Goal: Task Accomplishment & Management: Complete application form

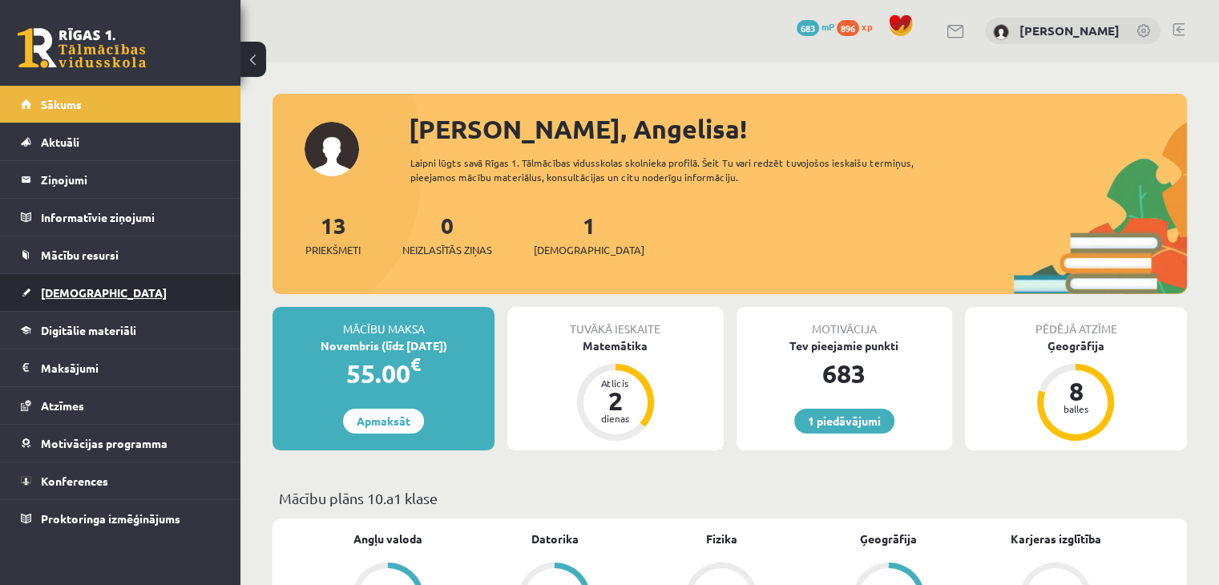
click at [111, 285] on link "[DEMOGRAPHIC_DATA]" at bounding box center [121, 292] width 200 height 37
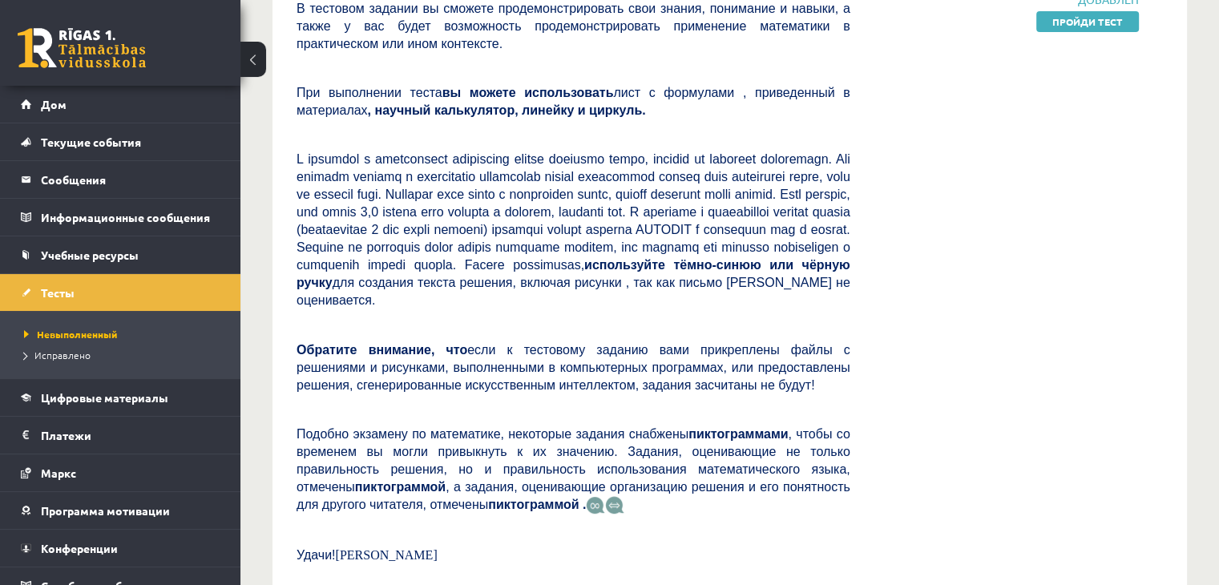
scroll to position [375, 0]
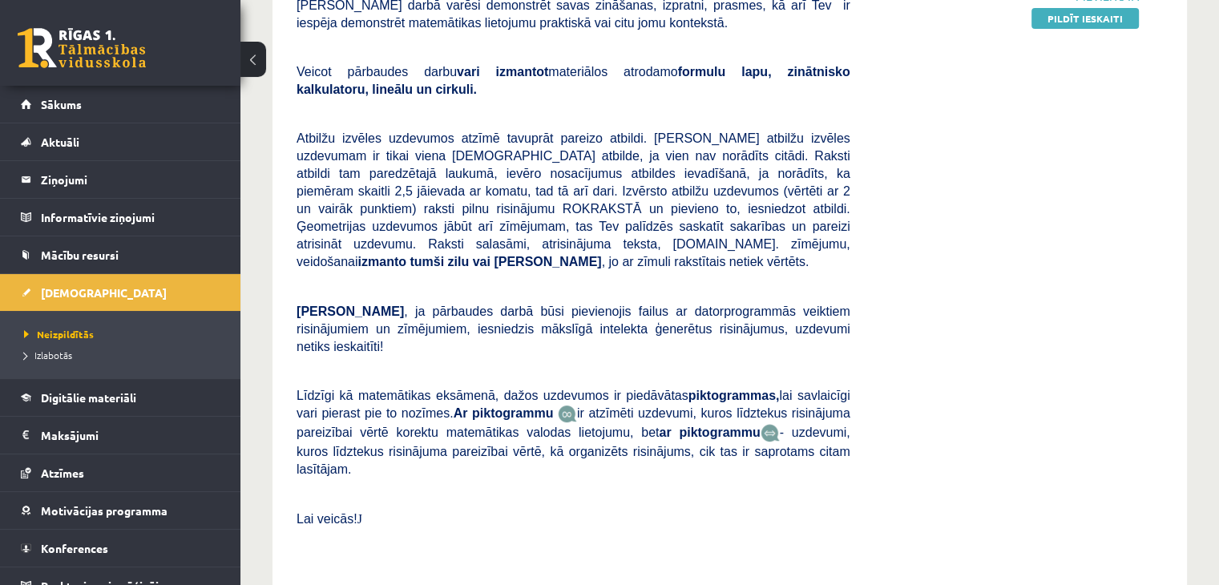
click at [944, 216] on div "2025-10-01 - 2025-10-15 Pievienota Pildīt ieskaiti" at bounding box center [1007, 263] width 289 height 595
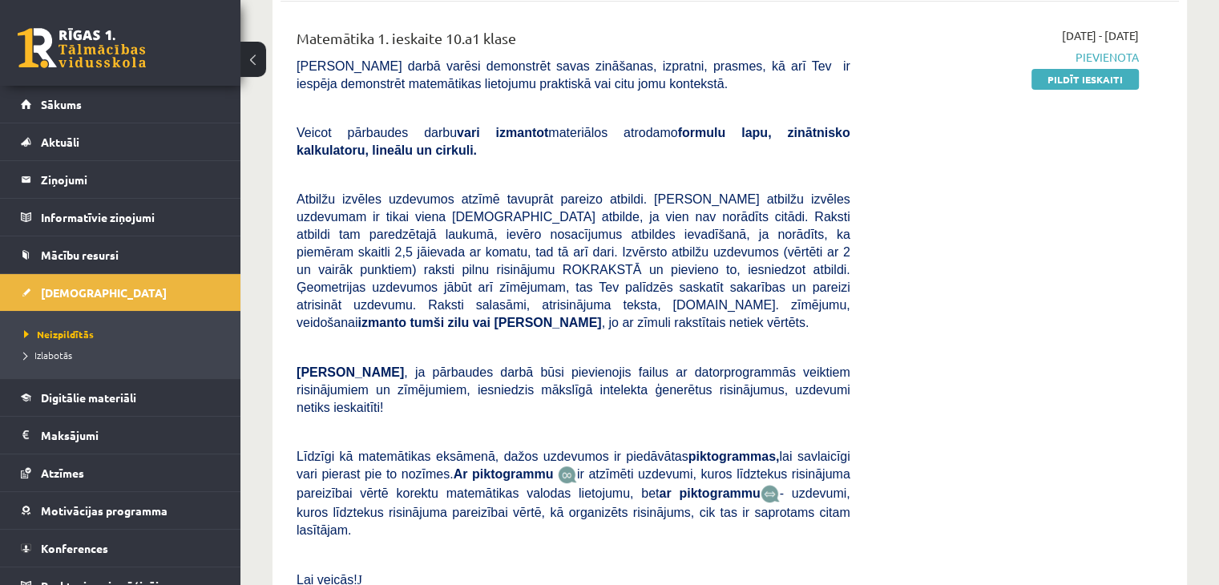
scroll to position [282, 0]
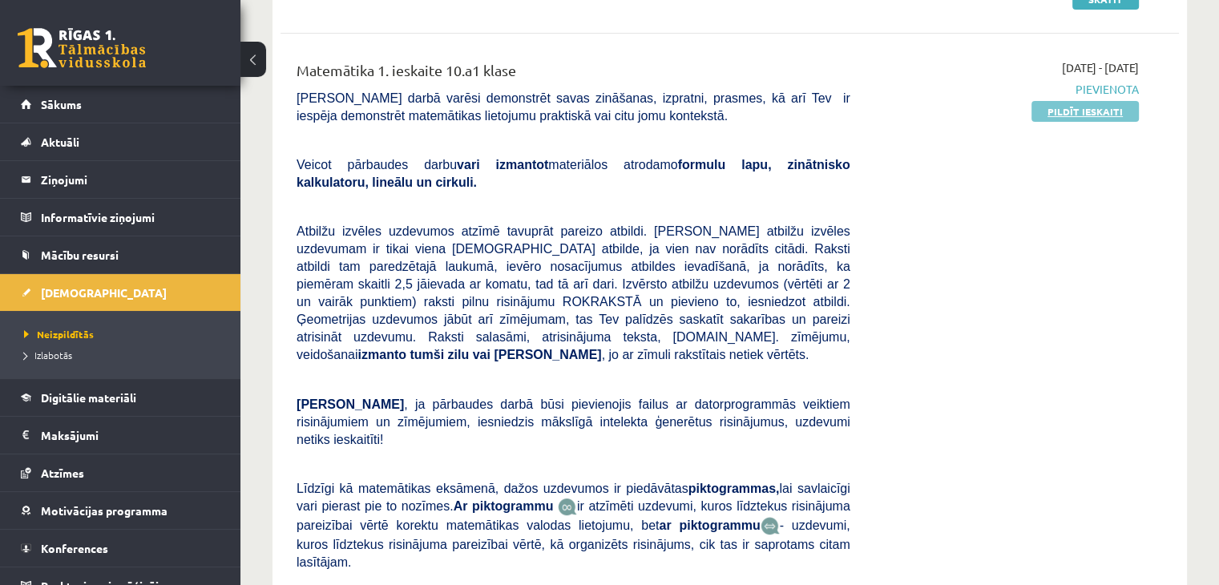
click at [1082, 114] on link "Pildīt ieskaiti" at bounding box center [1085, 111] width 107 height 21
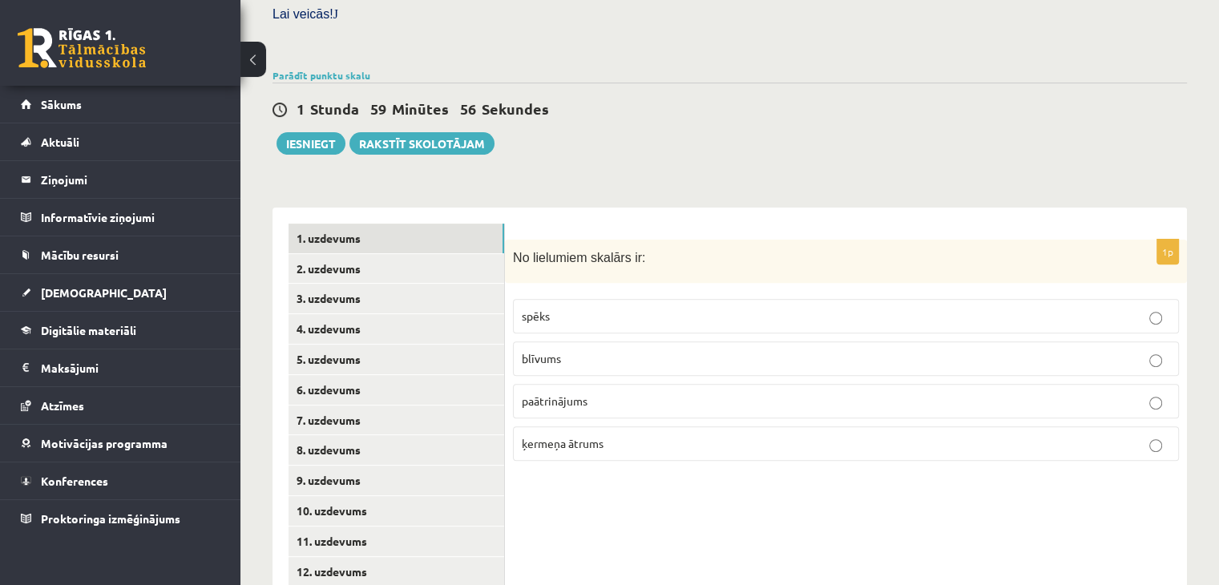
scroll to position [551, 0]
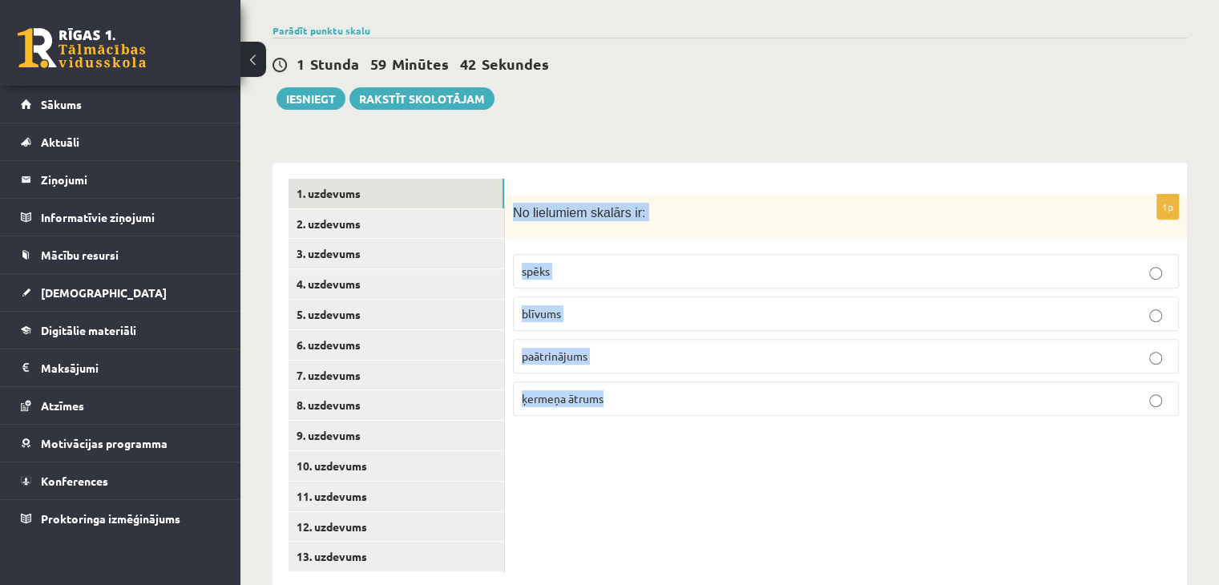
drag, startPoint x: 511, startPoint y: 173, endPoint x: 698, endPoint y: 353, distance: 259.7
click at [698, 353] on div "1p No lielumiem skalārs ir: spēks blīvums paātrinājums ķermeņa ātrums" at bounding box center [846, 312] width 682 height 235
copy div "No lielumiem skalārs ir: spēks blīvums paātrinājums ķermeņa ātrums"
click at [696, 179] on form "1p No lielumiem skalārs ir: spēks blīvums paātrinājums ķermeņa ātrums" at bounding box center [846, 304] width 650 height 251
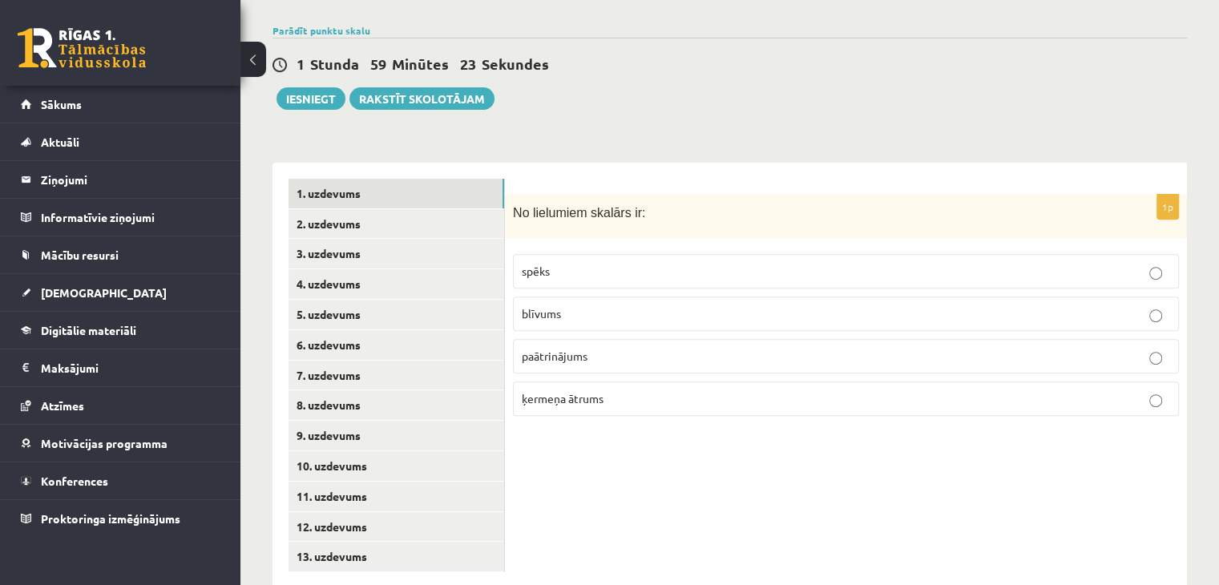
click at [613, 305] on p "blīvums" at bounding box center [846, 313] width 649 height 17
click at [409, 209] on link "2. uzdevums" at bounding box center [397, 224] width 216 height 30
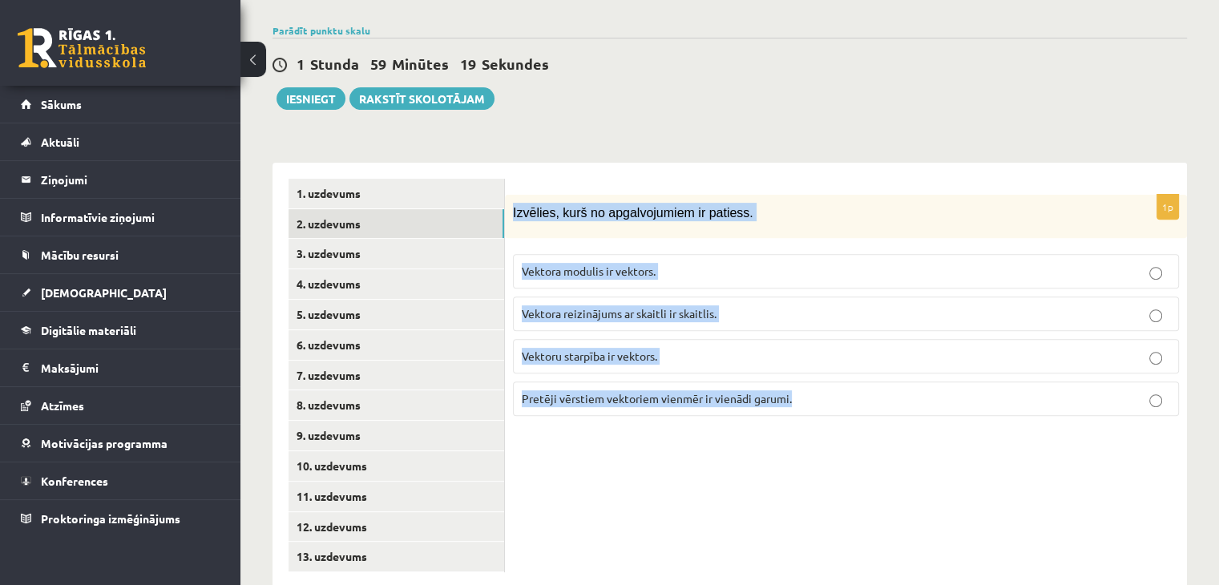
drag, startPoint x: 512, startPoint y: 175, endPoint x: 839, endPoint y: 366, distance: 379.1
click at [839, 366] on div "1p Izvēlies, kurš no apgalvojumiem ir patiess. Vektora modulis ir vektors. Vekt…" at bounding box center [846, 312] width 682 height 235
copy div "Izvēlies, kurš no apgalvojumiem ir patiess. Vektora modulis ir vektors. Vektora…"
click at [767, 195] on div "Izvēlies, kurš no apgalvojumiem ir patiess." at bounding box center [846, 217] width 682 height 44
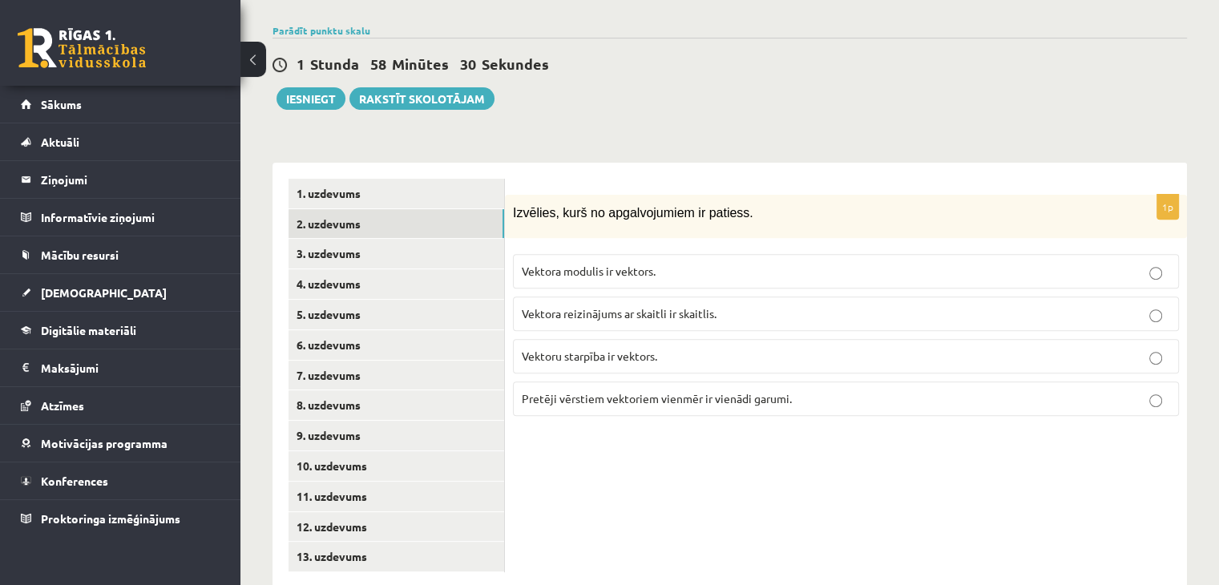
click at [571, 264] on span "Vektora modulis ir vektors." at bounding box center [589, 271] width 134 height 14
click at [653, 349] on span "Vektoru starpība ir vektors." at bounding box center [589, 356] width 135 height 14
click at [361, 239] on link "3. uzdevums" at bounding box center [397, 254] width 216 height 30
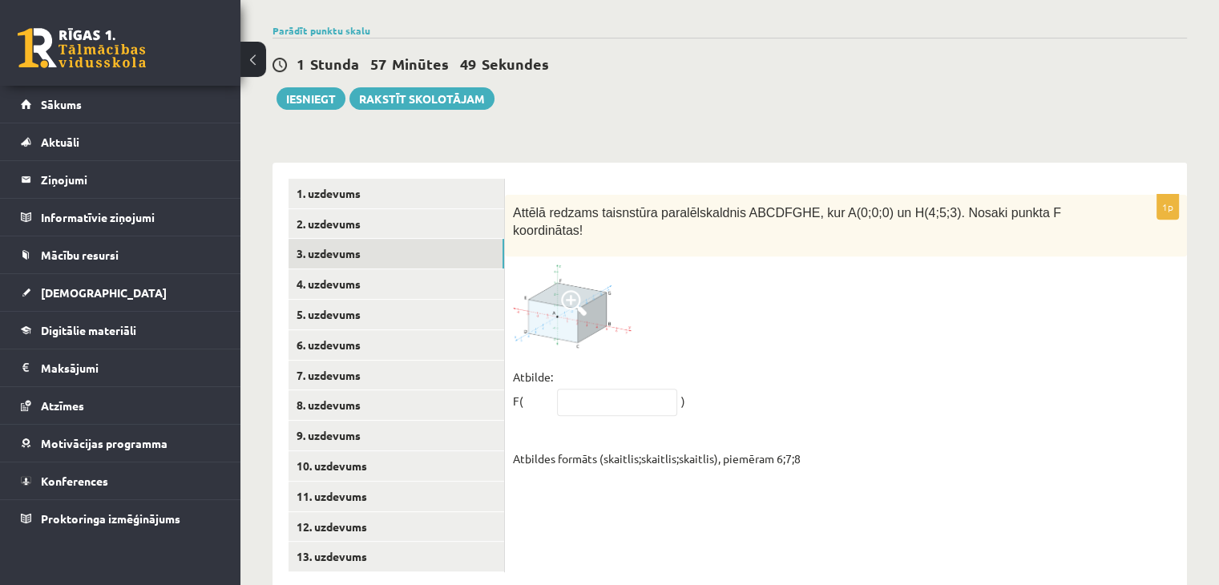
click at [560, 265] on img at bounding box center [573, 307] width 120 height 84
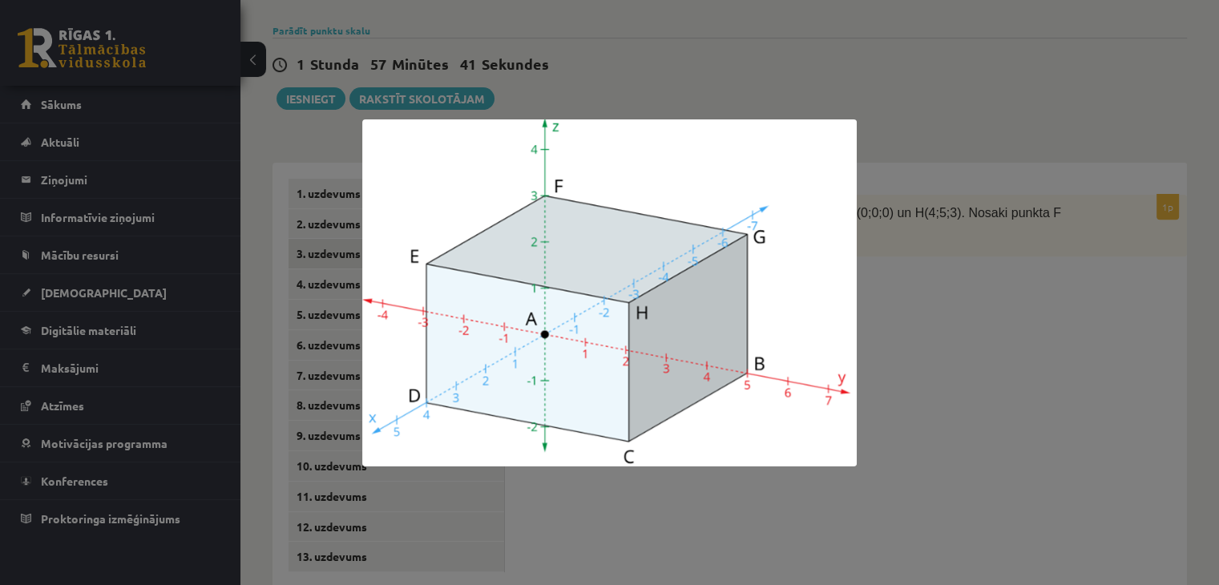
click at [991, 334] on div at bounding box center [609, 292] width 1219 height 585
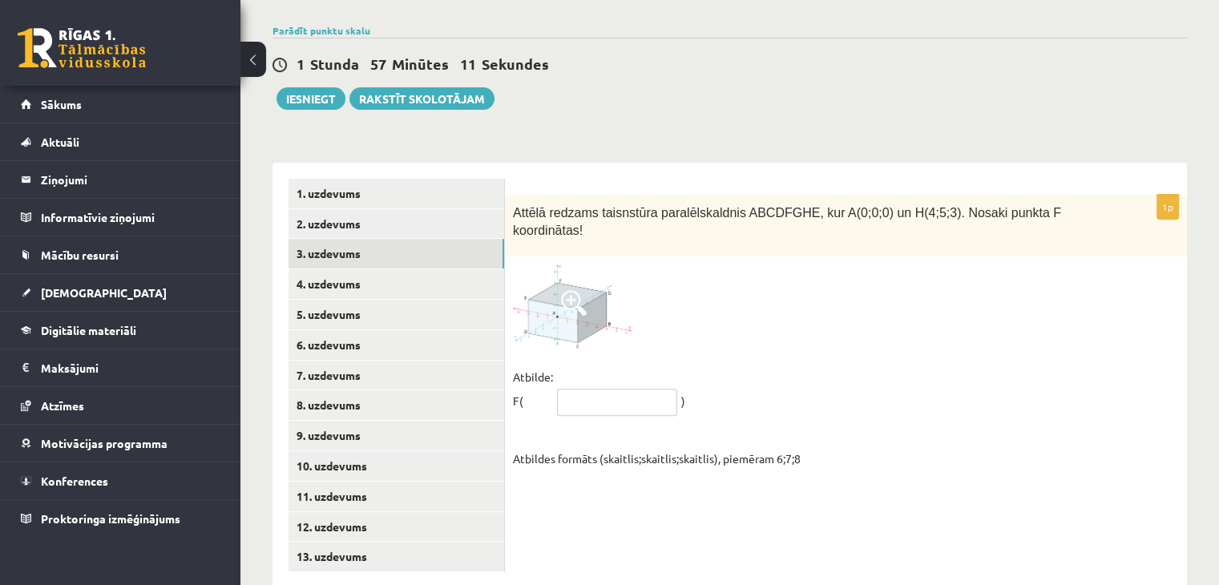
click at [635, 389] on input "text" at bounding box center [617, 402] width 120 height 27
click at [647, 389] on input "text" at bounding box center [617, 402] width 120 height 27
type input "*****"
click at [376, 269] on link "4. uzdevums" at bounding box center [397, 284] width 216 height 30
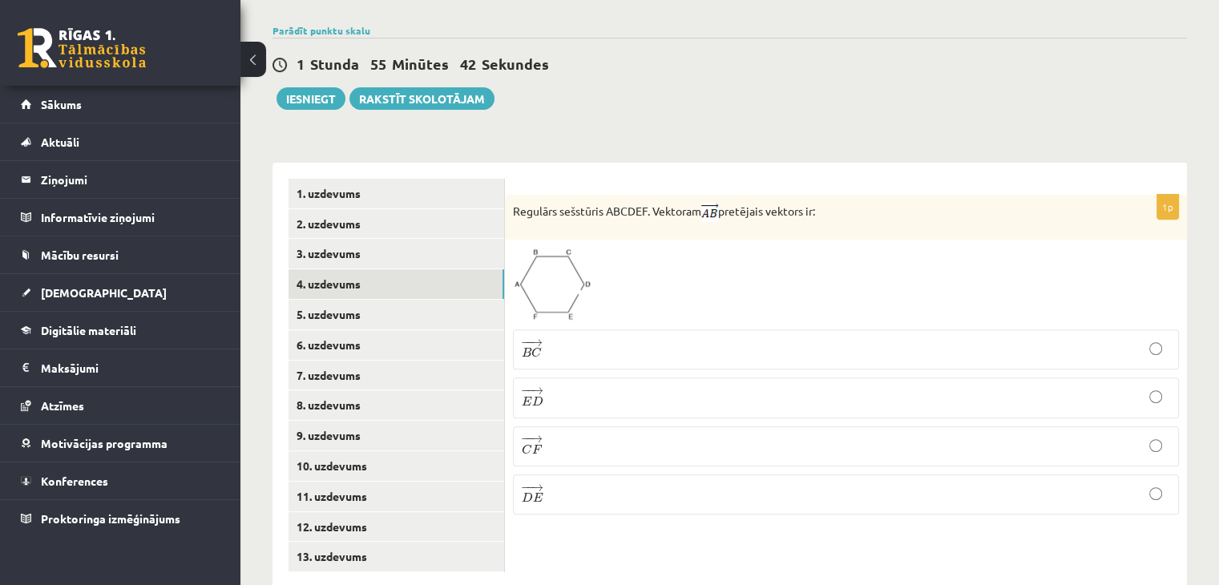
click at [695, 386] on p "− − → E D E D →" at bounding box center [846, 397] width 649 height 22
click at [375, 300] on link "5. uzdevums" at bounding box center [397, 315] width 216 height 30
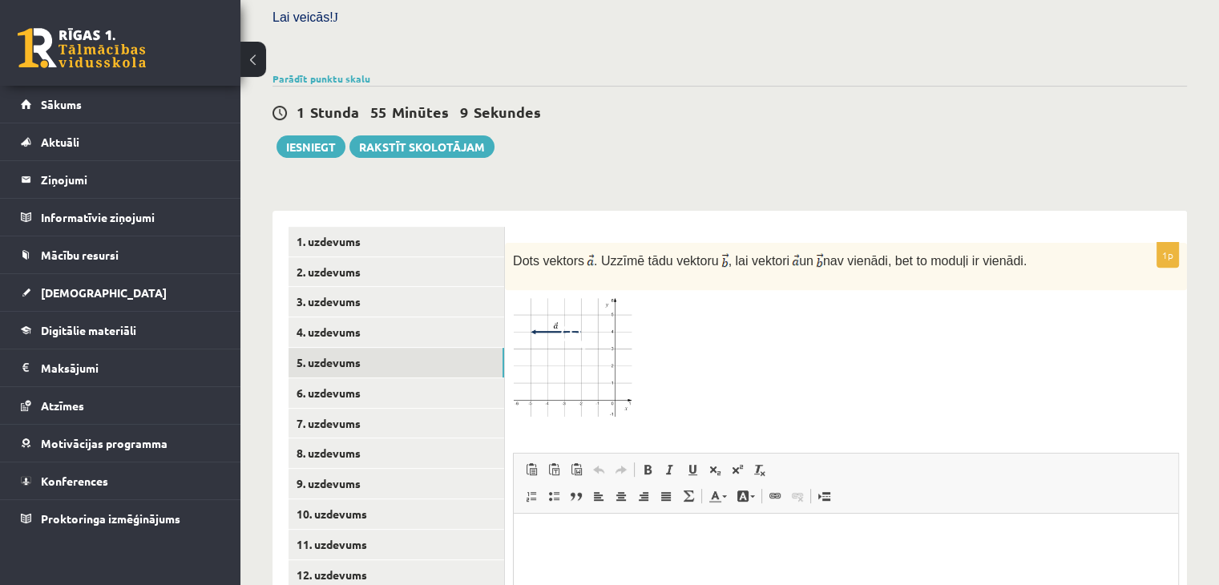
scroll to position [475, 0]
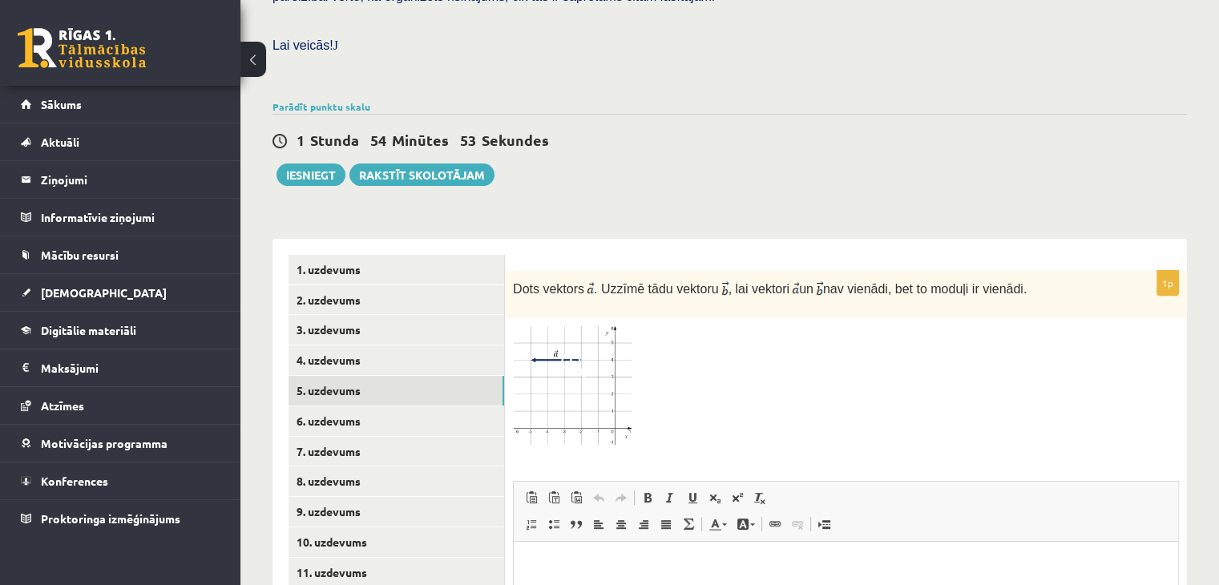
click at [605, 341] on img at bounding box center [573, 387] width 120 height 123
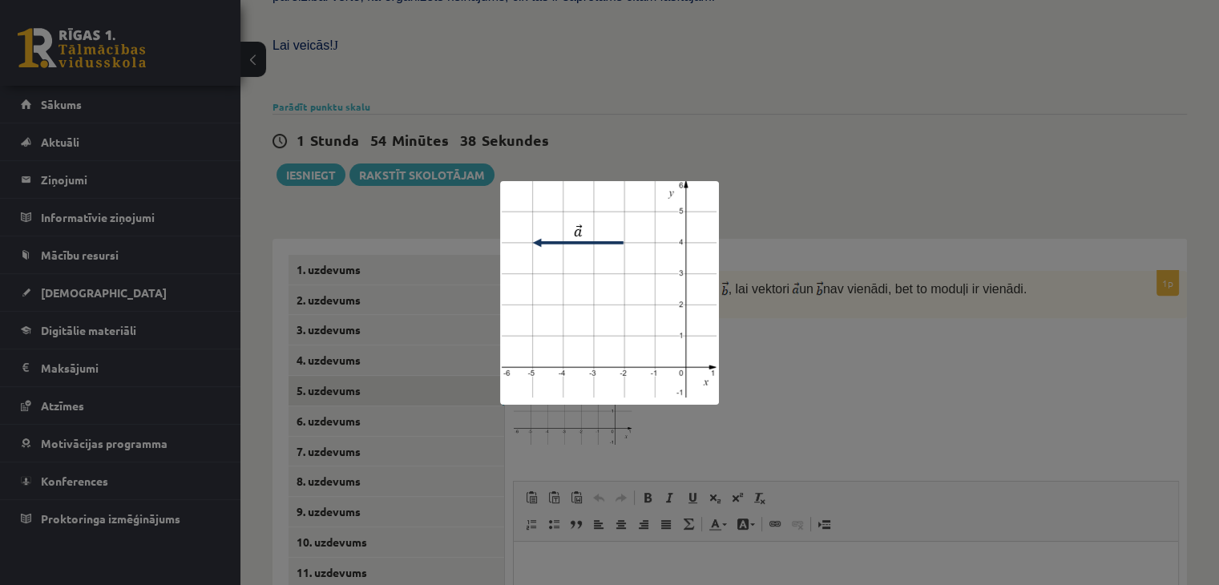
click at [911, 195] on div at bounding box center [609, 292] width 1219 height 585
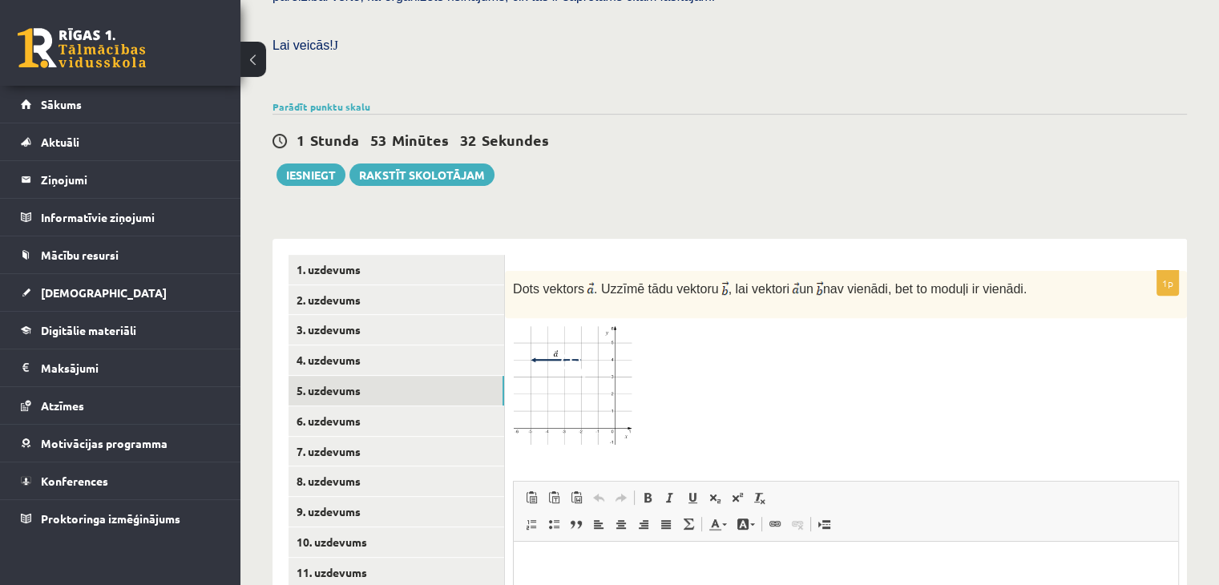
click at [580, 363] on img at bounding box center [573, 387] width 120 height 123
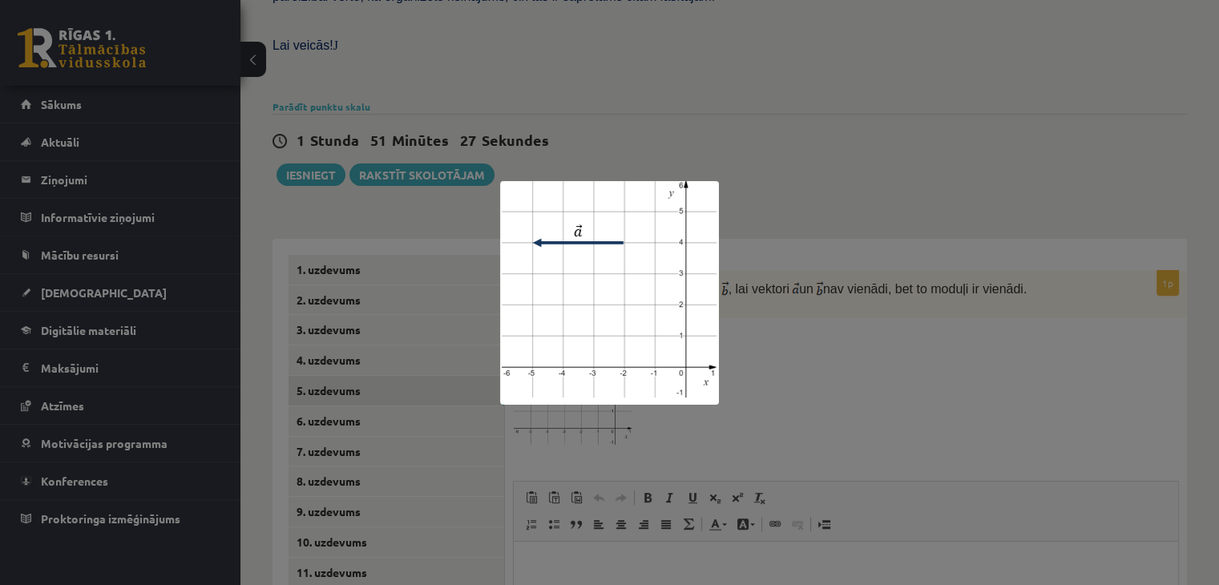
click at [900, 346] on div at bounding box center [609, 292] width 1219 height 585
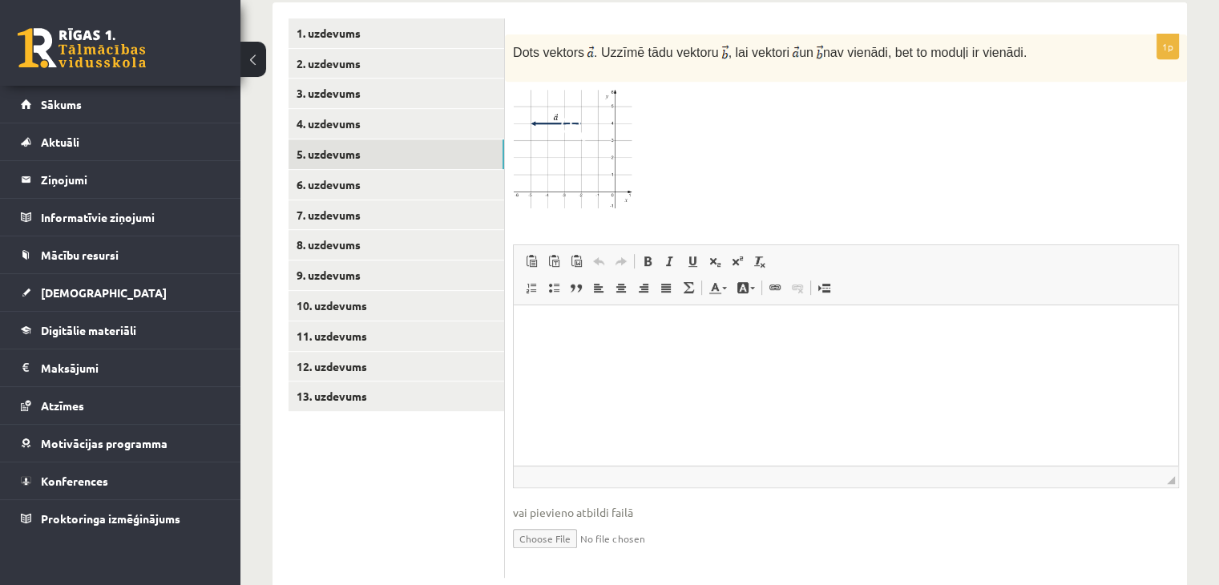
scroll to position [715, 0]
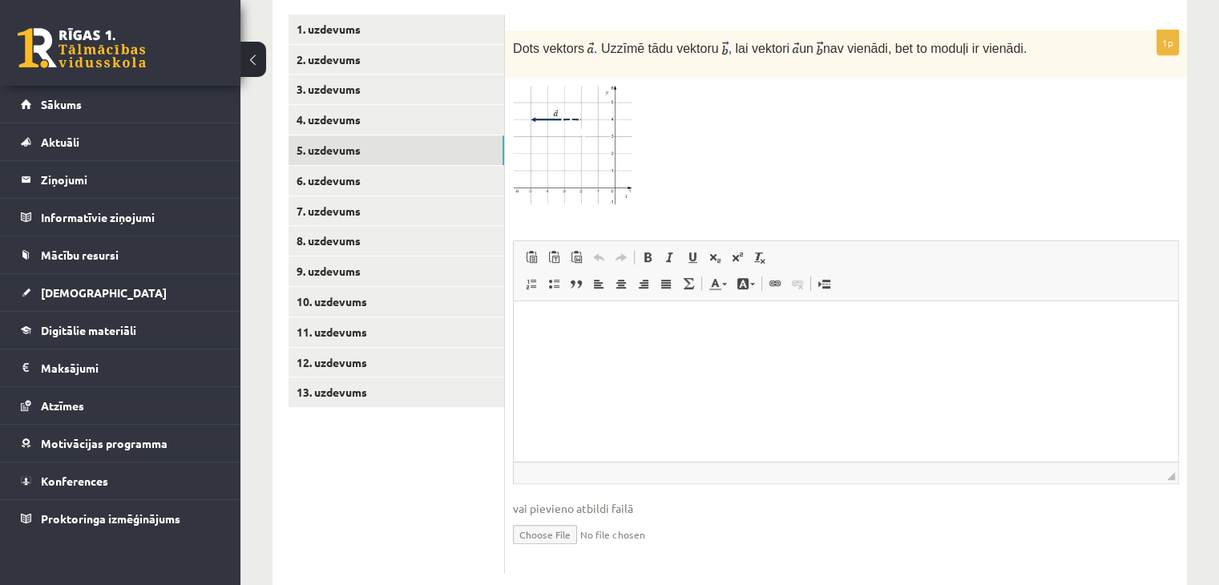
click at [531, 517] on input "file" at bounding box center [846, 533] width 666 height 33
type input "**********"
click at [582, 550] on link "Iesniegtā atbilde" at bounding box center [556, 558] width 86 height 17
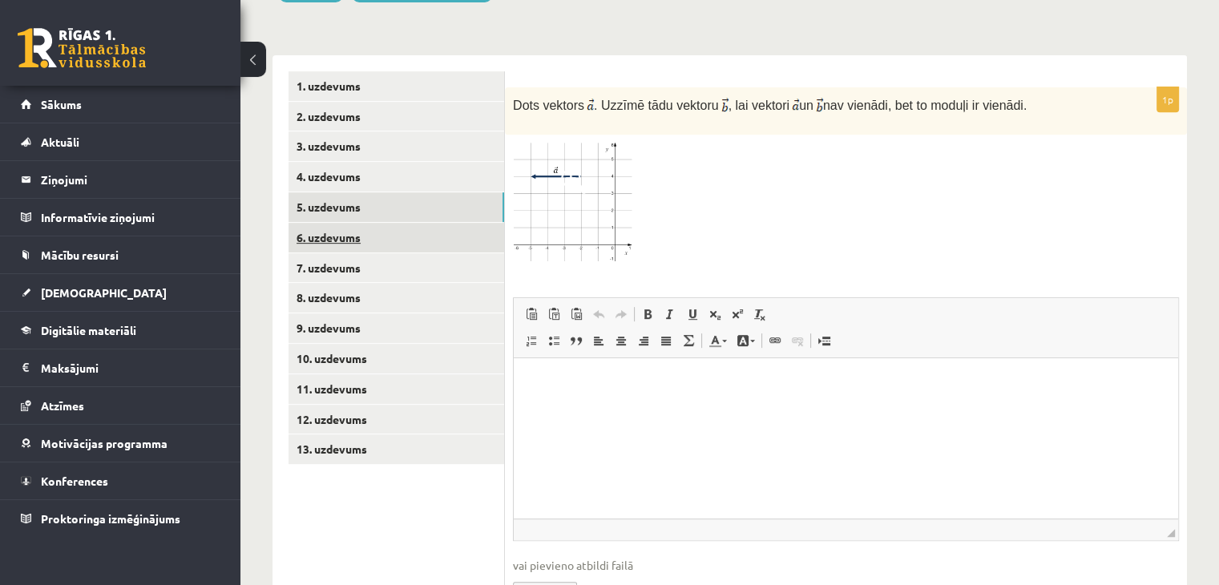
scroll to position [555, 0]
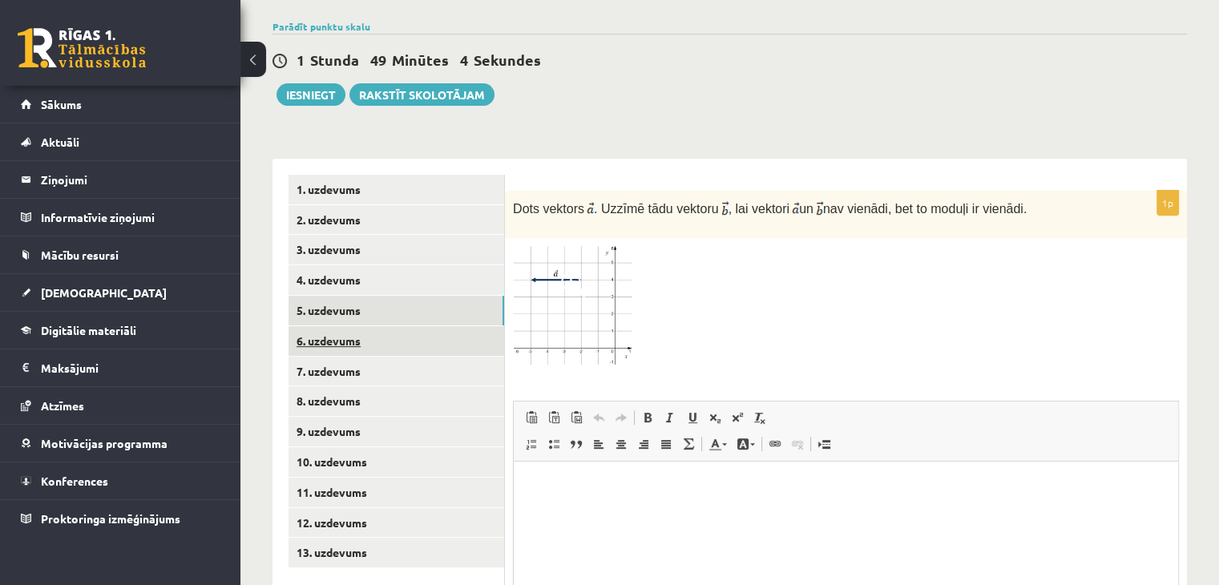
click at [399, 326] on link "6. uzdevums" at bounding box center [397, 341] width 216 height 30
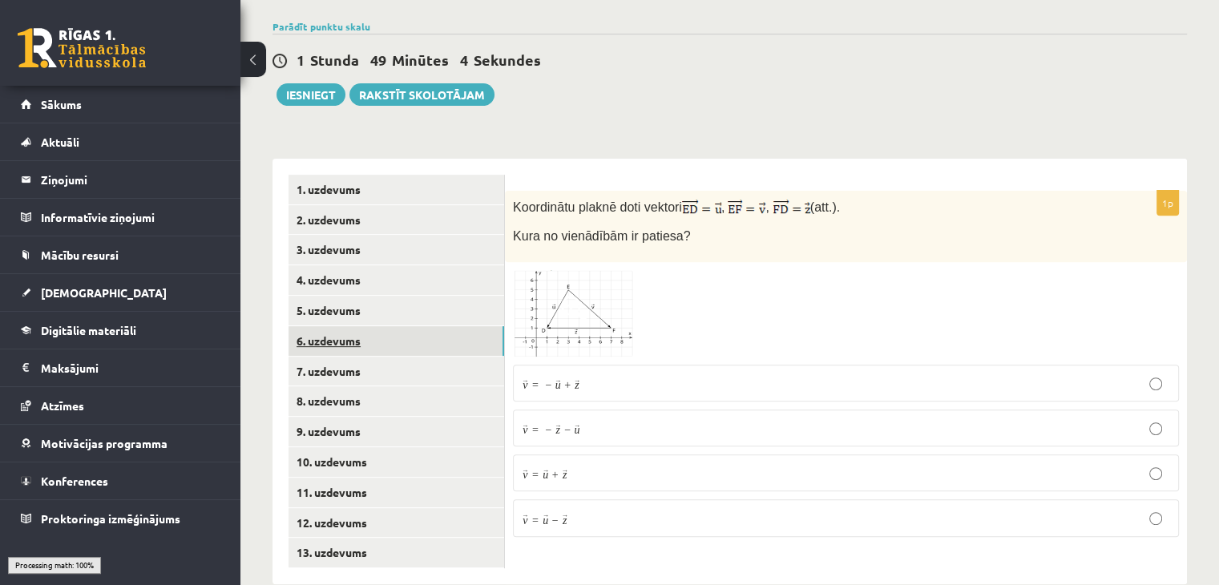
scroll to position [552, 0]
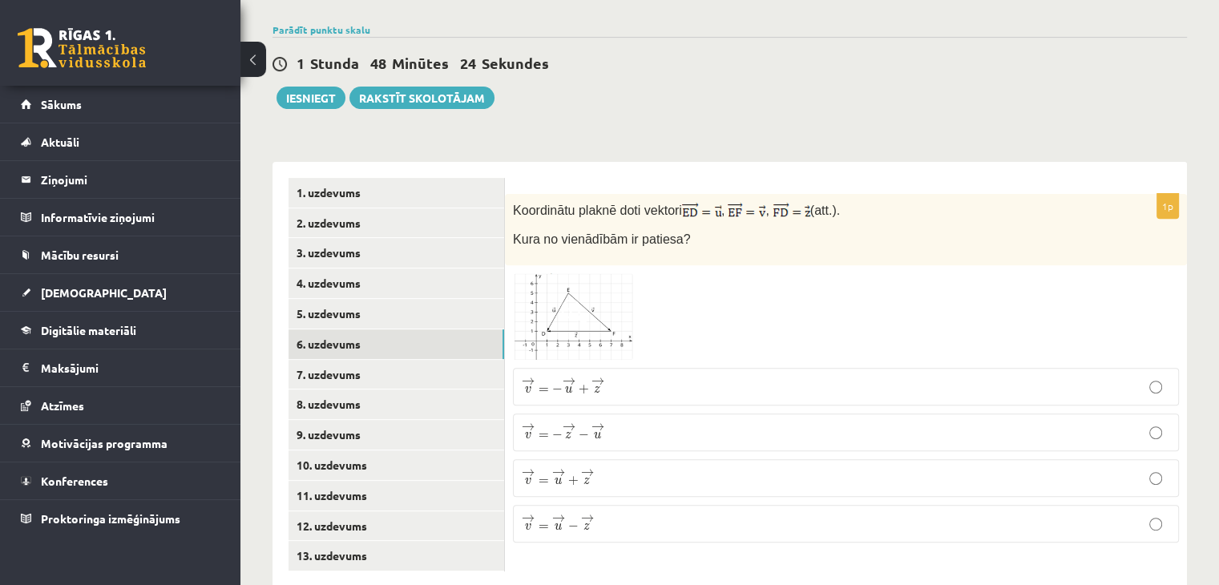
click at [535, 283] on img at bounding box center [573, 316] width 120 height 87
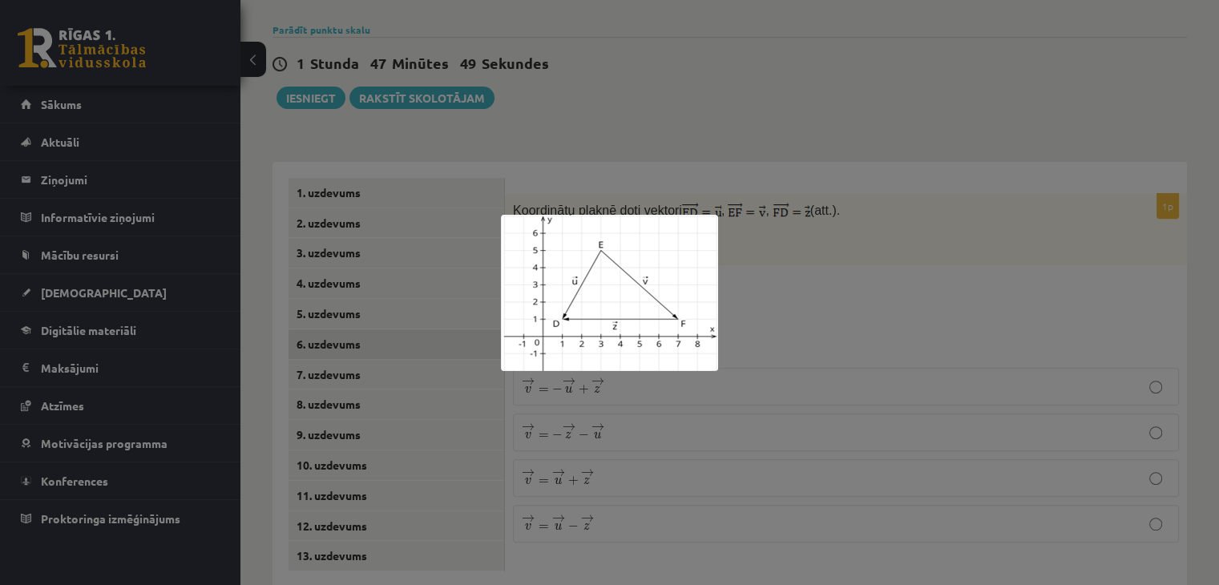
click at [774, 299] on div at bounding box center [609, 292] width 1219 height 585
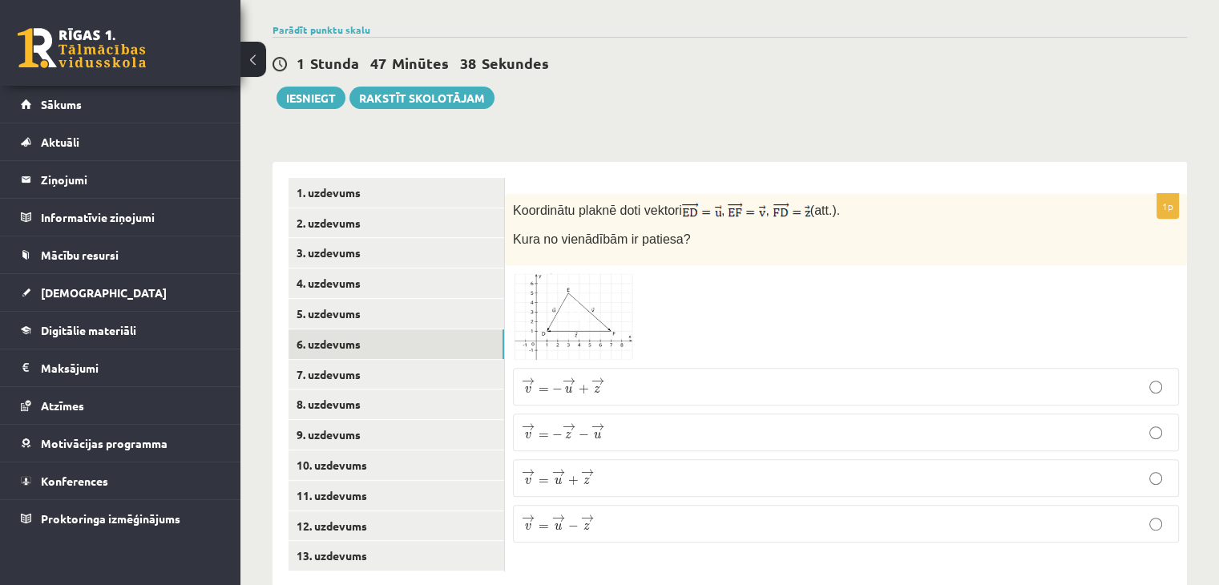
click at [605, 281] on img at bounding box center [573, 316] width 120 height 87
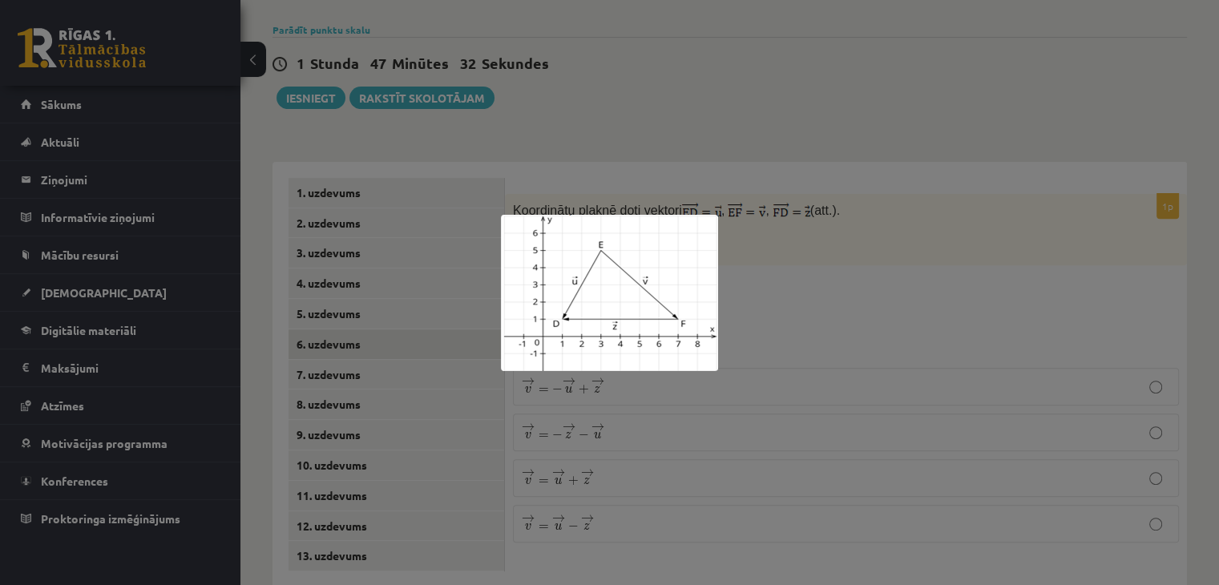
click at [811, 293] on div at bounding box center [609, 292] width 1219 height 585
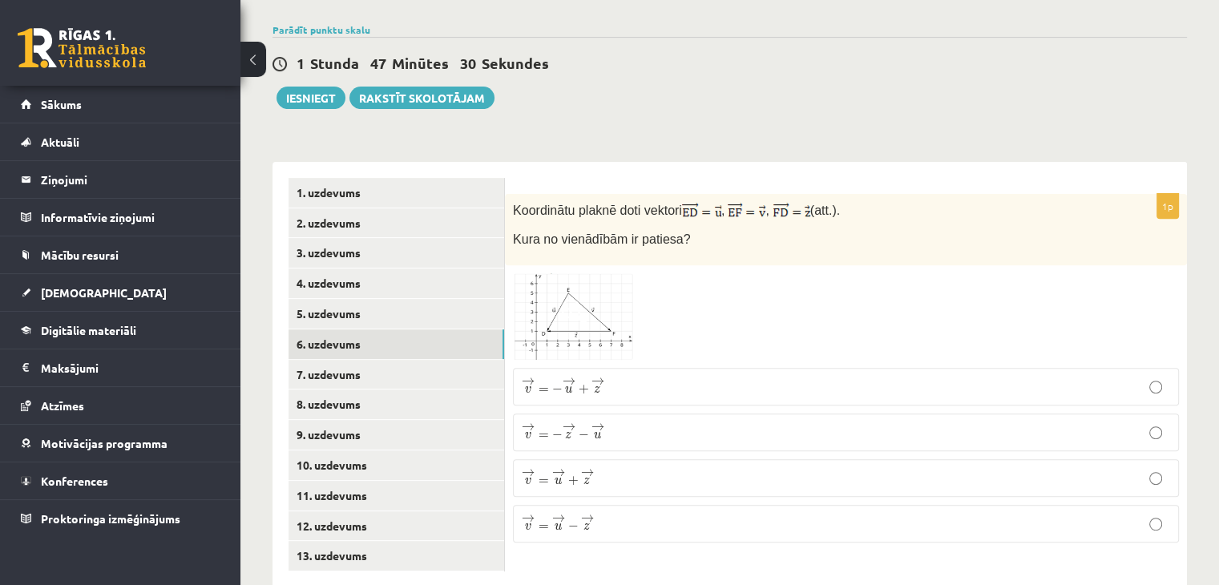
click at [624, 514] on p "→ v = → u − → z v → = u → − z →" at bounding box center [846, 524] width 649 height 20
click at [431, 360] on link "7. uzdevums" at bounding box center [397, 375] width 216 height 30
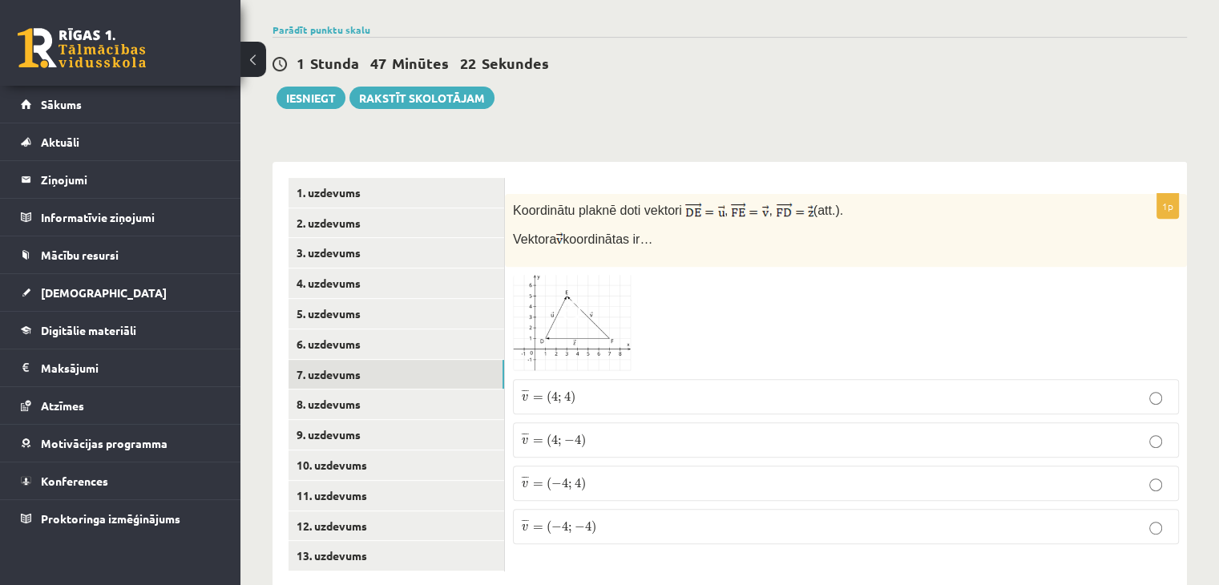
click at [590, 295] on img at bounding box center [573, 323] width 120 height 96
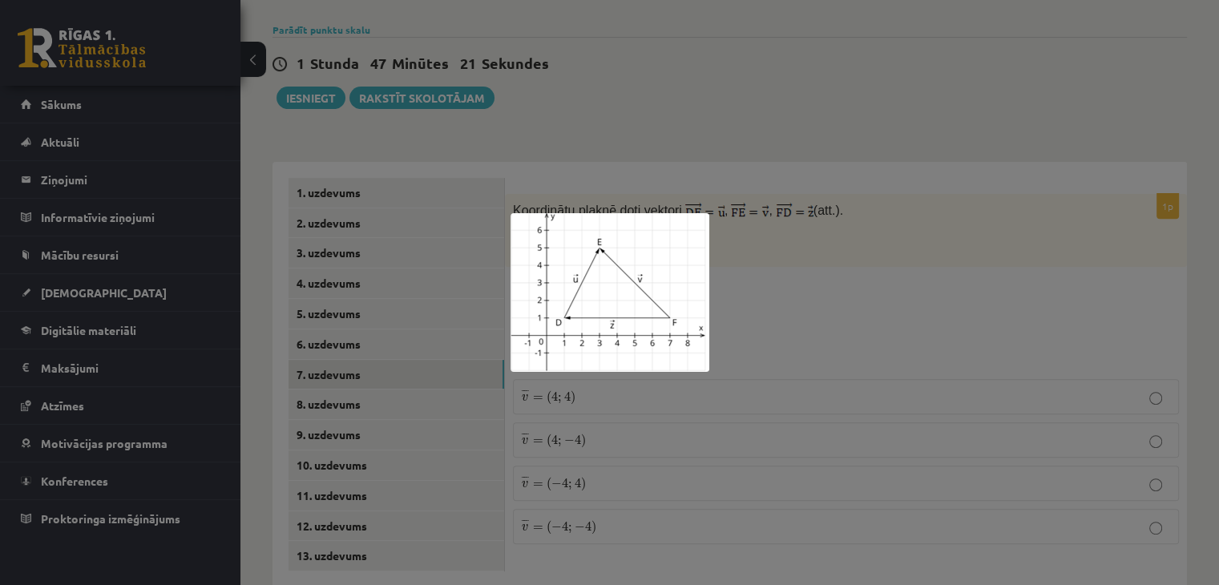
click at [775, 292] on div at bounding box center [609, 292] width 1219 height 585
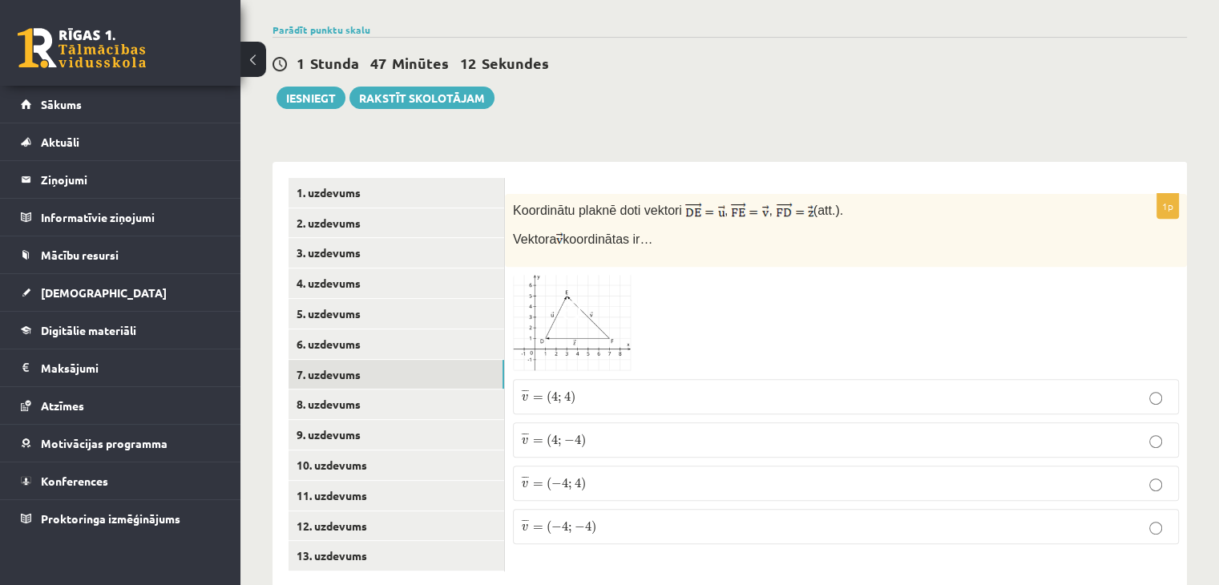
click at [598, 286] on img at bounding box center [573, 323] width 120 height 96
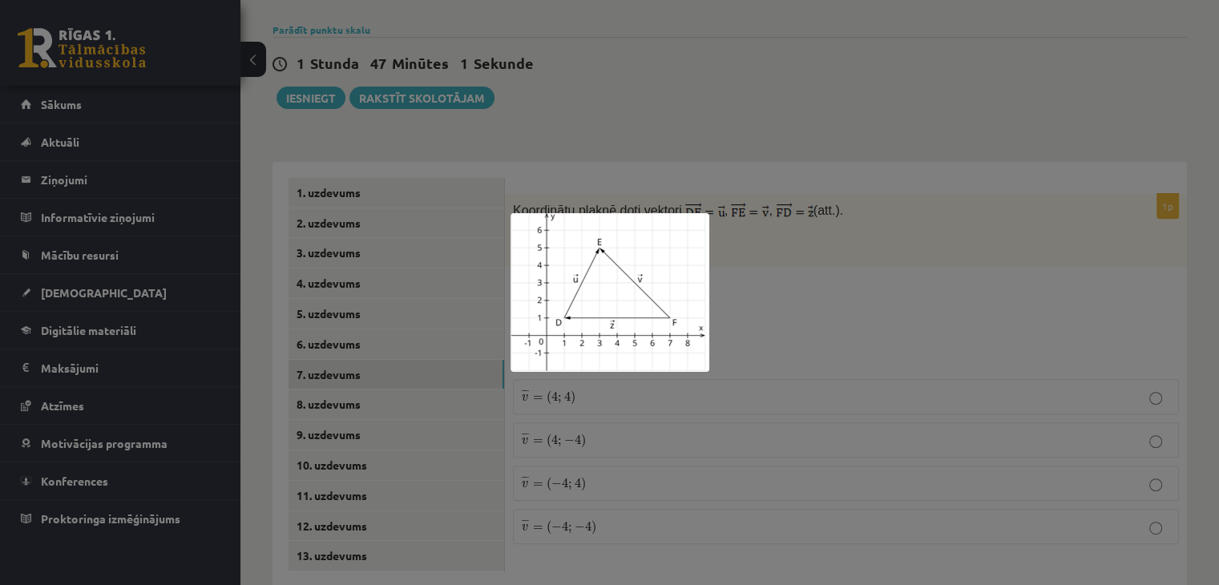
click at [755, 271] on div at bounding box center [609, 292] width 1219 height 585
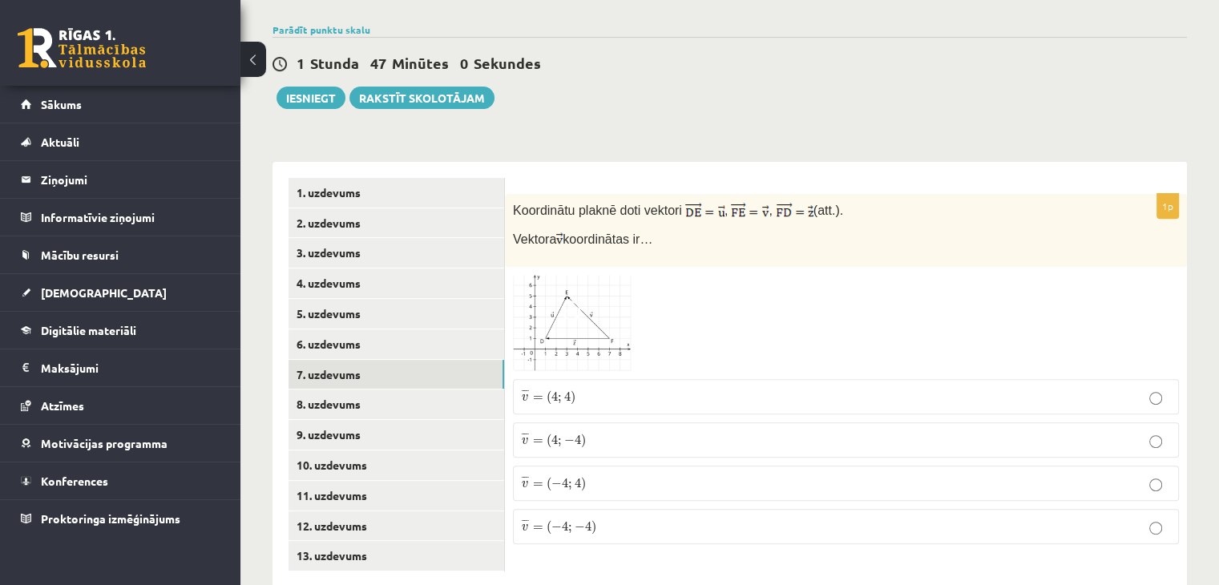
click at [595, 277] on img at bounding box center [573, 323] width 120 height 96
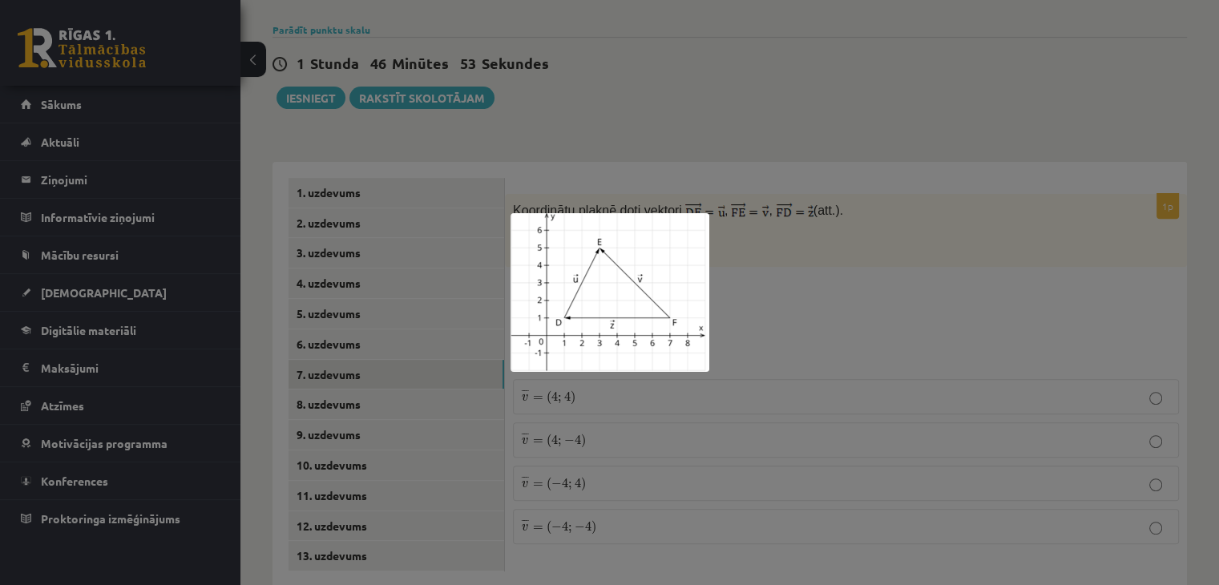
click at [718, 286] on div at bounding box center [609, 292] width 1219 height 585
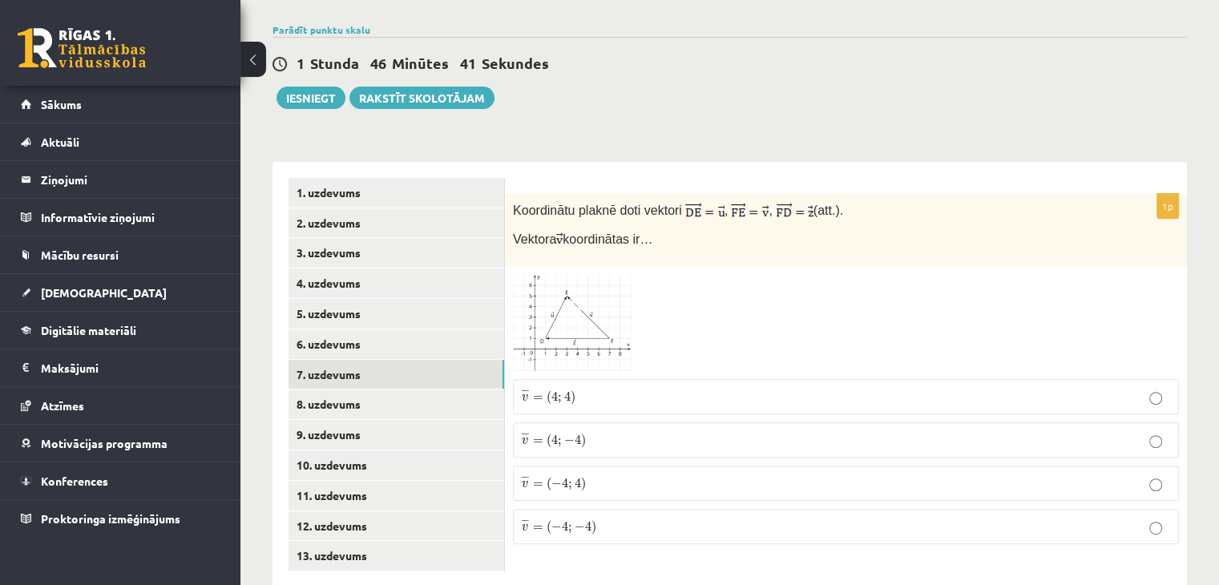
click at [598, 475] on p "¯ ¯ ¯ v = ( − 4 ; 4 ) v ¯ = ( − 4 ; 4 )" at bounding box center [846, 484] width 649 height 18
click at [362, 390] on link "8. uzdevums" at bounding box center [397, 405] width 216 height 30
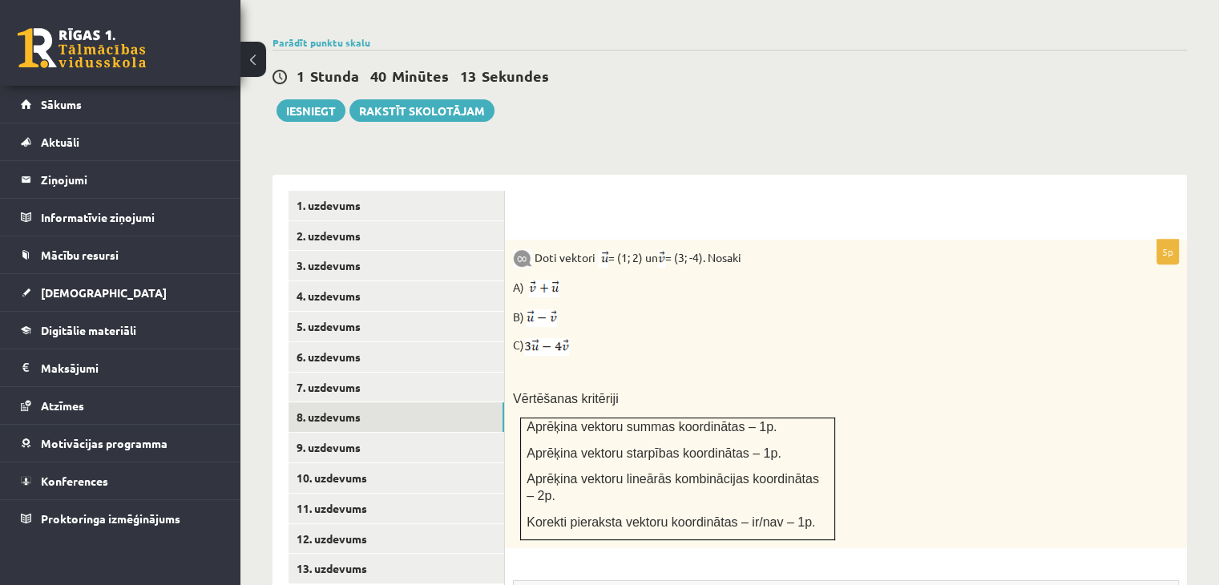
scroll to position [859, 0]
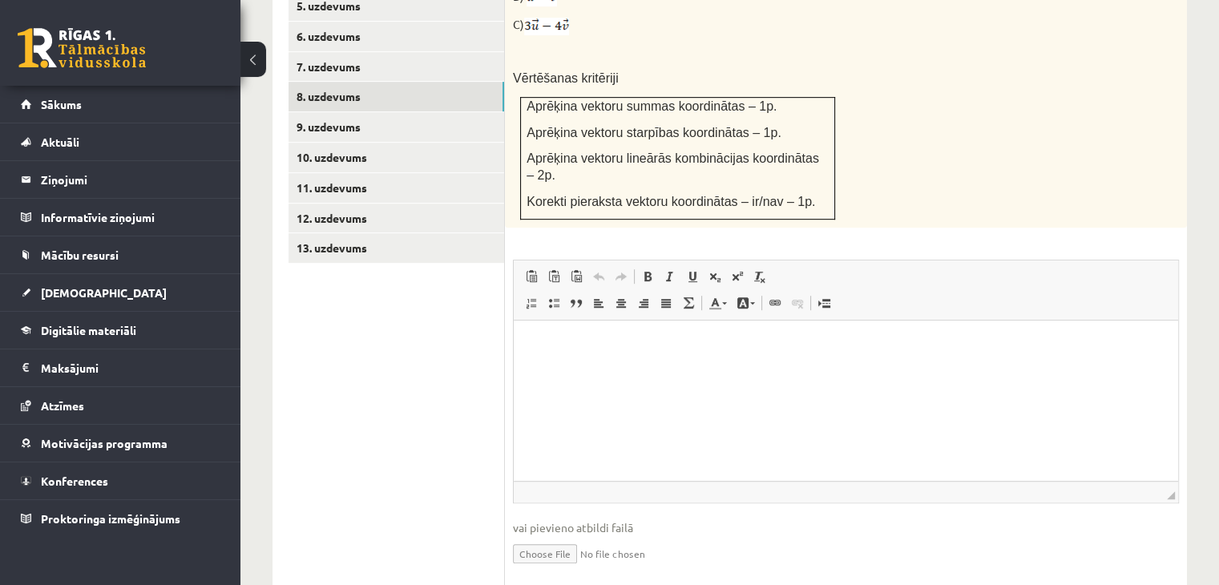
click at [542, 536] on input "file" at bounding box center [846, 552] width 666 height 33
type input "**********"
click at [557, 569] on link "Iesniegtā atbilde" at bounding box center [556, 577] width 86 height 17
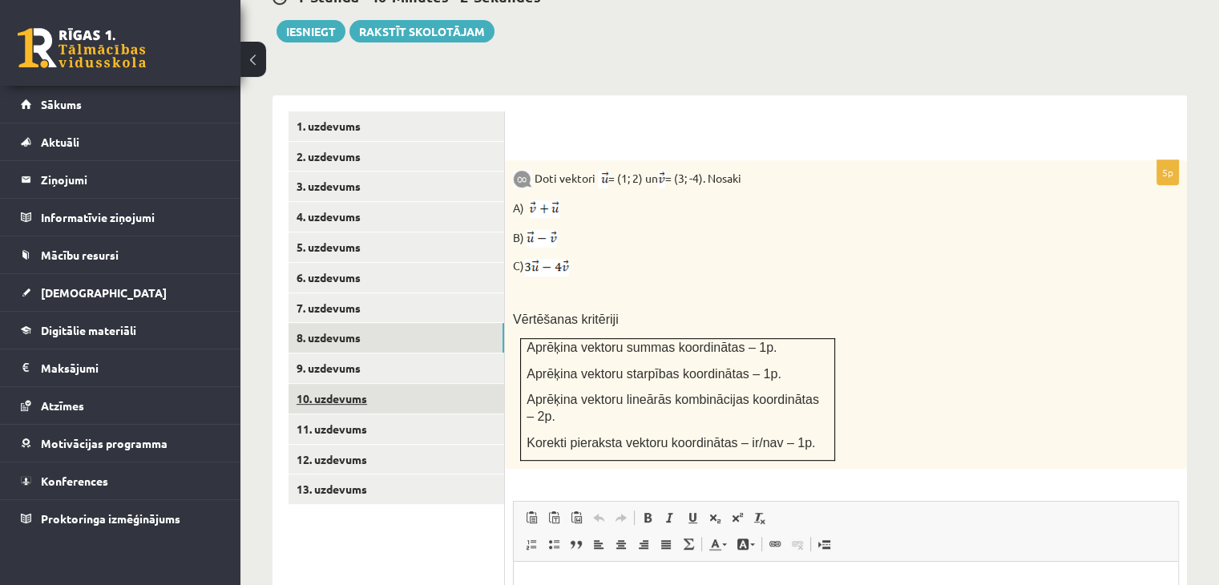
scroll to position [619, 0]
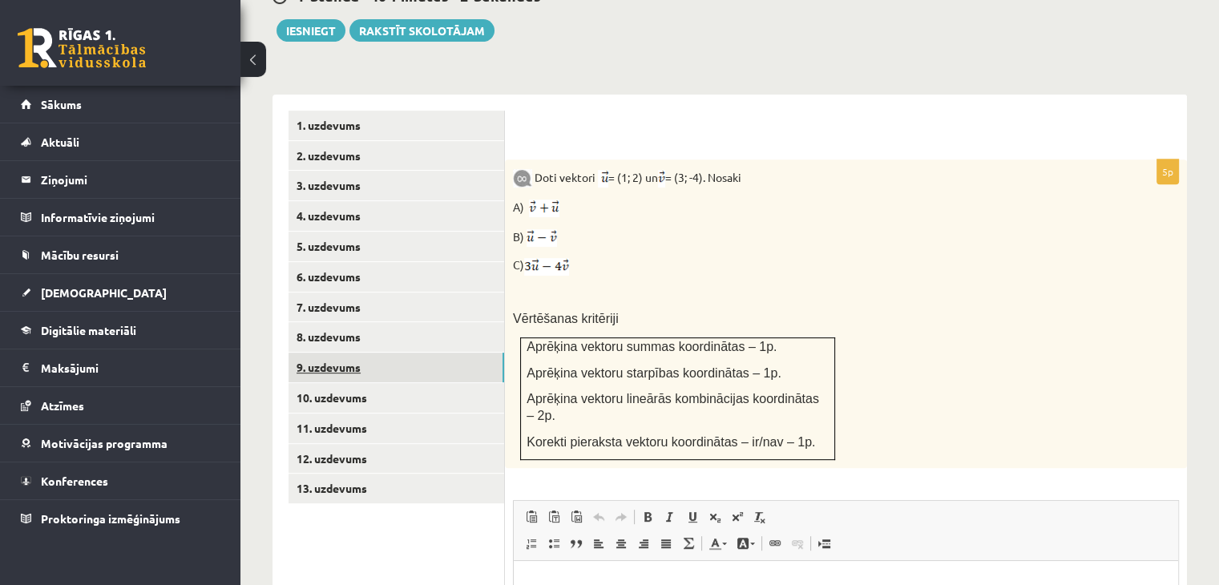
click at [449, 353] on link "9. uzdevums" at bounding box center [397, 368] width 216 height 30
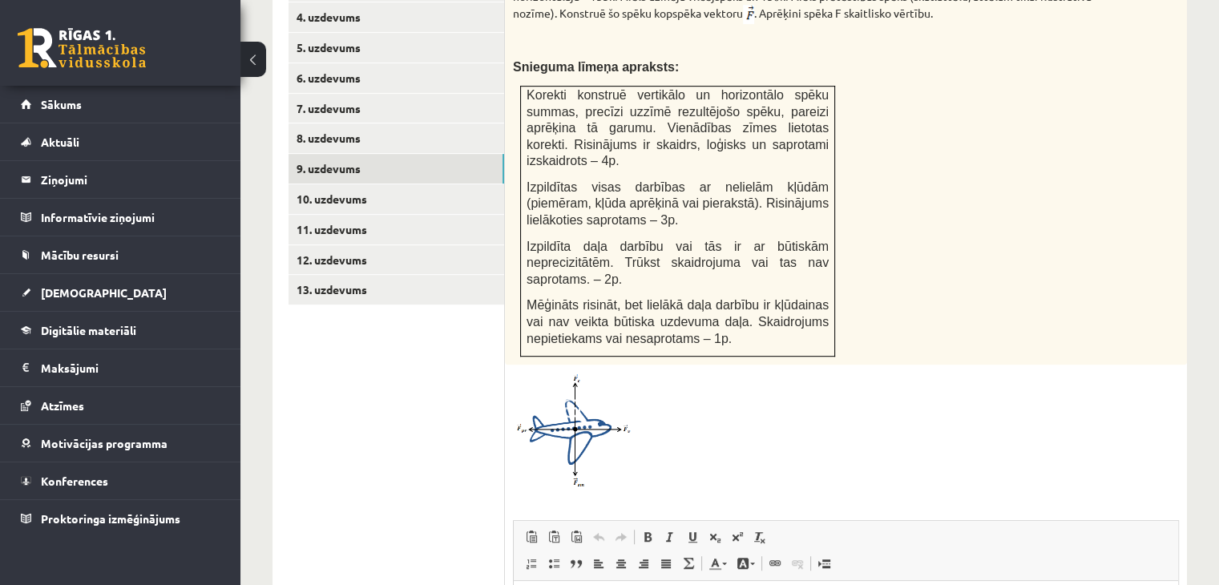
scroll to position [839, 0]
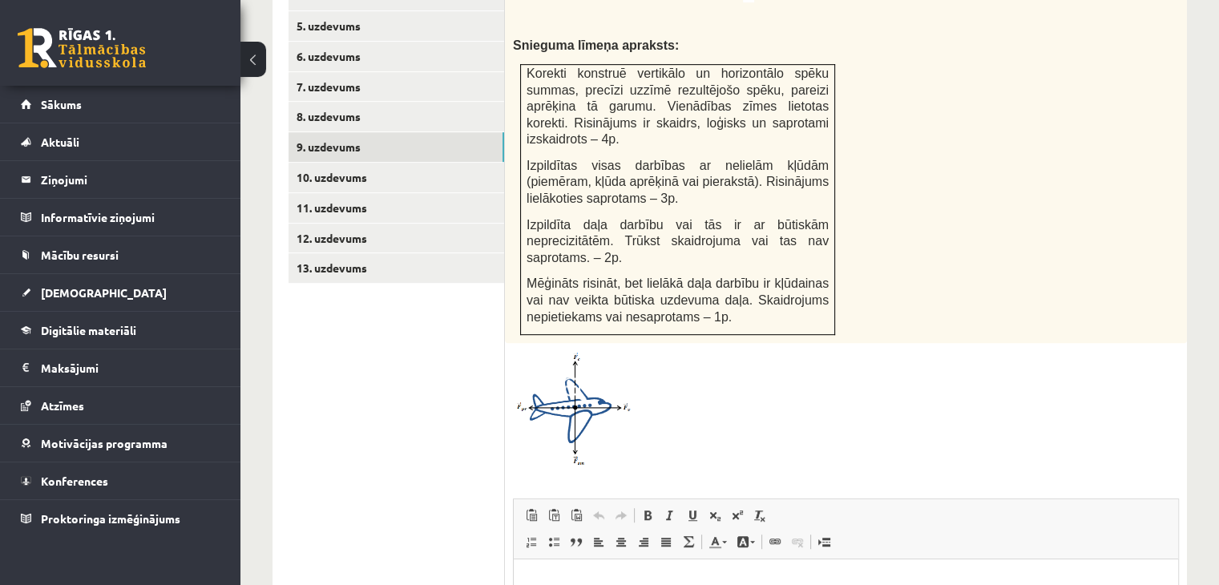
click at [597, 357] on img at bounding box center [573, 408] width 120 height 115
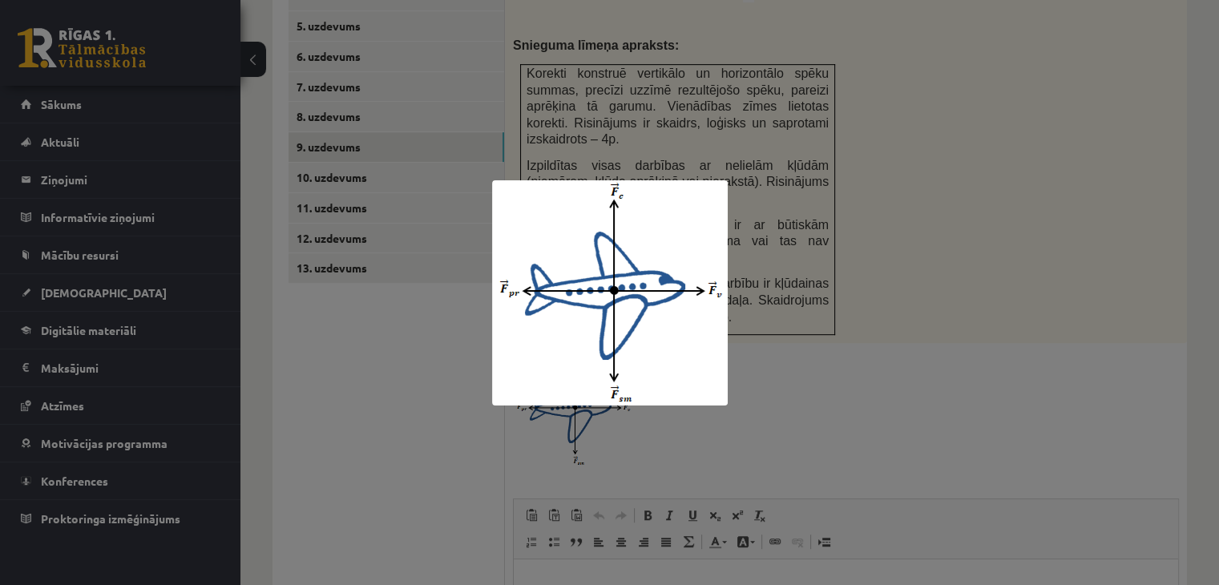
click at [852, 257] on div at bounding box center [609, 292] width 1219 height 585
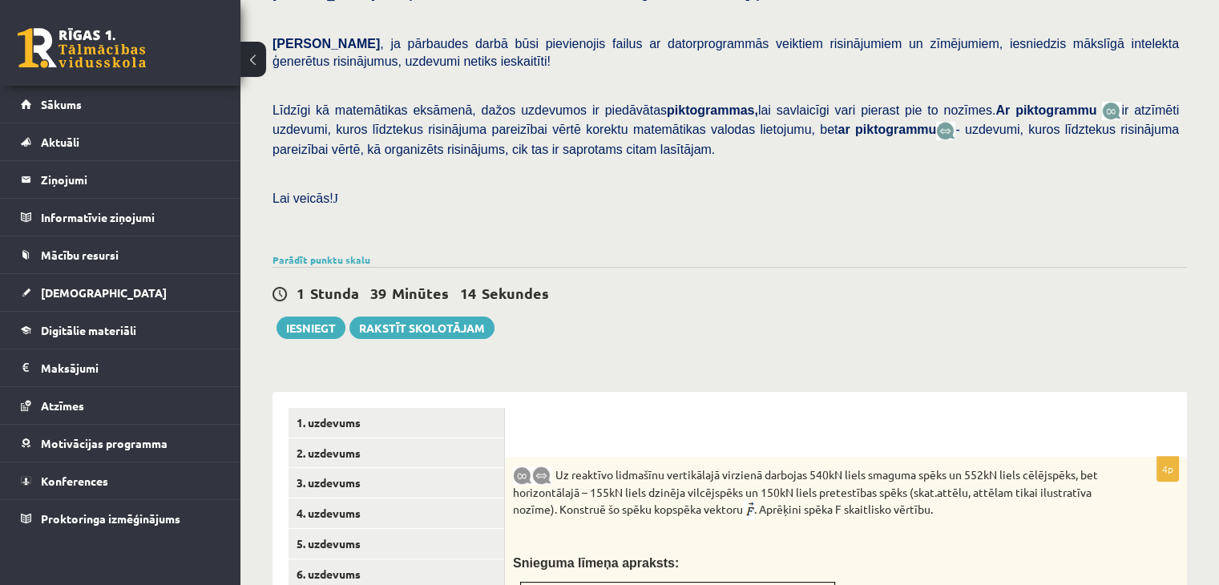
scroll to position [278, 0]
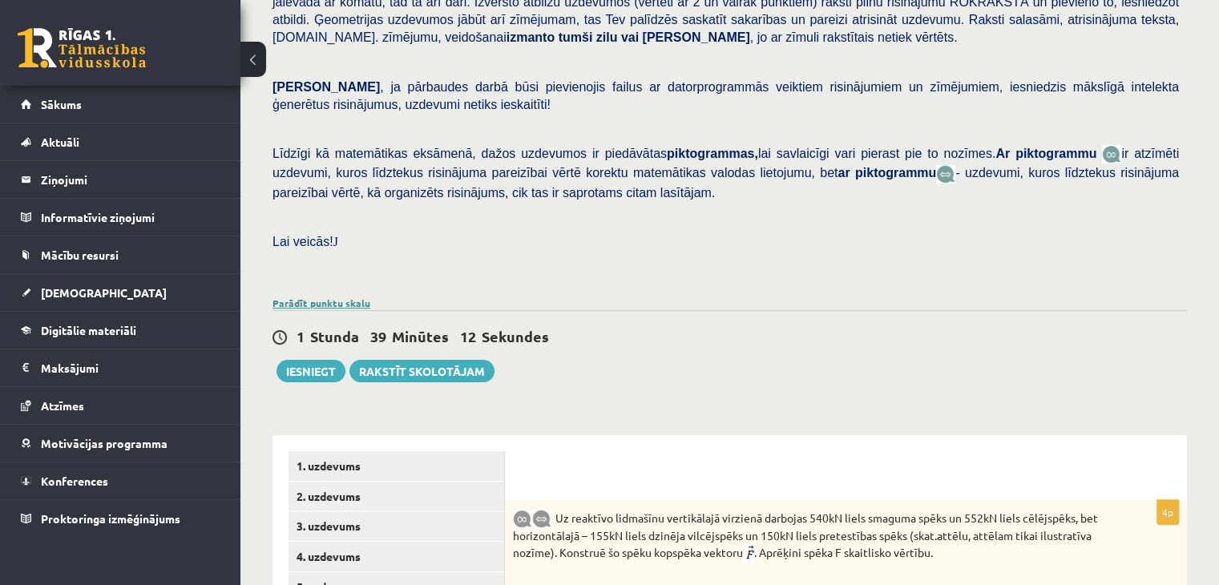
click at [345, 297] on link "Parādīt punktu skalu" at bounding box center [322, 303] width 98 height 13
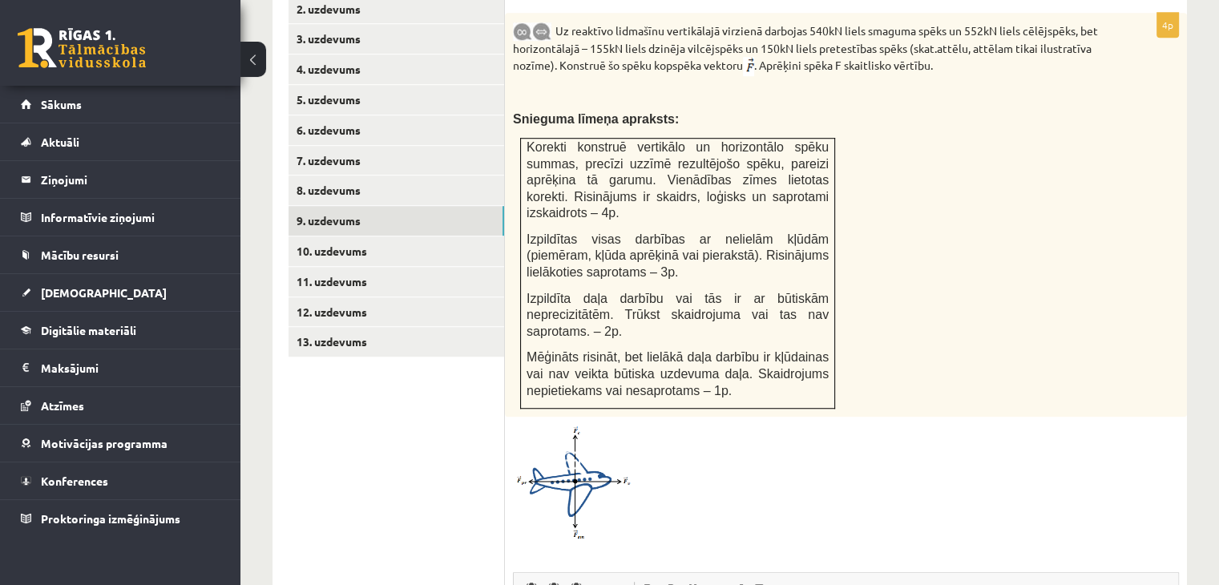
scroll to position [1160, 0]
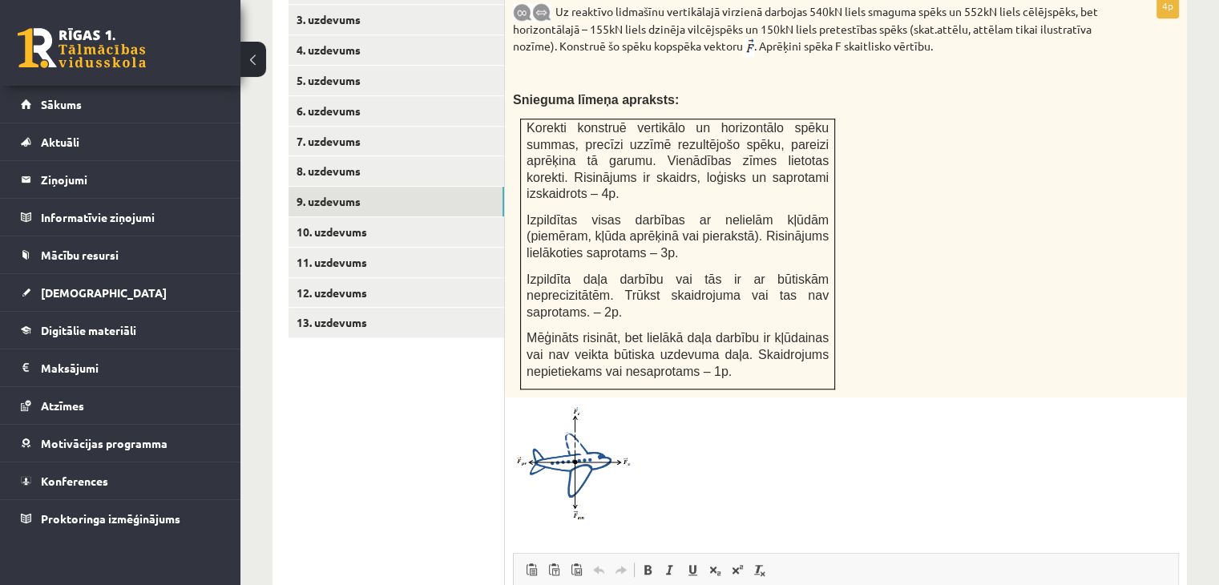
click at [597, 406] on img at bounding box center [573, 463] width 120 height 115
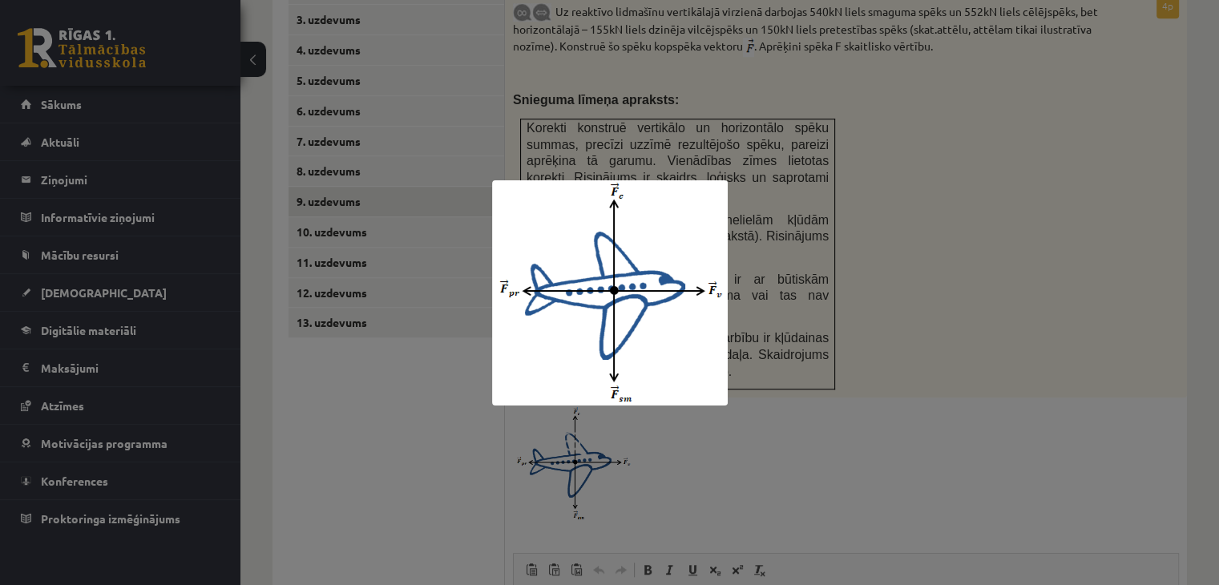
click at [828, 424] on div at bounding box center [609, 292] width 1219 height 585
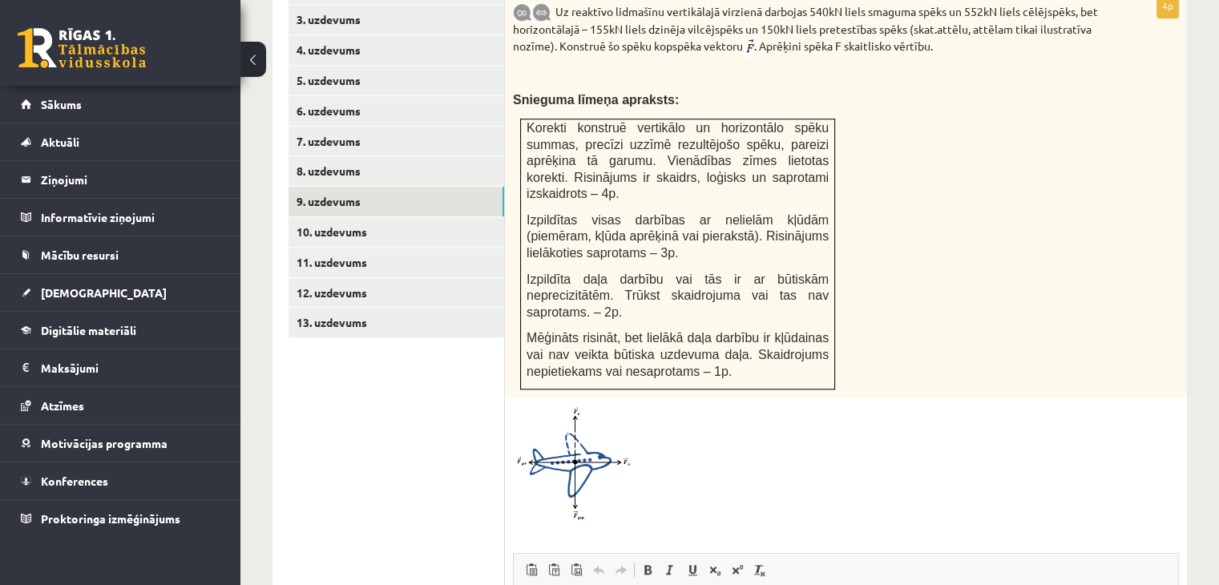
scroll to position [1401, 0]
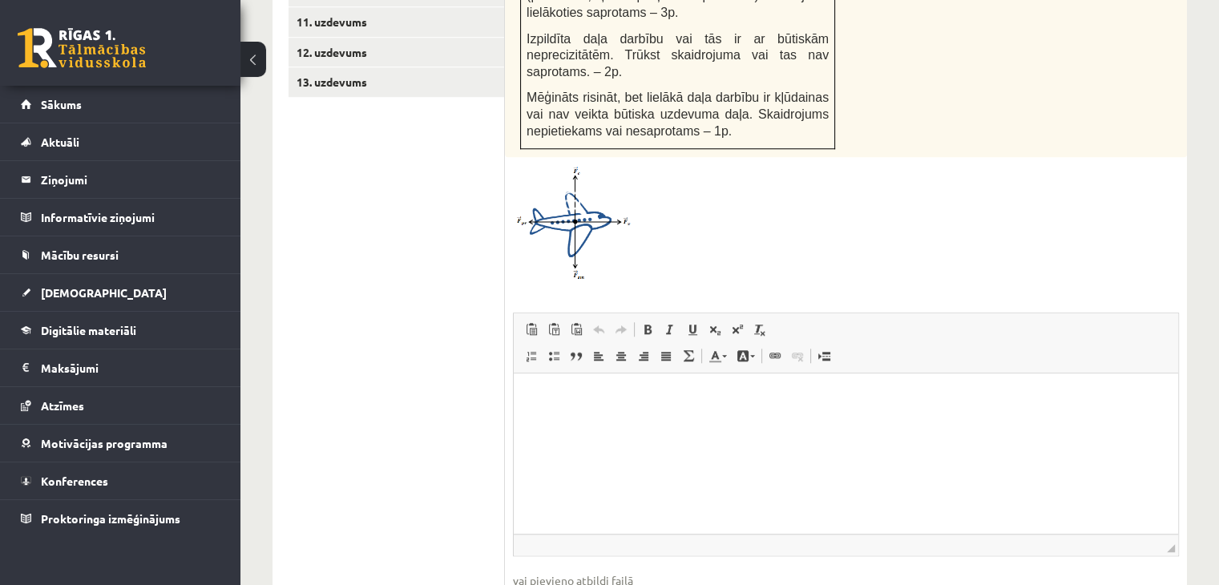
click at [580, 202] on img at bounding box center [573, 222] width 120 height 115
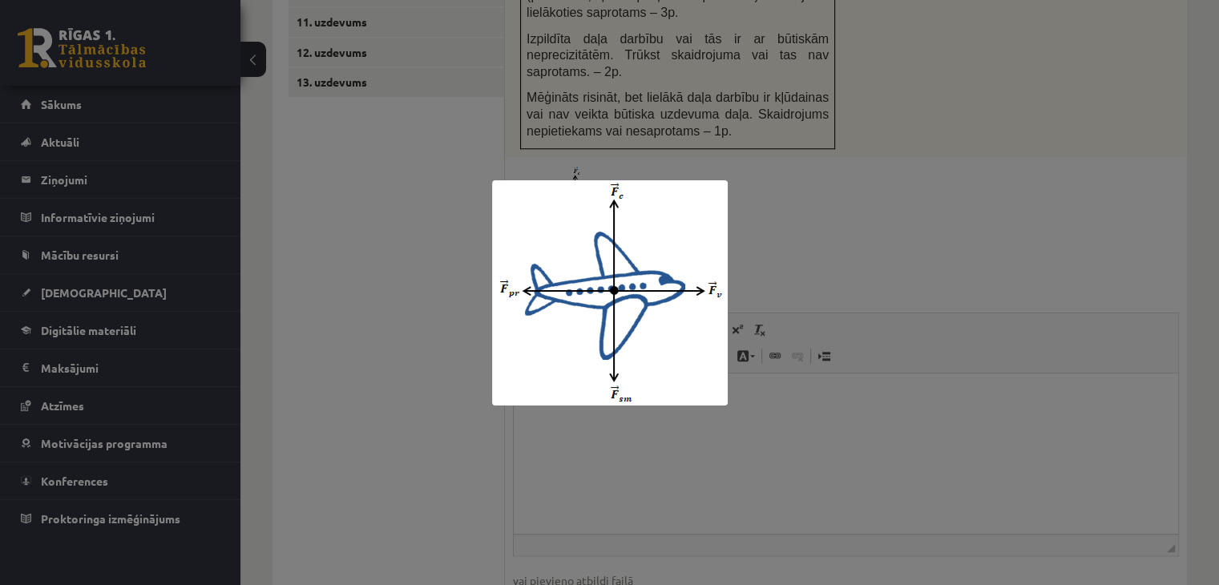
click at [956, 205] on div at bounding box center [609, 292] width 1219 height 585
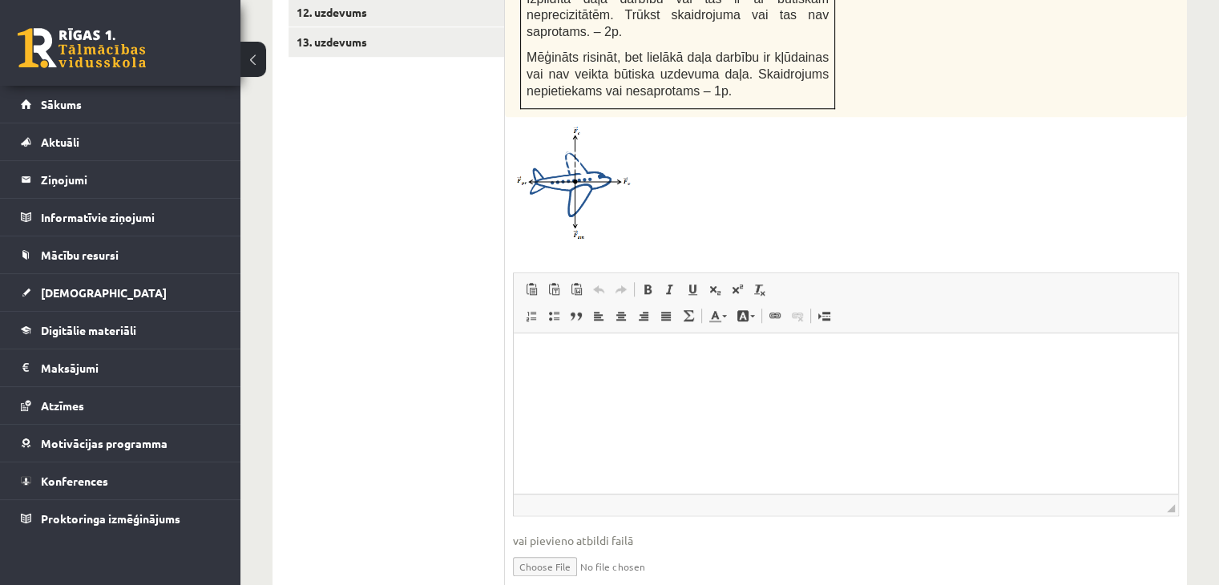
scroll to position [1453, 0]
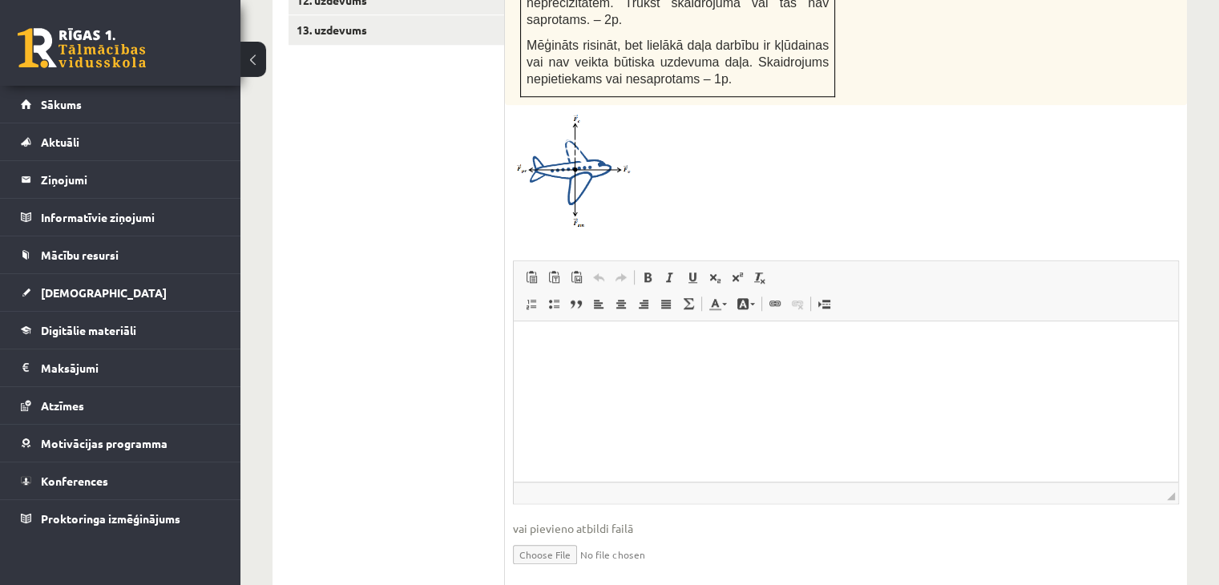
click at [546, 537] on input "file" at bounding box center [846, 553] width 666 height 33
type input "**********"
click at [522, 570] on link "Iesniegtā atbilde" at bounding box center [556, 578] width 86 height 17
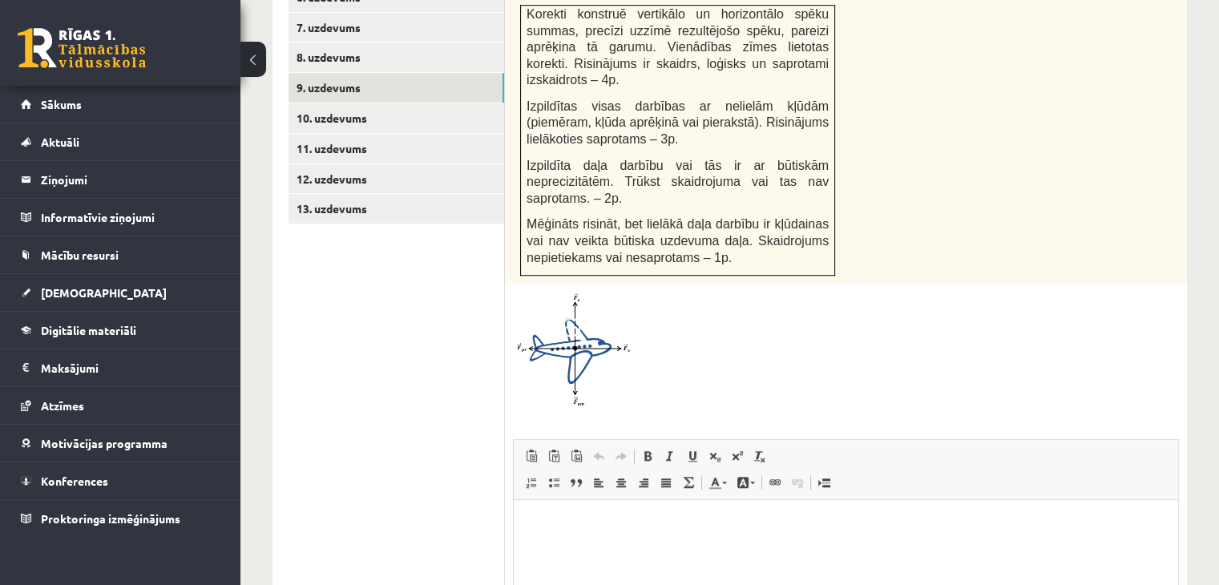
scroll to position [1052, 0]
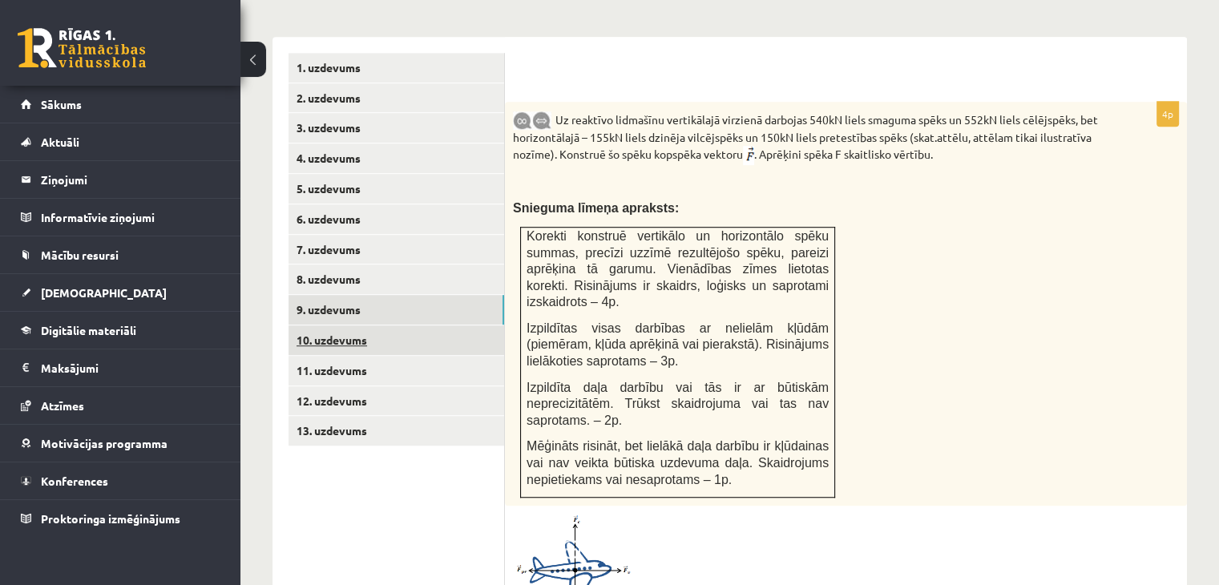
click at [383, 326] on link "10. uzdevums" at bounding box center [397, 341] width 216 height 30
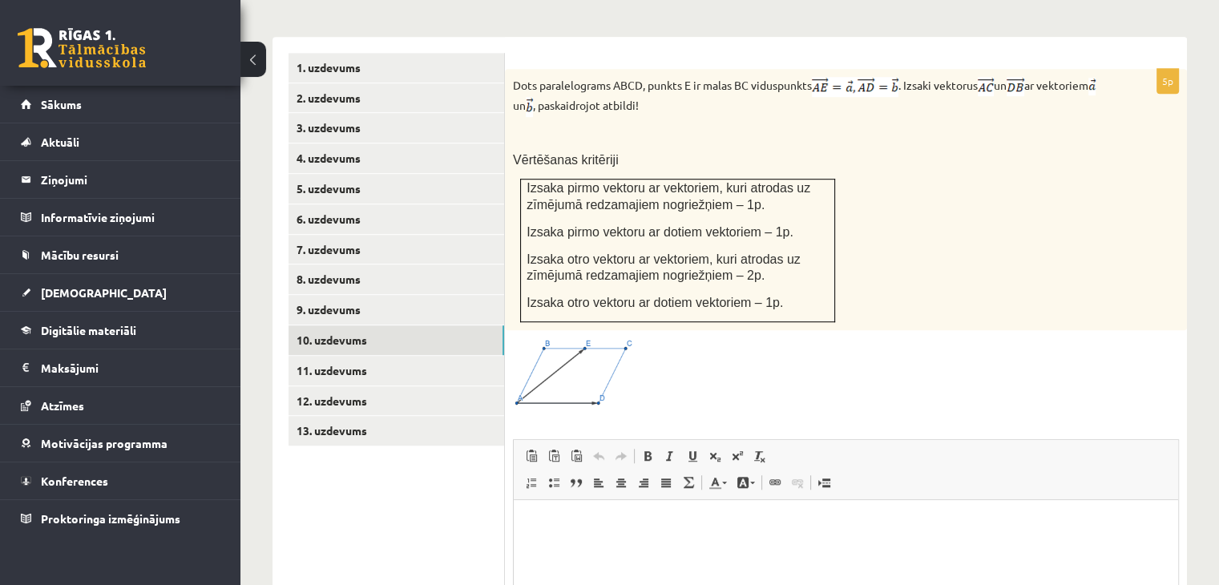
scroll to position [0, 0]
click at [572, 364] on span at bounding box center [574, 377] width 26 height 26
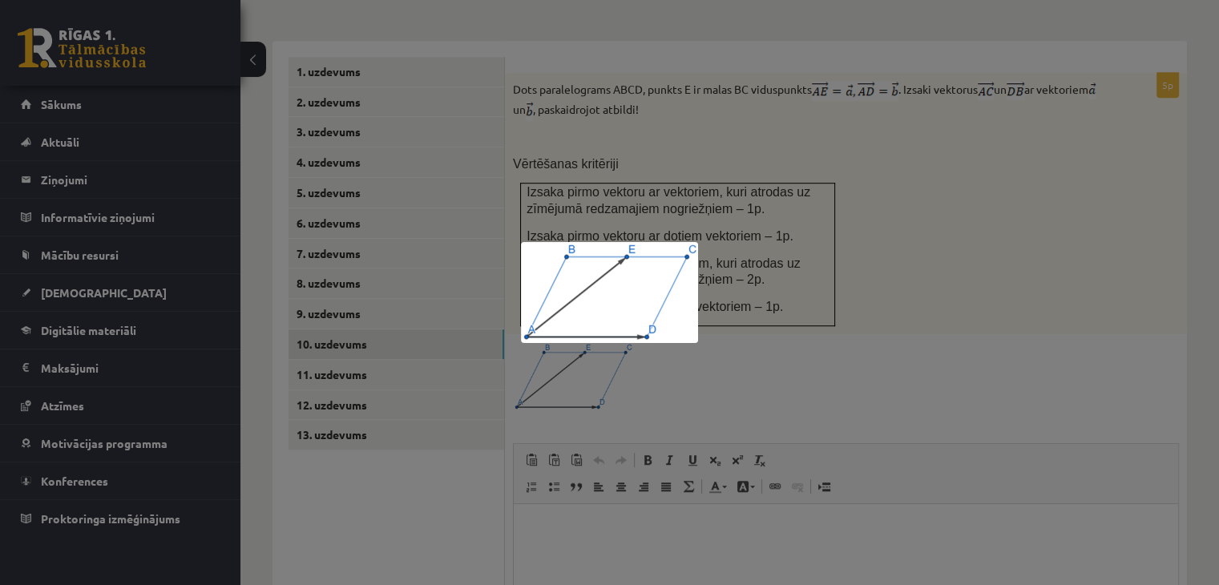
scroll to position [1052, 0]
click at [642, 309] on img at bounding box center [609, 292] width 177 height 101
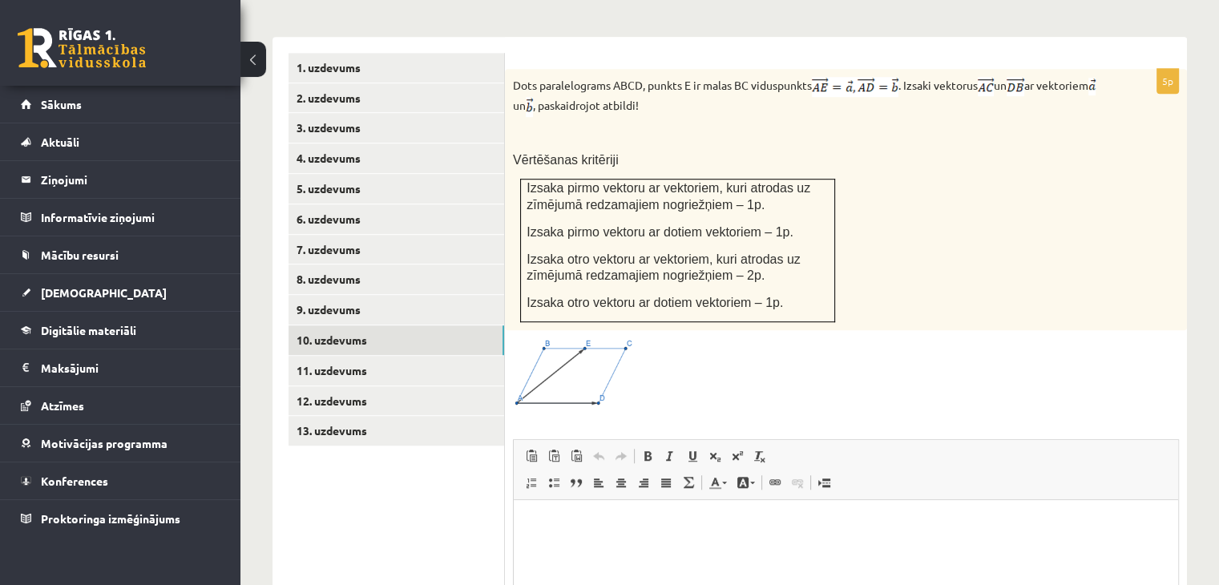
click at [560, 338] on img at bounding box center [573, 372] width 120 height 69
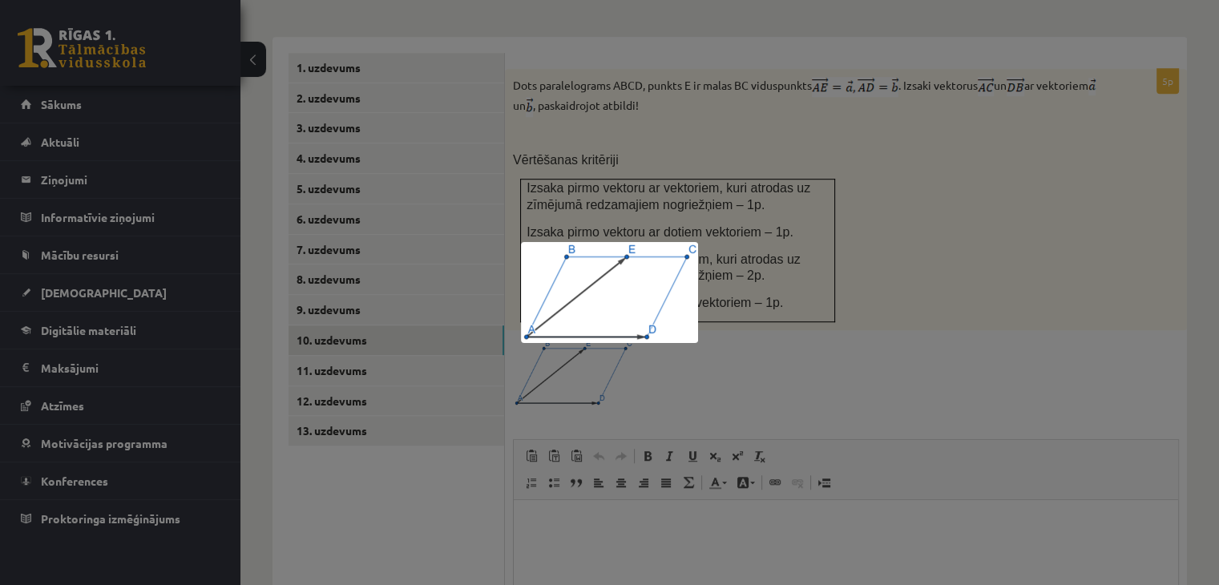
click at [867, 323] on div at bounding box center [609, 292] width 1219 height 585
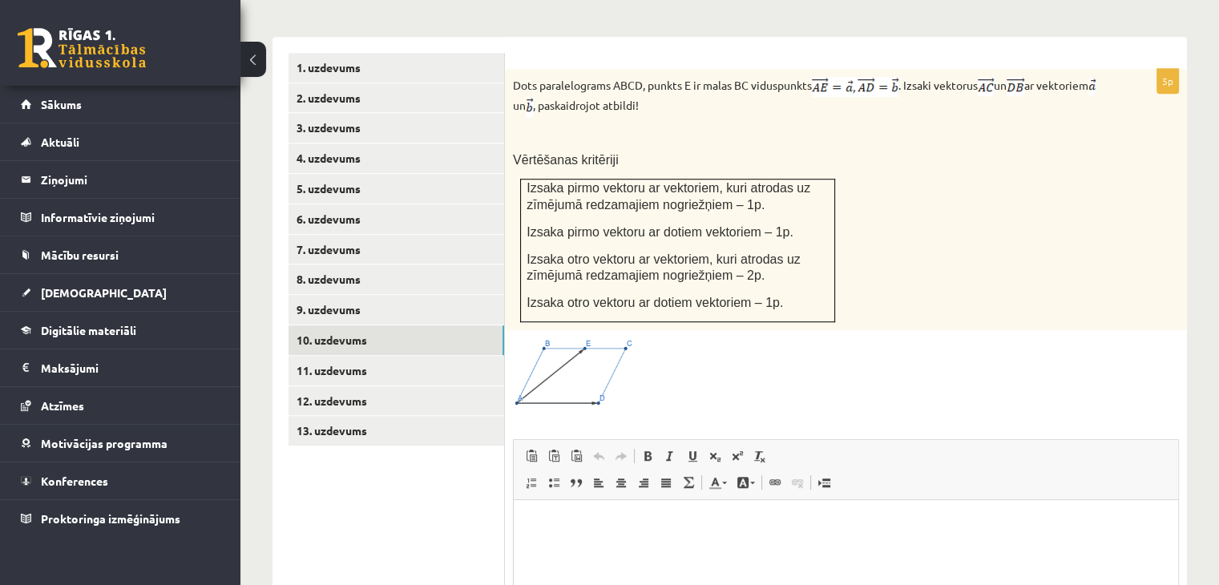
click at [573, 364] on span at bounding box center [574, 377] width 26 height 26
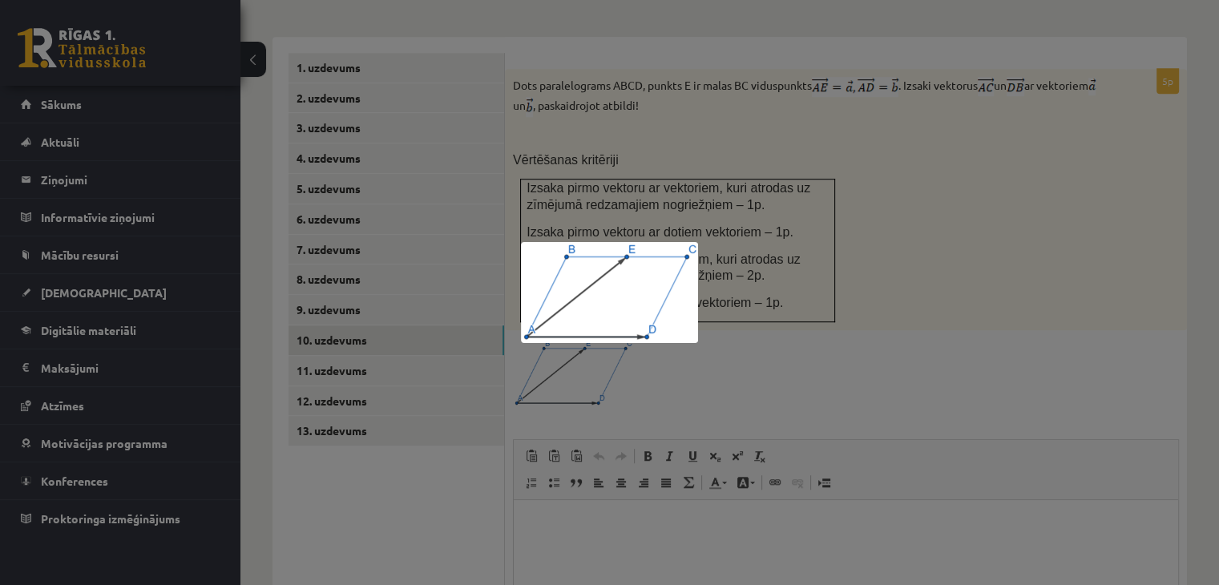
click at [936, 350] on div at bounding box center [609, 292] width 1219 height 585
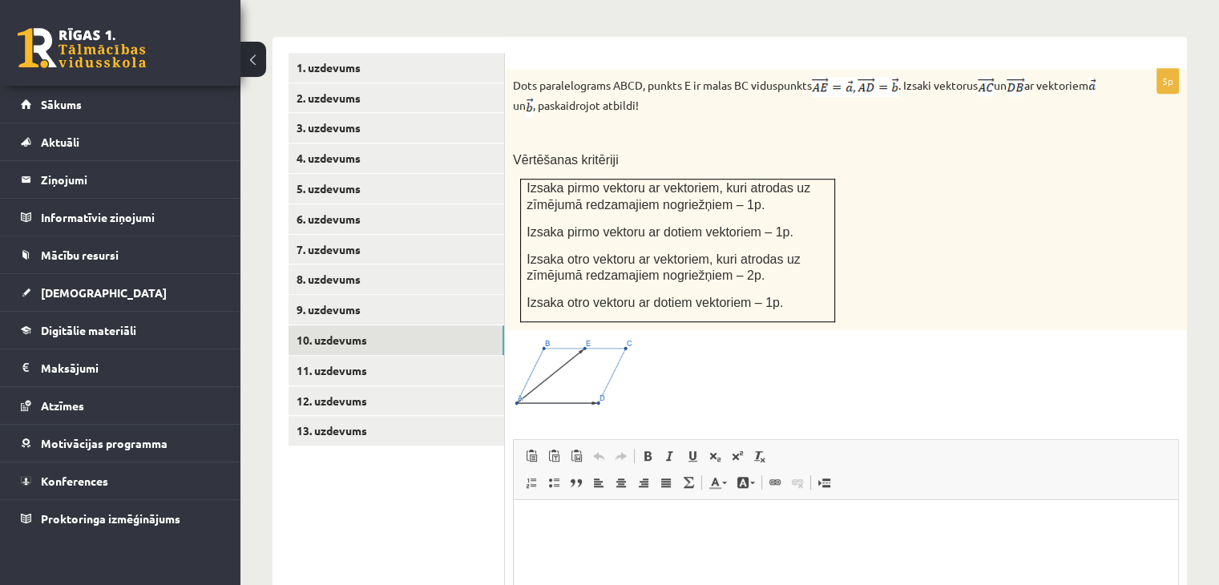
click at [597, 338] on img at bounding box center [573, 372] width 120 height 69
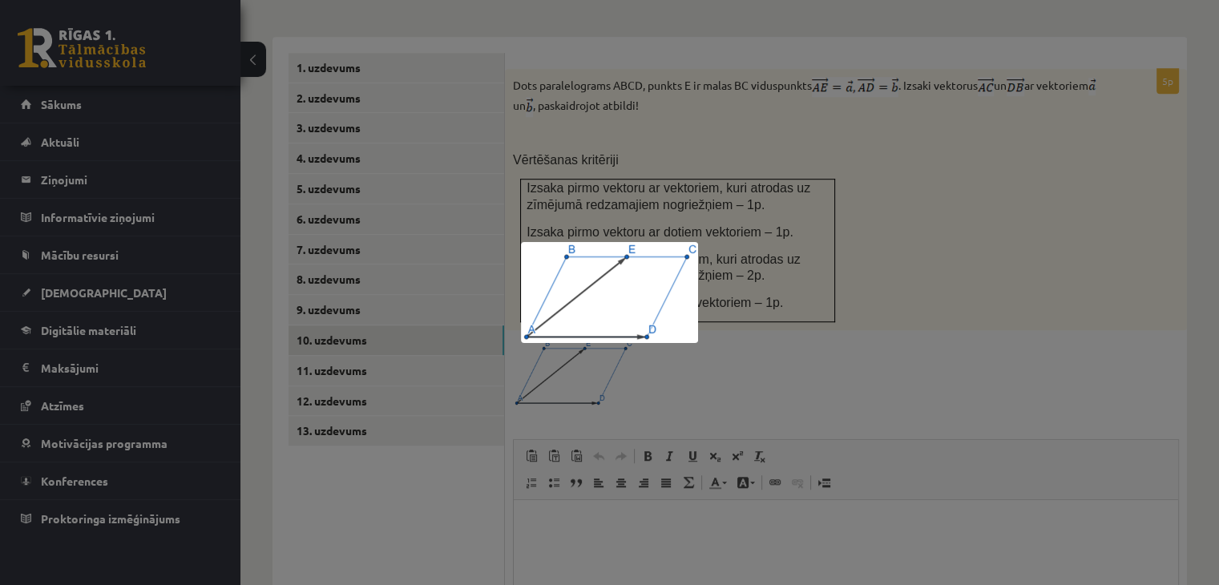
click at [783, 330] on div at bounding box center [609, 292] width 1219 height 585
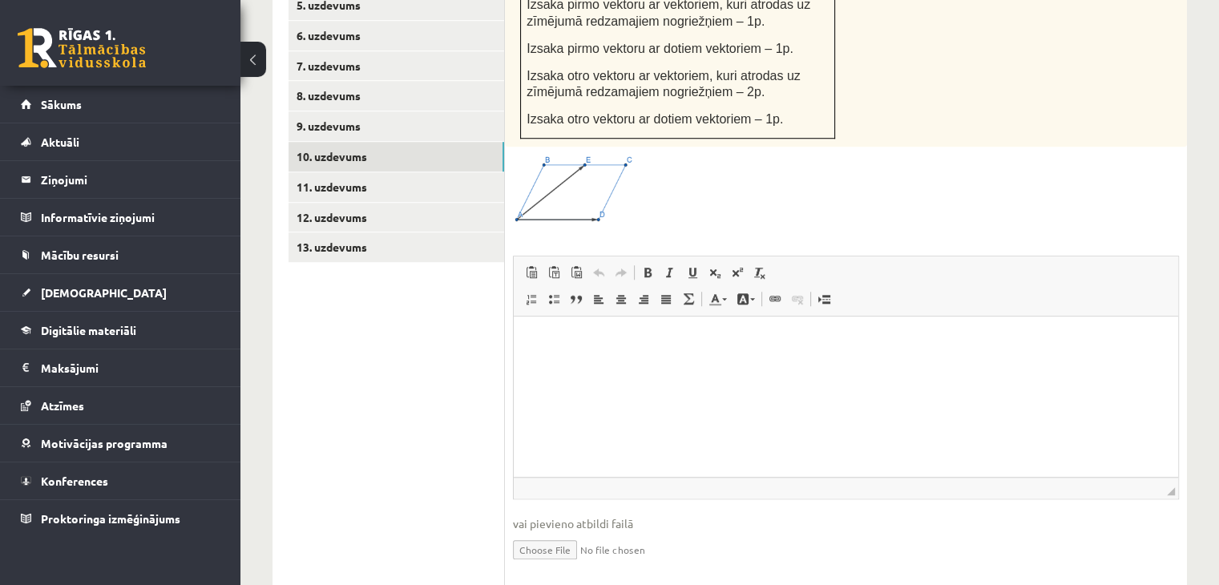
scroll to position [1248, 0]
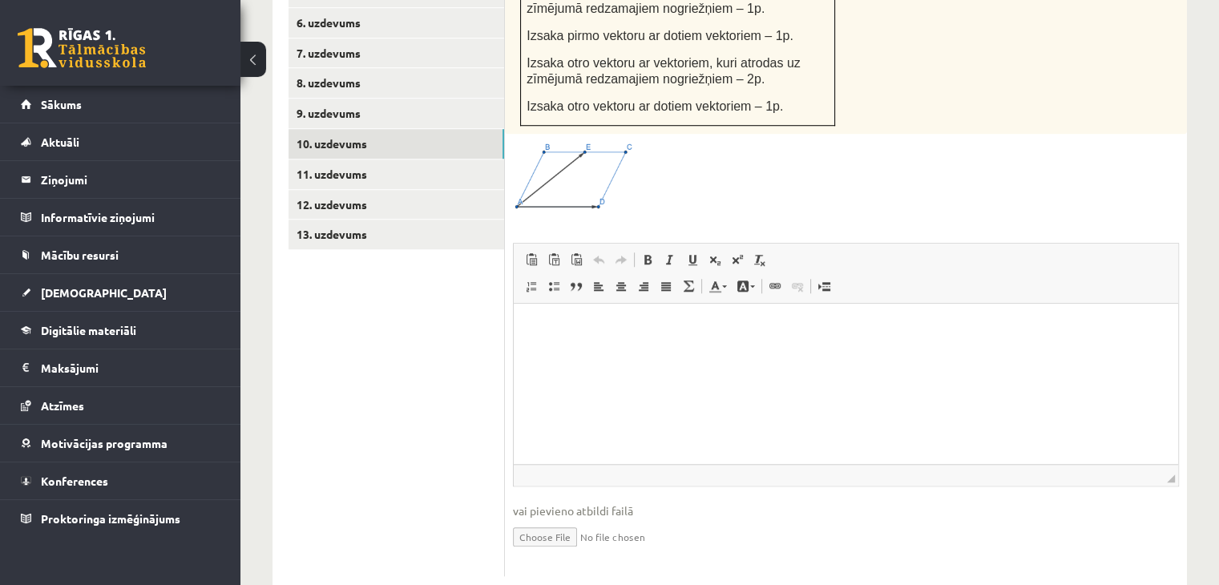
click at [539, 520] on input "file" at bounding box center [846, 536] width 666 height 33
click at [556, 520] on input "file" at bounding box center [846, 536] width 666 height 33
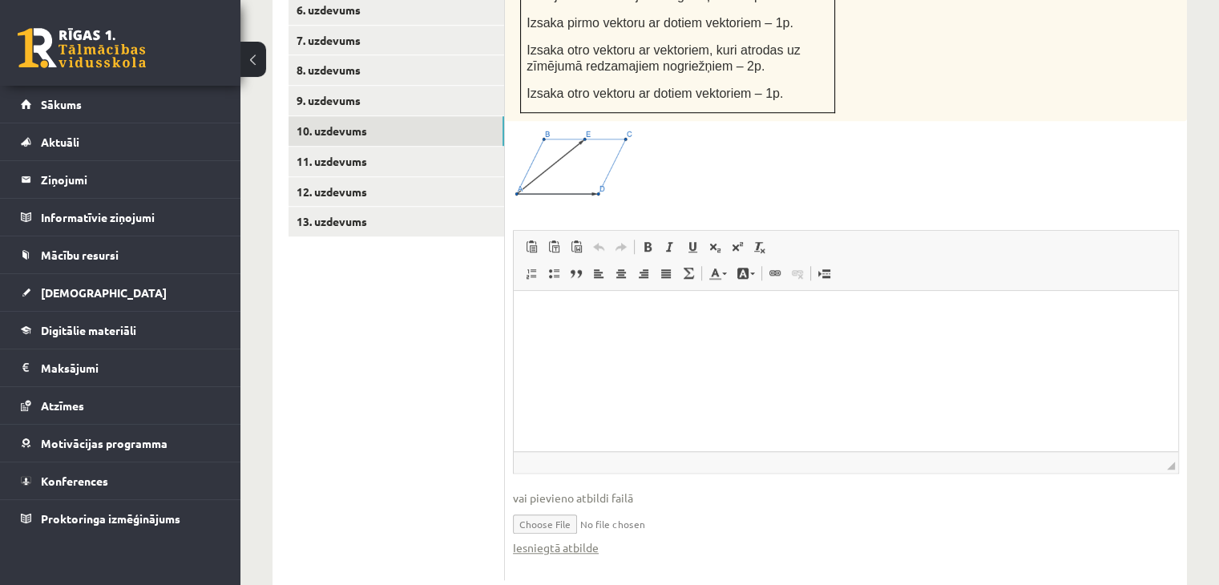
scroll to position [1265, 0]
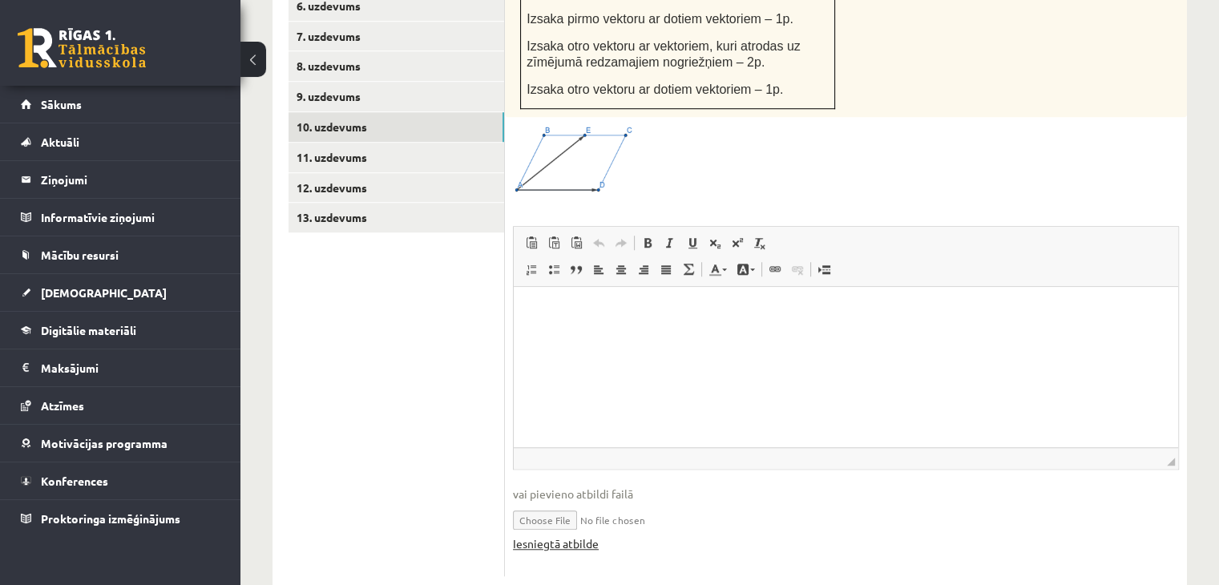
click at [580, 536] on link "Iesniegtā atbilde" at bounding box center [556, 544] width 86 height 17
click at [560, 503] on input "file" at bounding box center [846, 519] width 666 height 33
click at [554, 503] on input "file" at bounding box center [846, 519] width 666 height 33
type input "**********"
click at [582, 536] on link "Iesniegtā atbilde" at bounding box center [556, 544] width 86 height 17
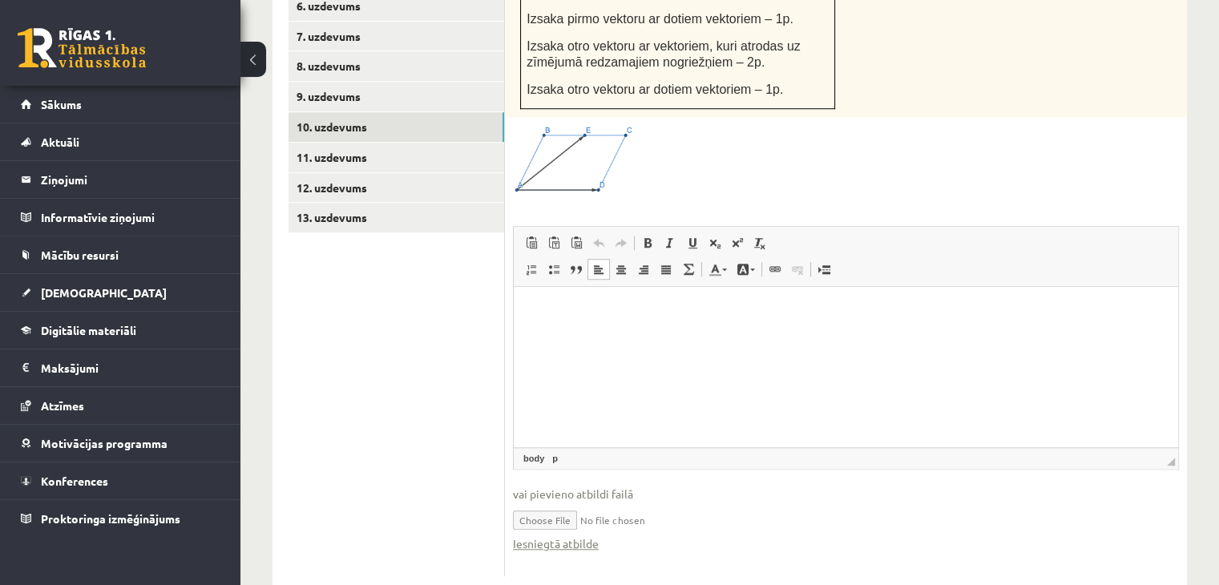
click at [633, 335] on html at bounding box center [846, 310] width 665 height 49
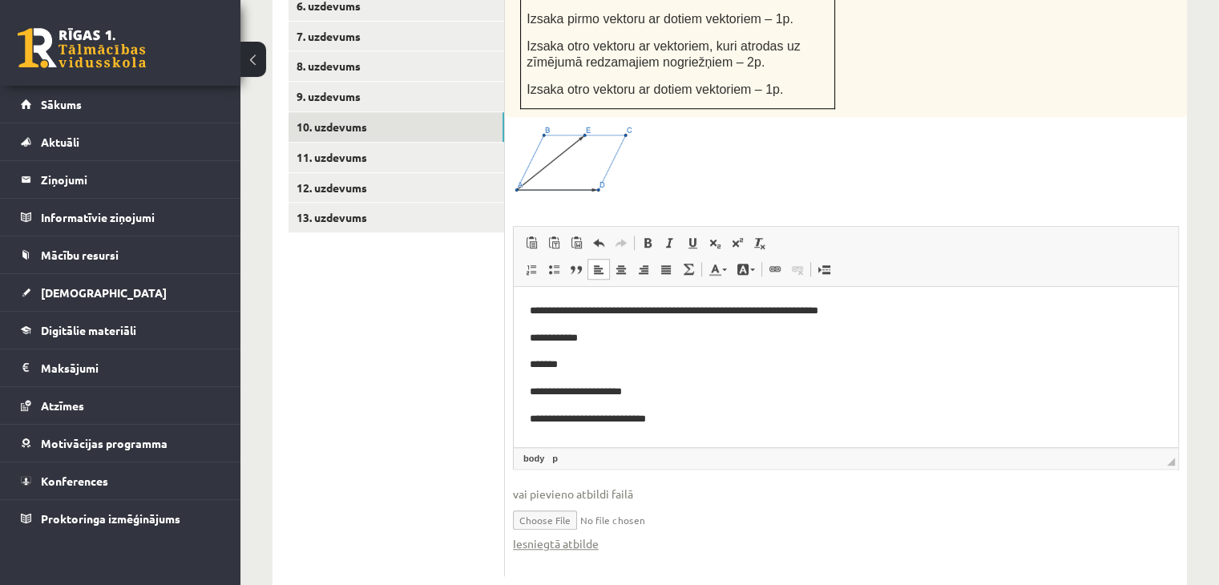
click at [824, 503] on input "file" at bounding box center [846, 519] width 666 height 33
click at [543, 536] on link "Iesniegtā atbilde" at bounding box center [556, 544] width 86 height 17
click at [649, 503] on input "file" at bounding box center [846, 519] width 666 height 33
type input "**********"
click at [555, 536] on link "Iesniegtā atbilde" at bounding box center [556, 544] width 86 height 17
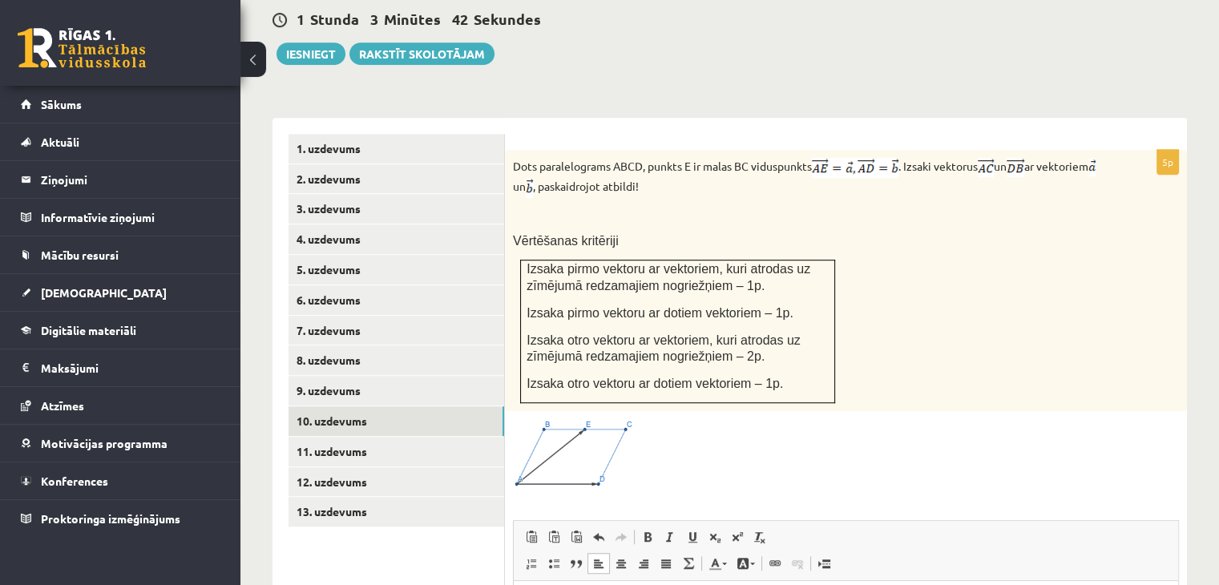
scroll to position [944, 0]
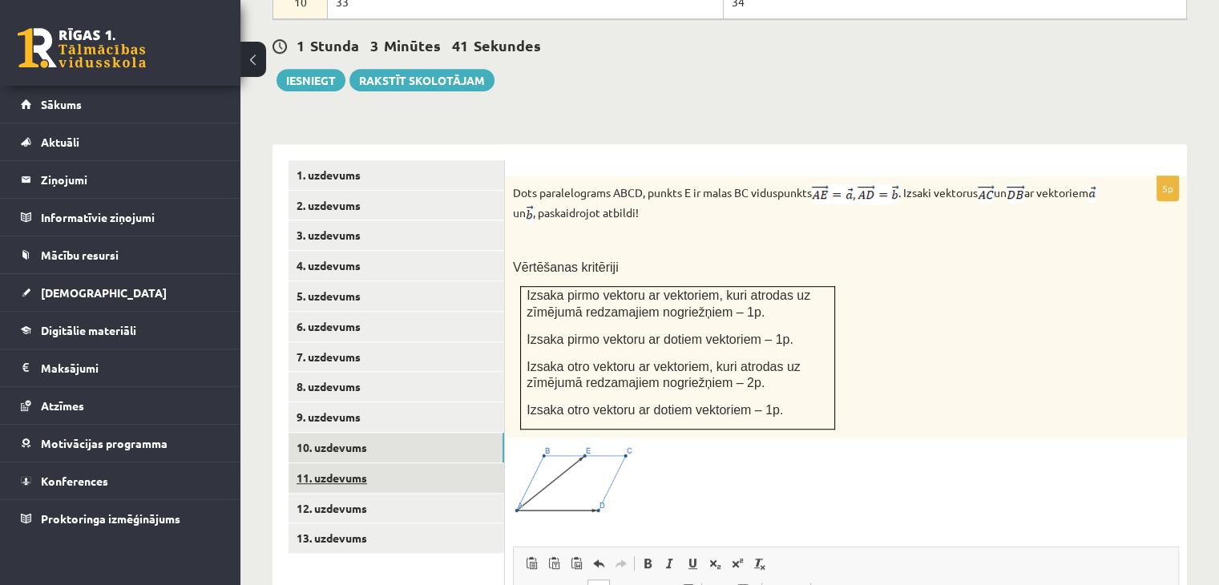
click at [363, 463] on link "11. uzdevums" at bounding box center [397, 478] width 216 height 30
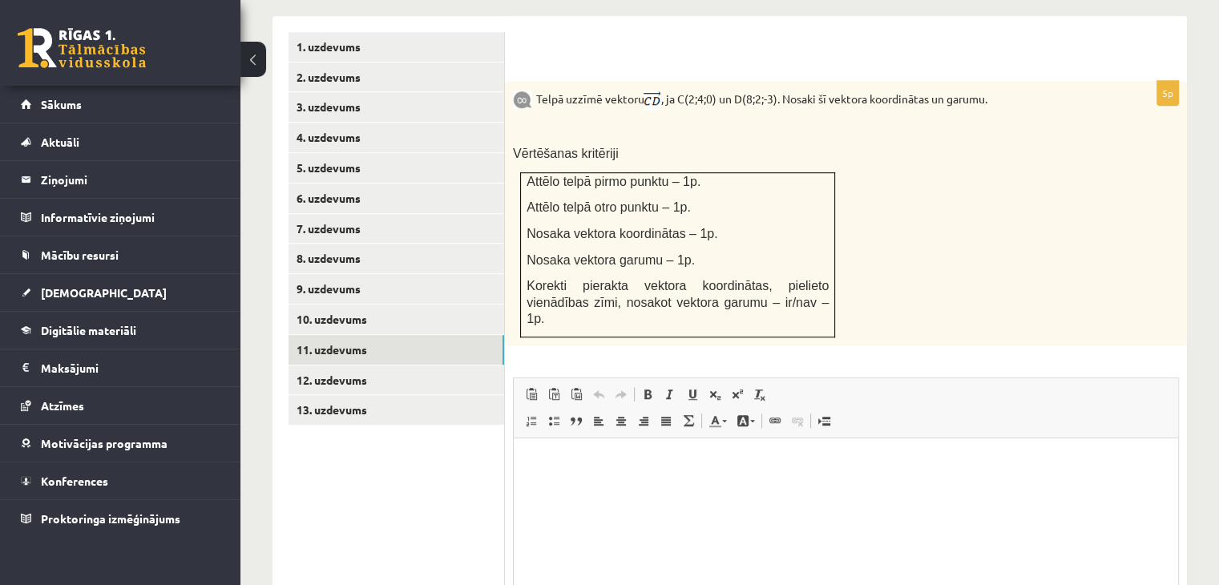
scroll to position [1025, 0]
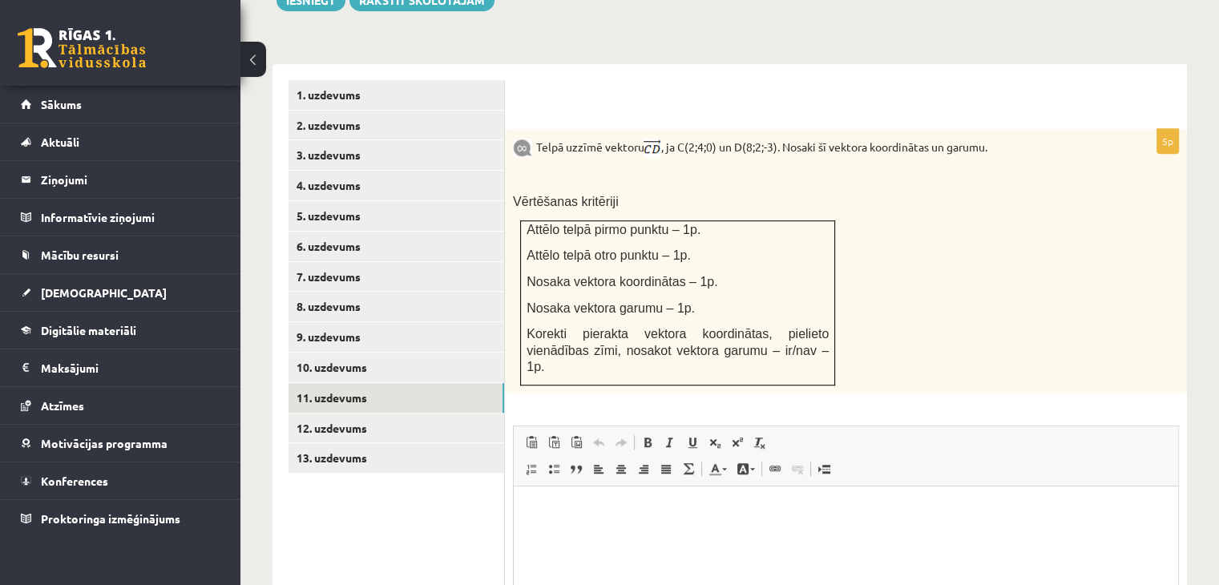
click at [1022, 192] on div "Telpā uzzīmē vektoru , ja C(2;4;0) un D(8;2;-3). Nosaki šī vektora koordinātas …" at bounding box center [846, 261] width 682 height 265
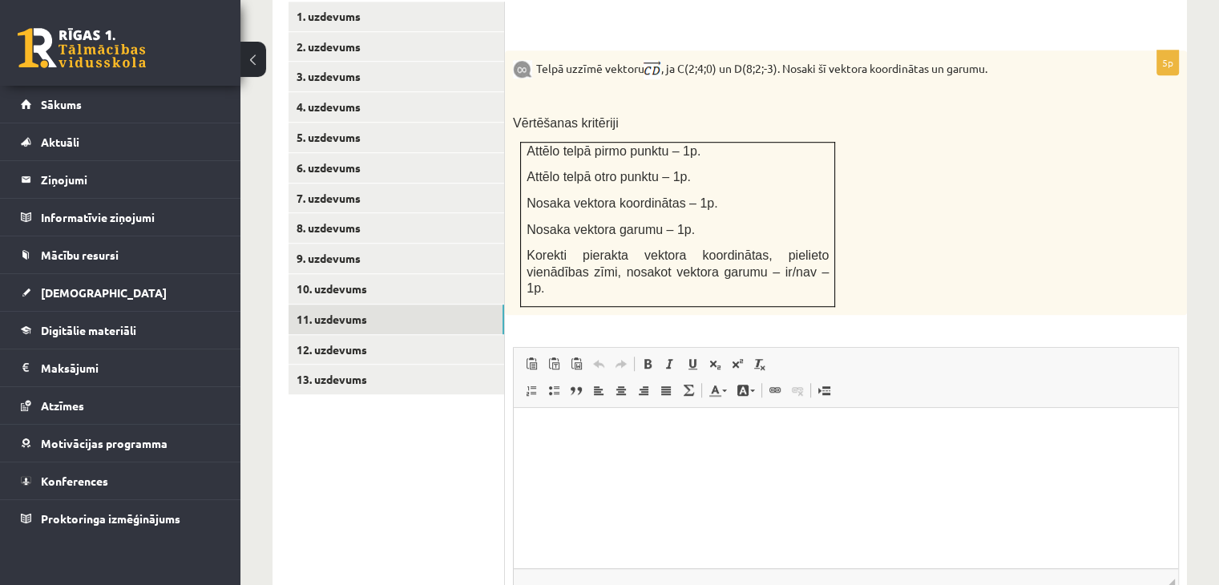
scroll to position [1190, 0]
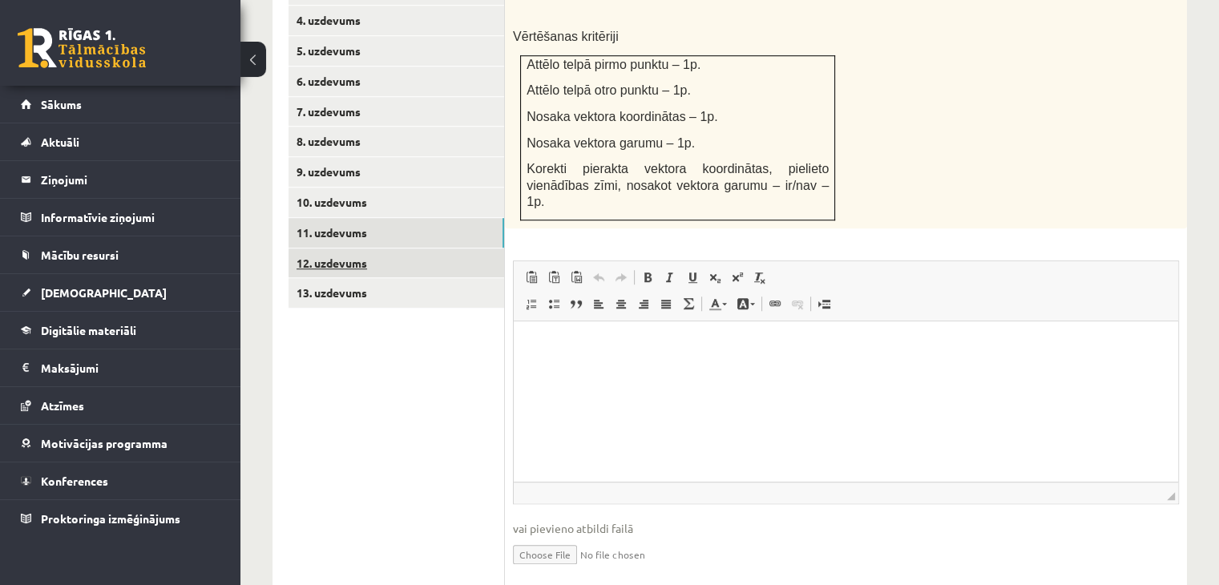
click at [327, 249] on link "12. uzdevums" at bounding box center [397, 264] width 216 height 30
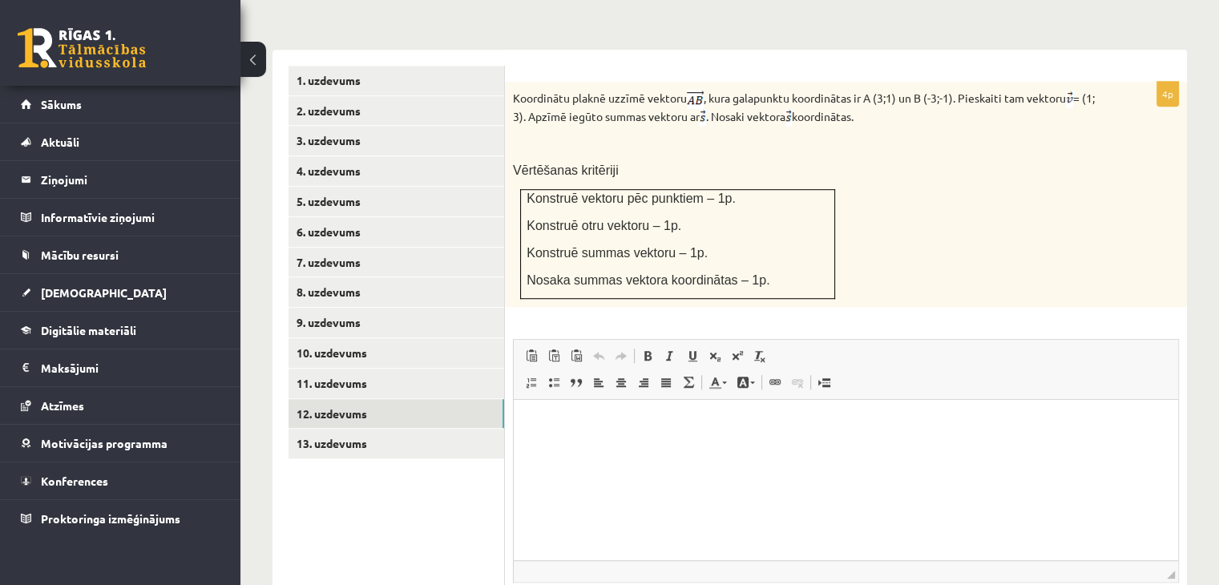
scroll to position [1135, 0]
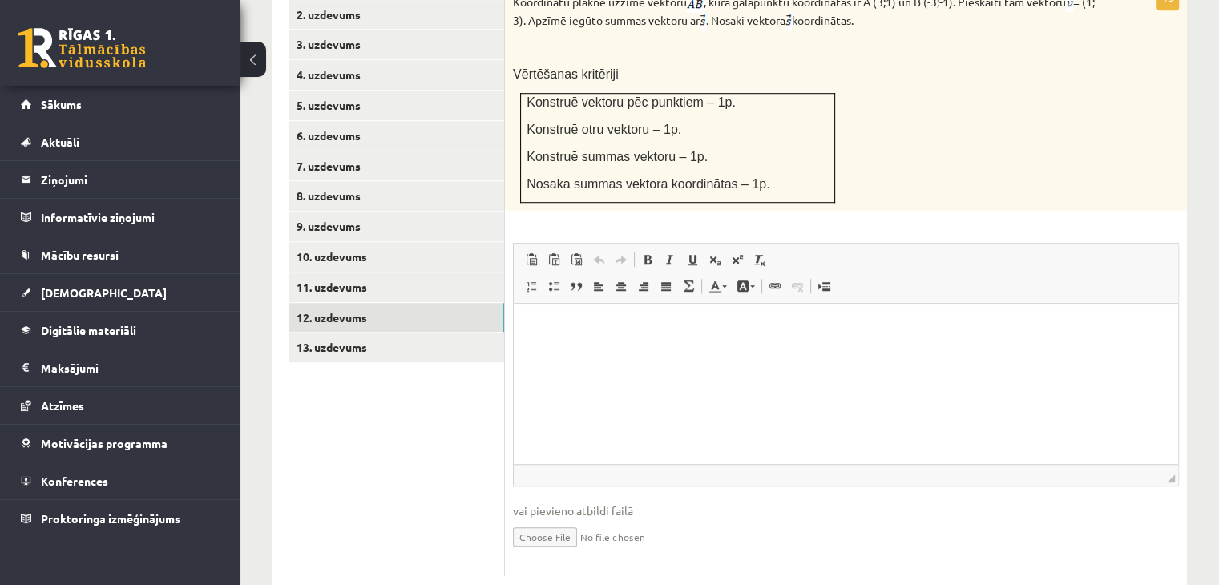
click at [555, 520] on input "file" at bounding box center [846, 536] width 666 height 33
type input "**********"
click at [560, 552] on link "Iesniegtā atbilde" at bounding box center [556, 560] width 86 height 17
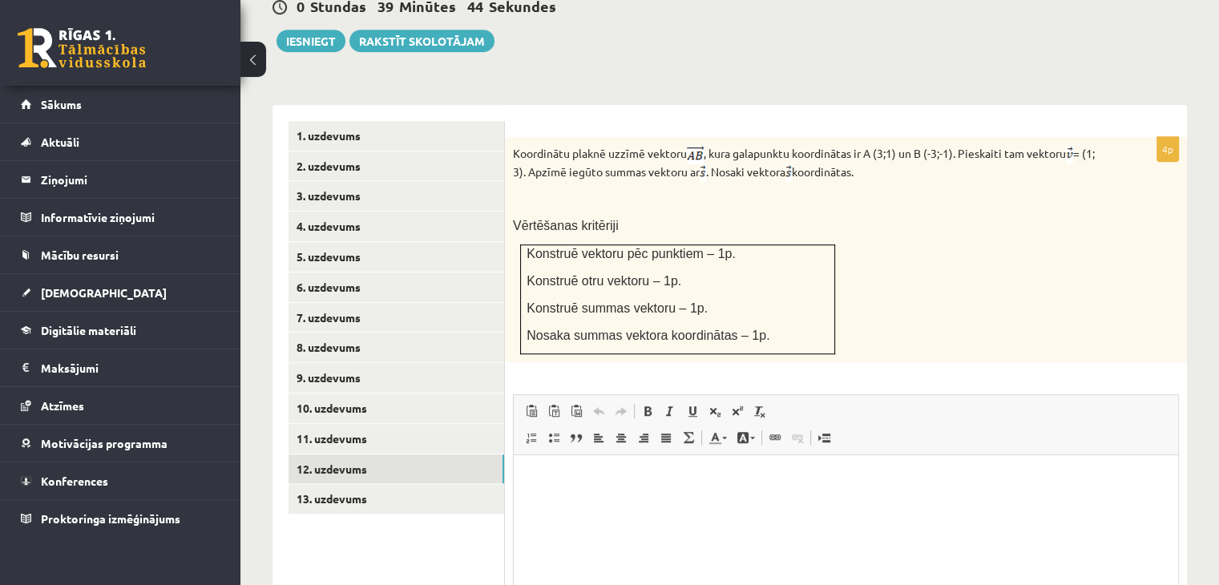
scroll to position [1055, 0]
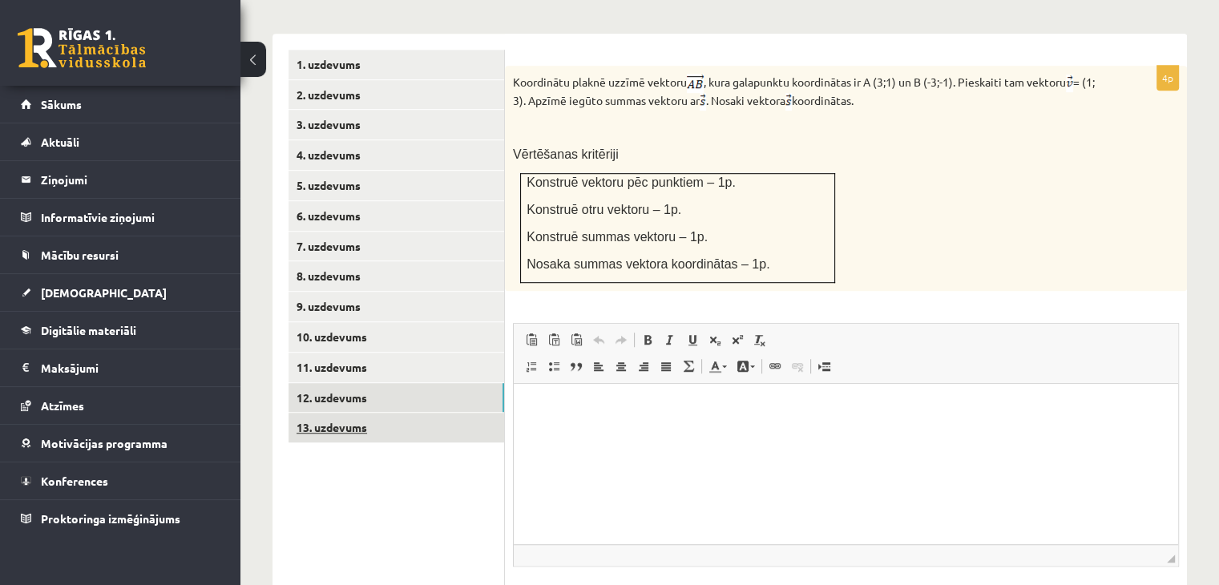
click at [393, 413] on link "13. uzdevums" at bounding box center [397, 428] width 216 height 30
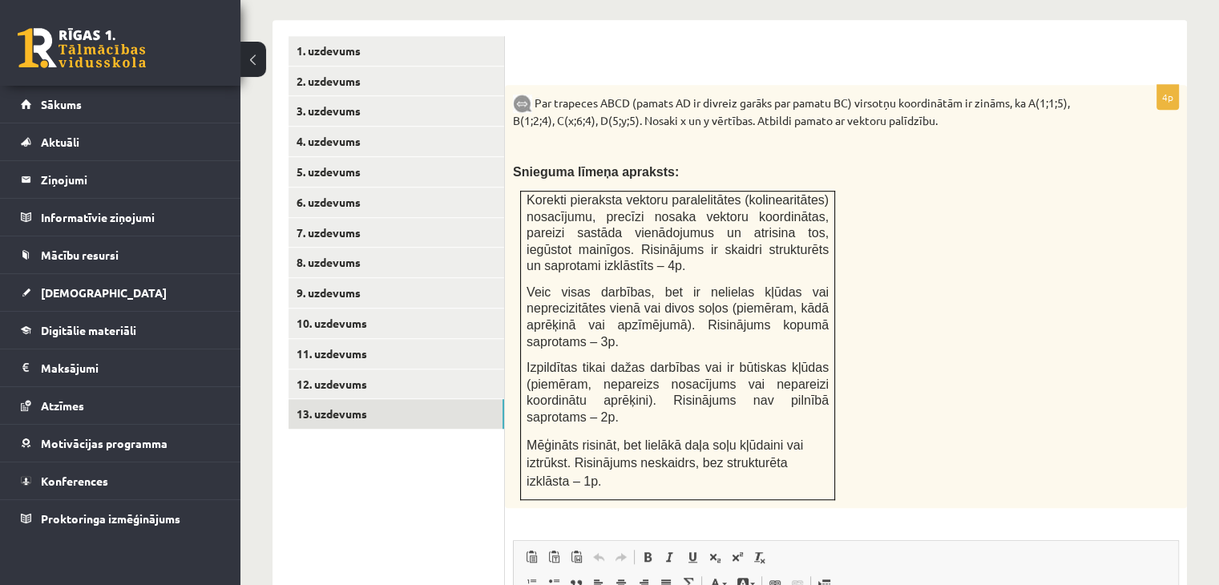
scroll to position [1065, 0]
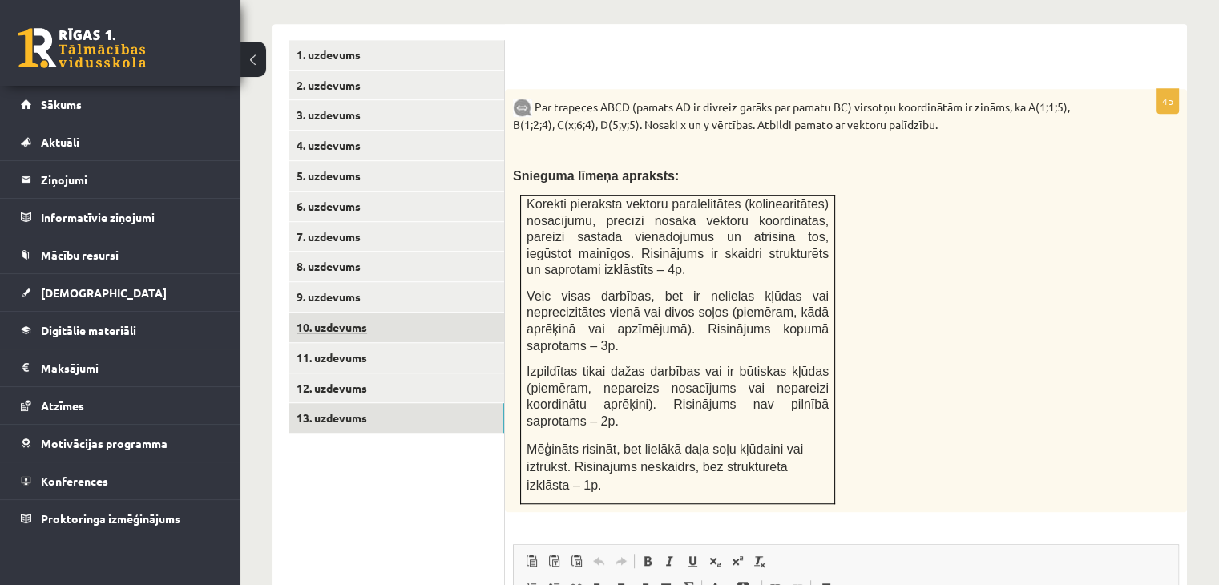
click at [342, 313] on link "10. uzdevums" at bounding box center [397, 328] width 216 height 30
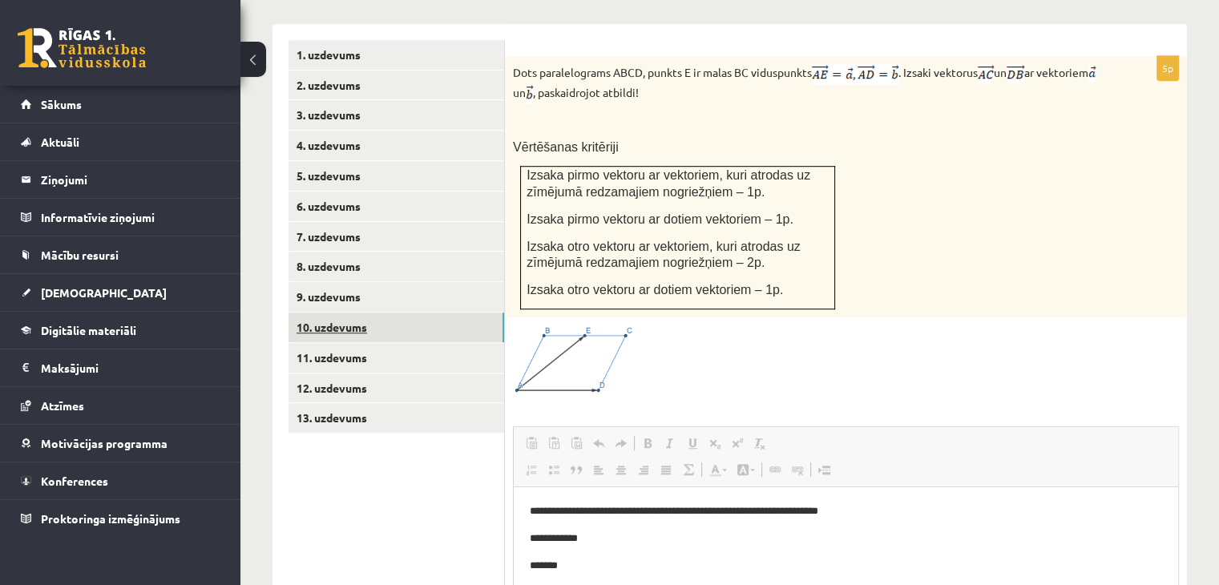
scroll to position [0, 0]
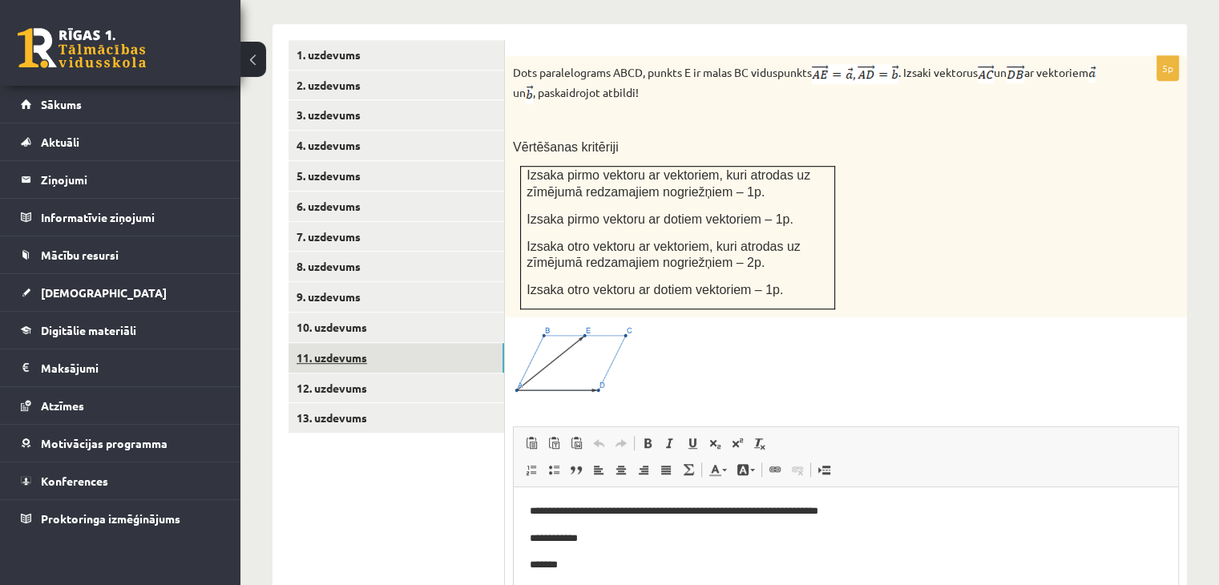
click at [349, 343] on link "11. uzdevums" at bounding box center [397, 358] width 216 height 30
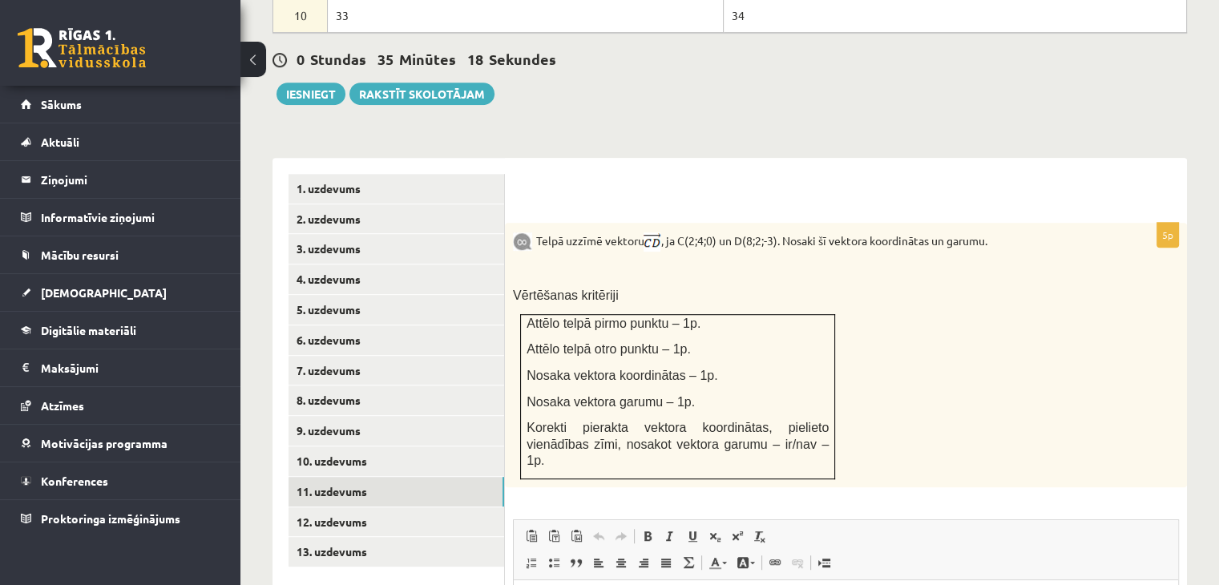
scroll to position [932, 0]
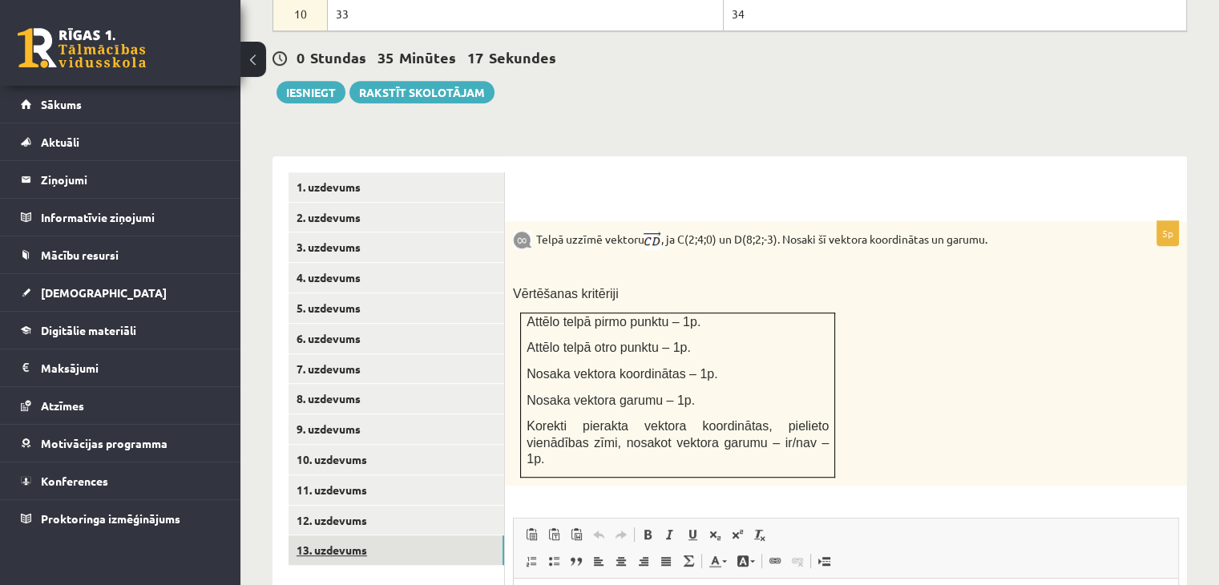
click at [422, 536] on link "13. uzdevums" at bounding box center [397, 551] width 216 height 30
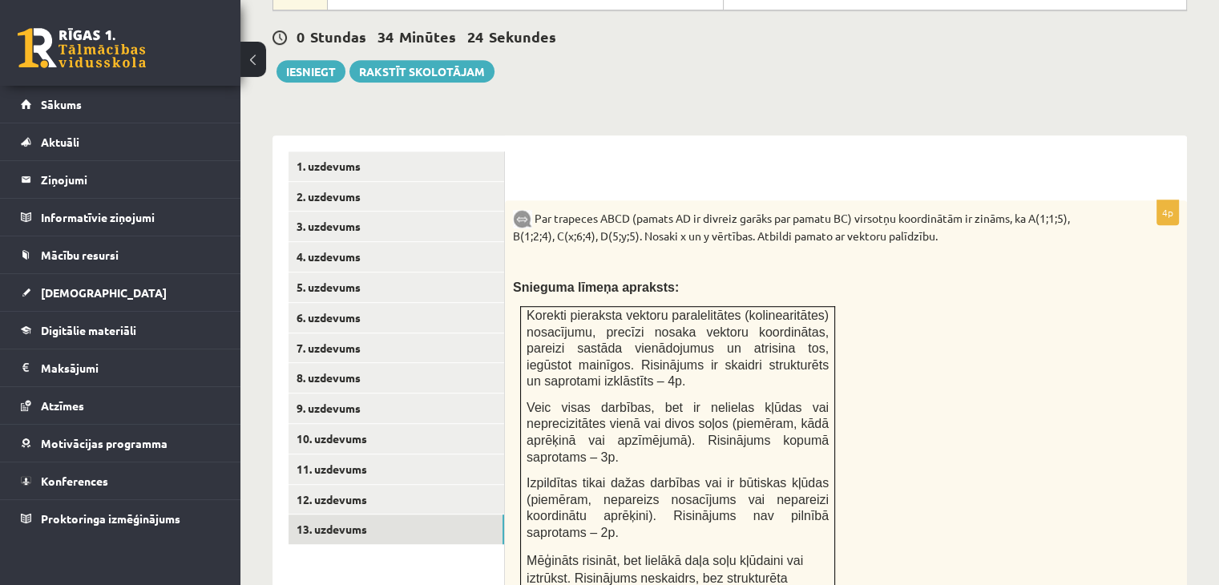
scroll to position [952, 0]
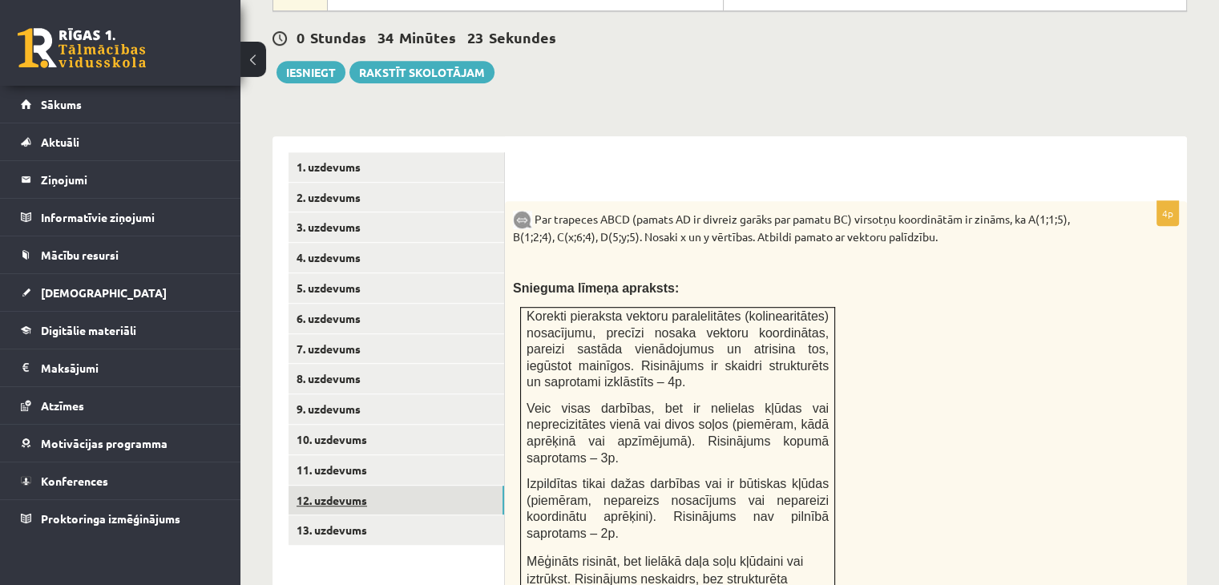
click at [420, 486] on link "12. uzdevums" at bounding box center [397, 501] width 216 height 30
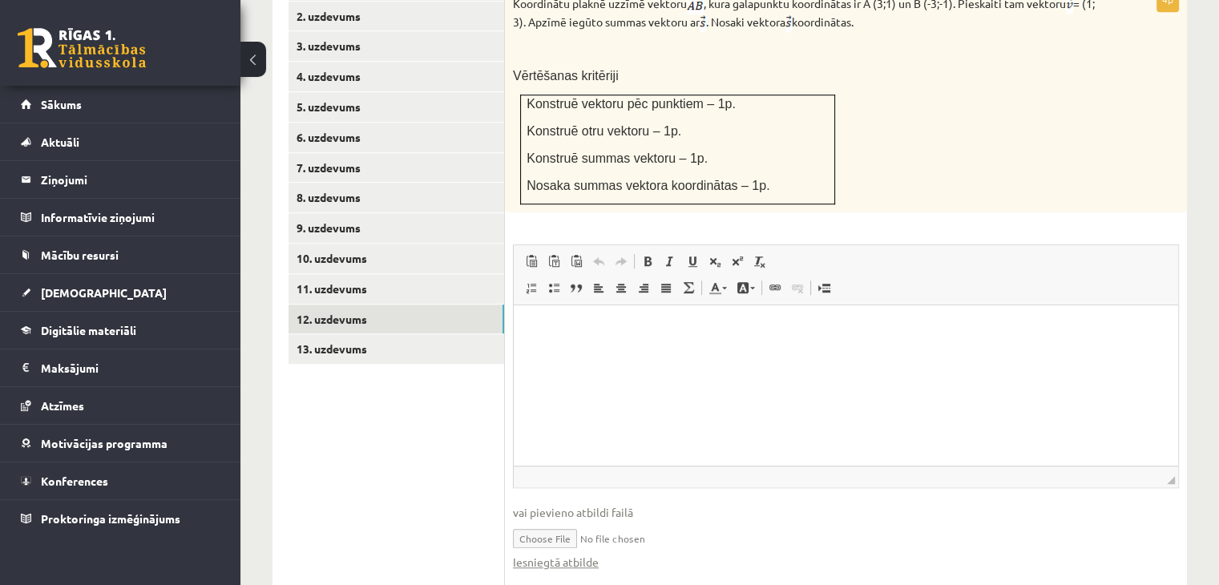
scroll to position [1133, 0]
click at [570, 555] on link "Iesniegtā atbilde" at bounding box center [556, 563] width 86 height 17
click at [322, 275] on link "11. uzdevums" at bounding box center [397, 290] width 216 height 30
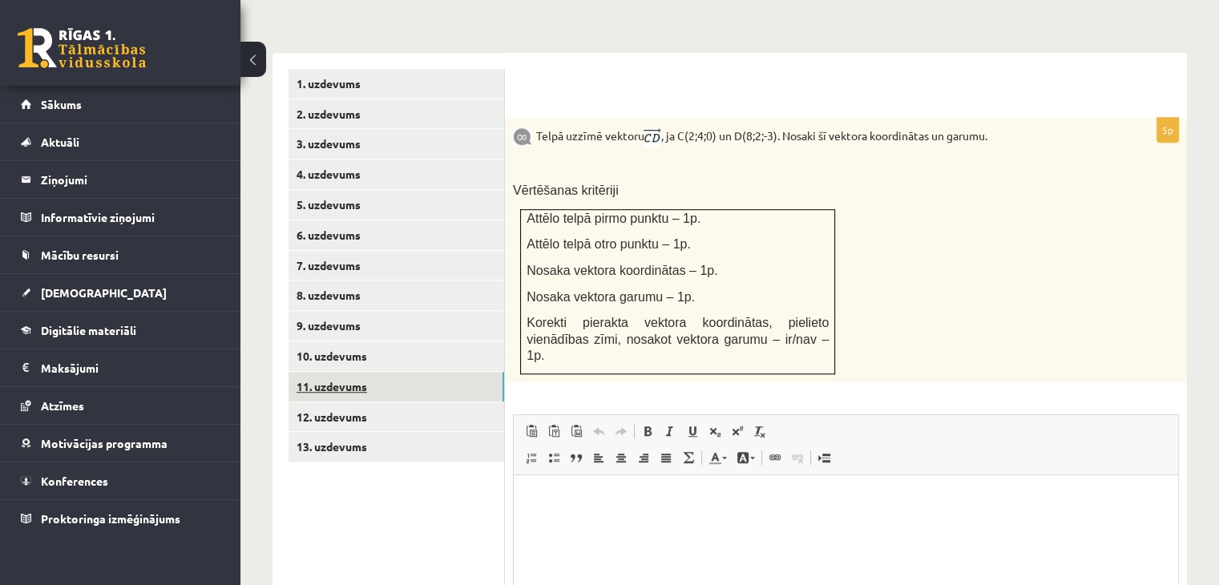
scroll to position [1037, 0]
click at [350, 341] on link "10. uzdevums" at bounding box center [397, 356] width 216 height 30
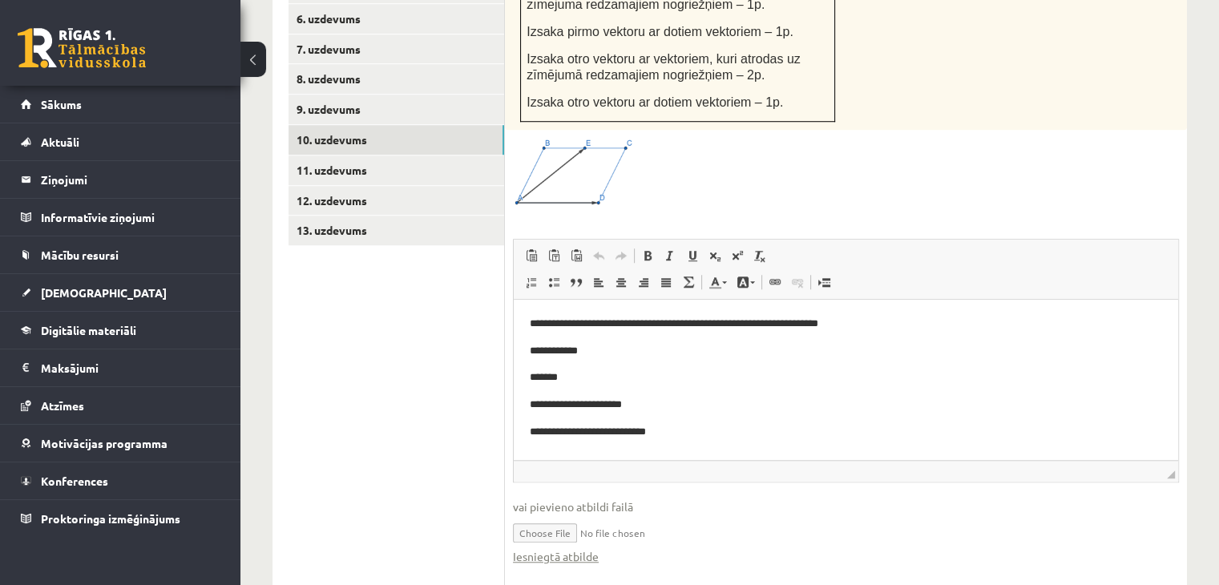
scroll to position [1254, 0]
click at [572, 547] on link "Iesniegtā atbilde" at bounding box center [556, 555] width 86 height 17
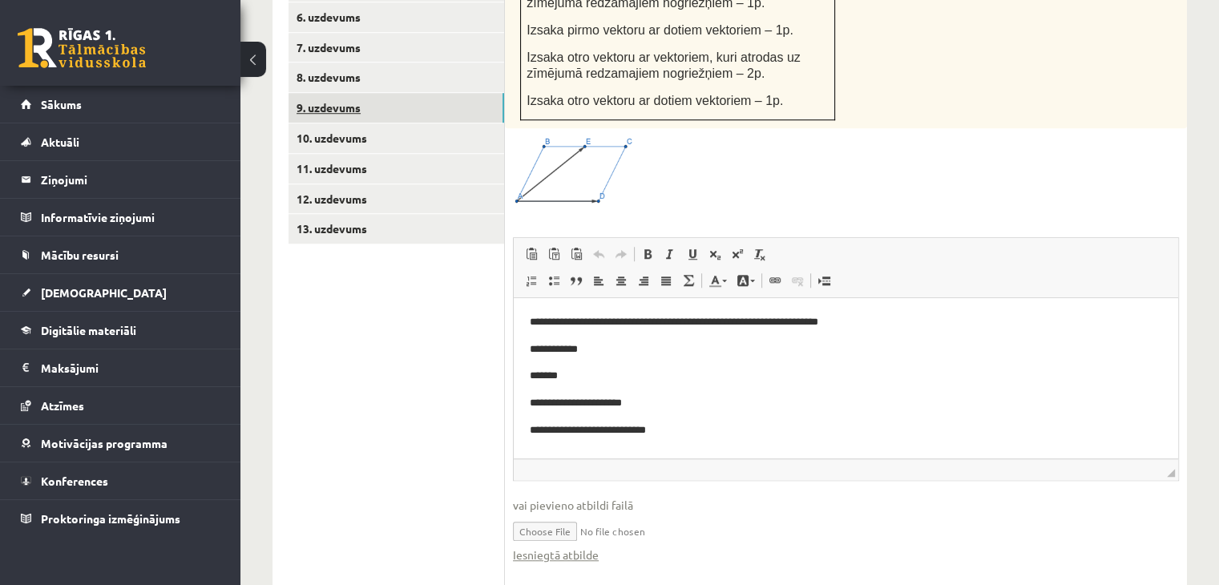
click at [375, 93] on link "9. uzdevums" at bounding box center [397, 108] width 216 height 30
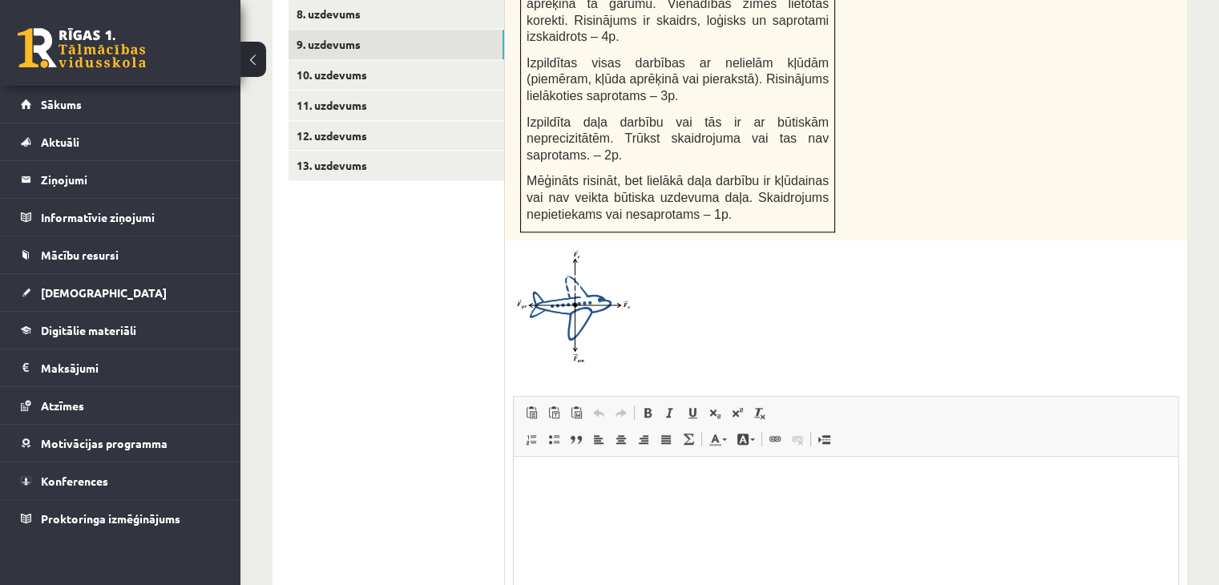
scroll to position [1470, 0]
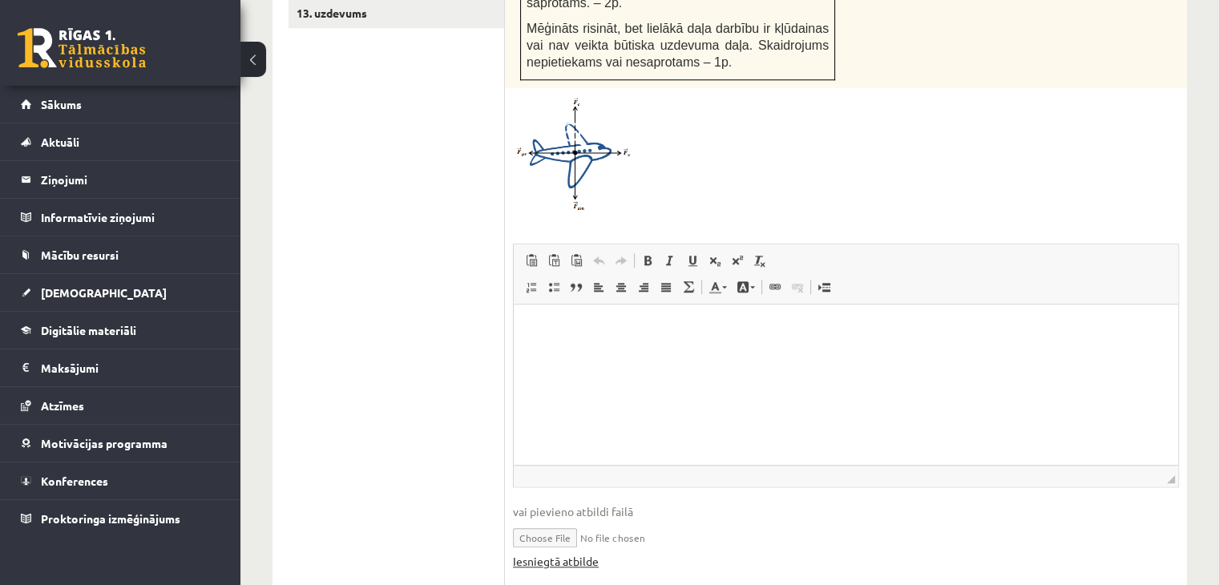
click at [558, 553] on link "Iesniegtā atbilde" at bounding box center [556, 561] width 86 height 17
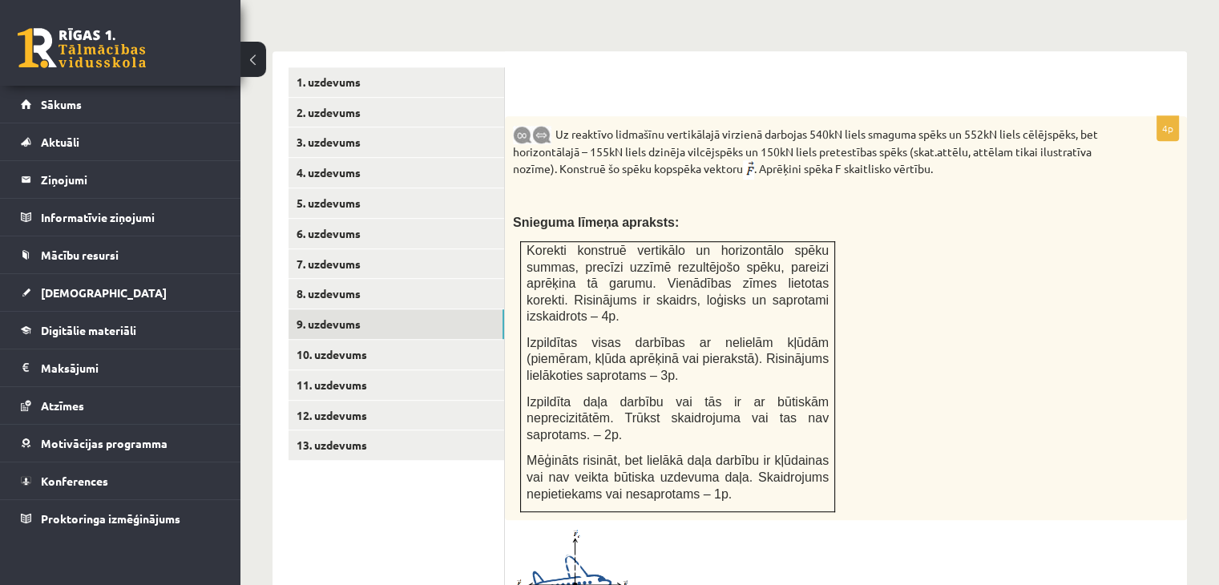
scroll to position [1033, 0]
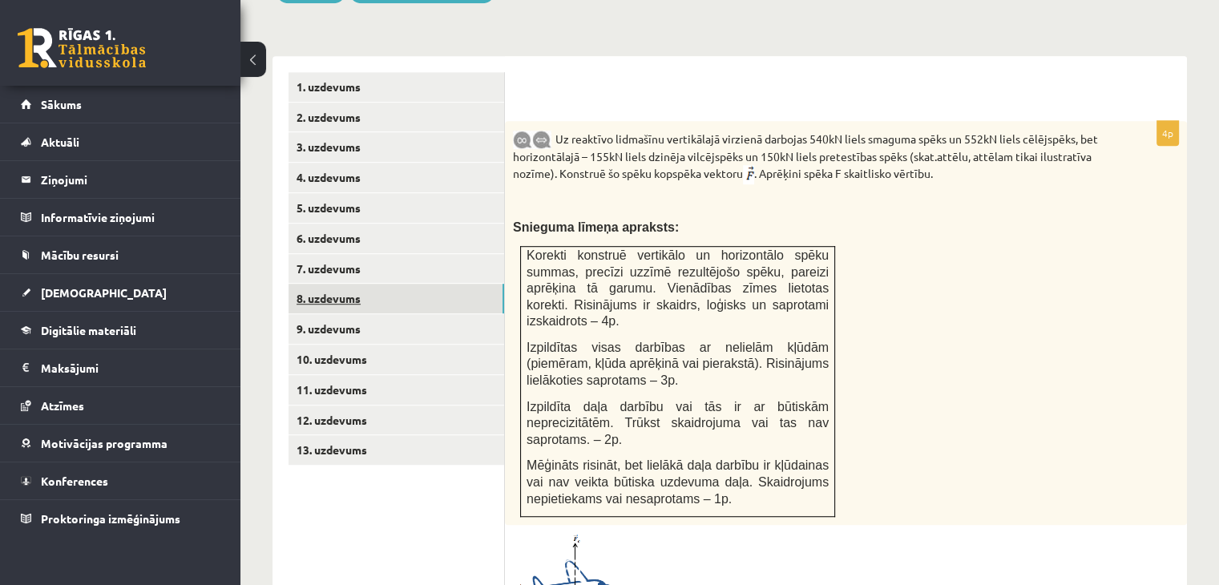
click at [363, 284] on link "8. uzdevums" at bounding box center [397, 299] width 216 height 30
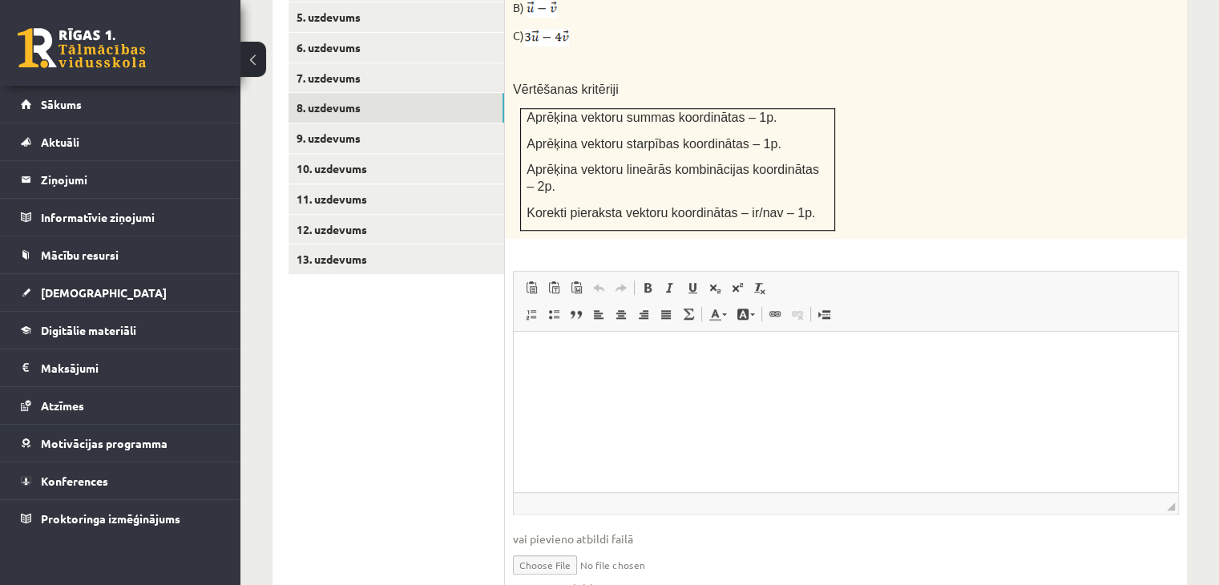
scroll to position [1226, 0]
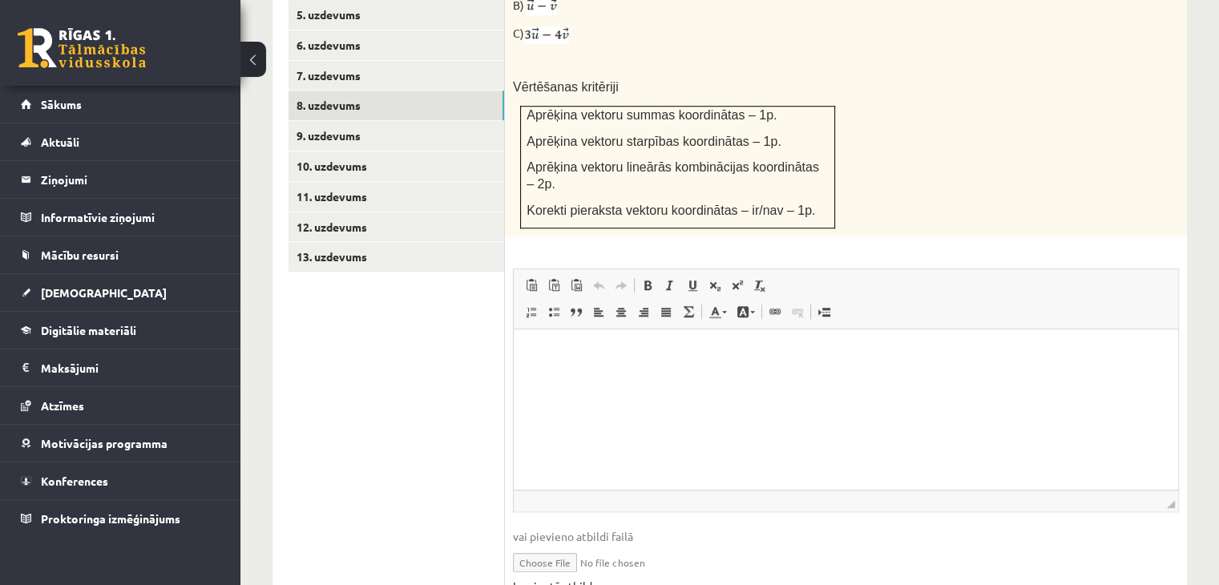
click at [521, 578] on link "Iesniegtā atbilde" at bounding box center [556, 586] width 86 height 17
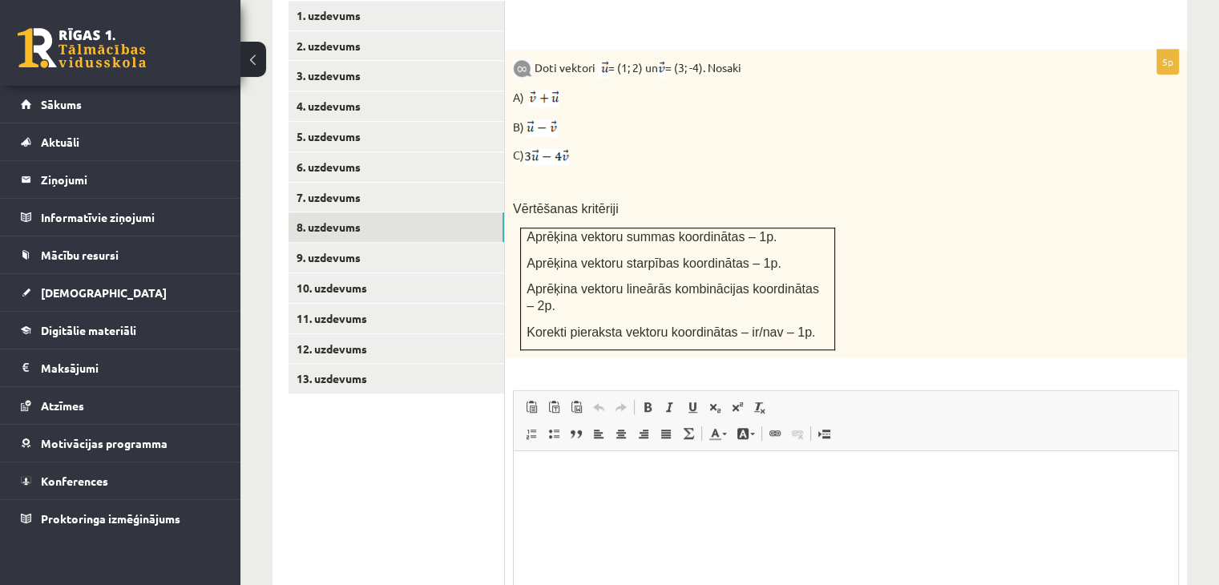
scroll to position [1082, 0]
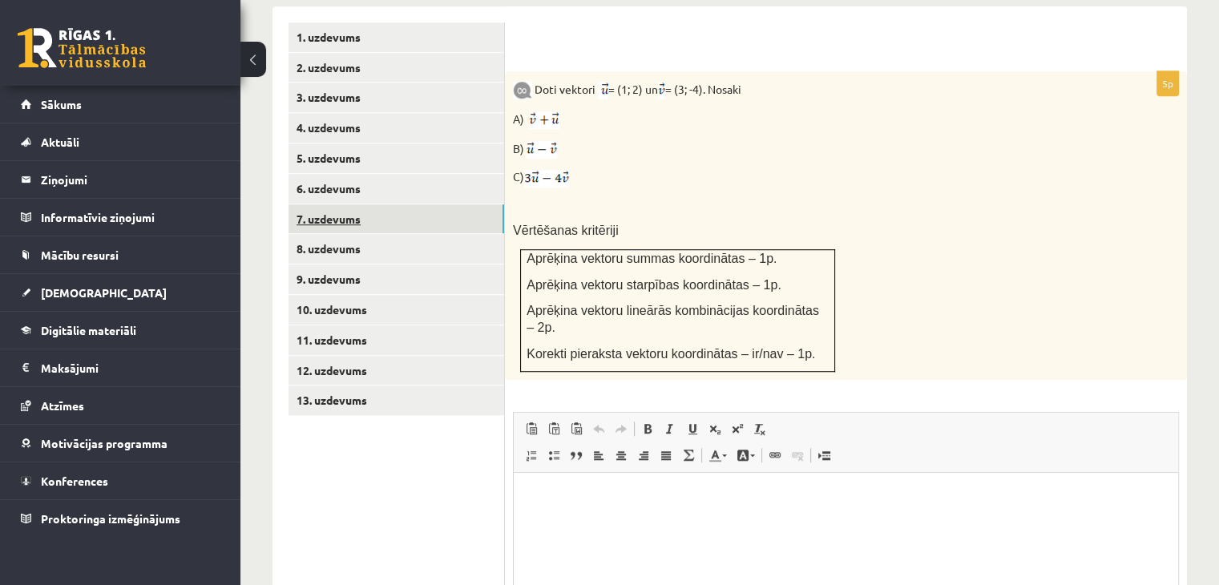
click at [432, 204] on link "7. uzdevums" at bounding box center [397, 219] width 216 height 30
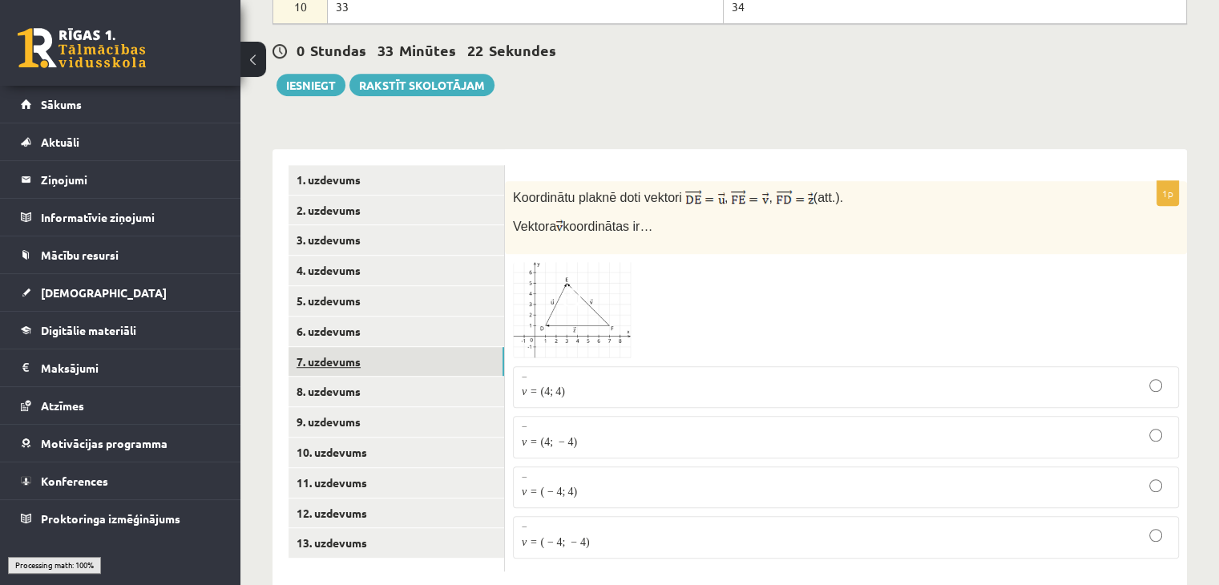
scroll to position [924, 0]
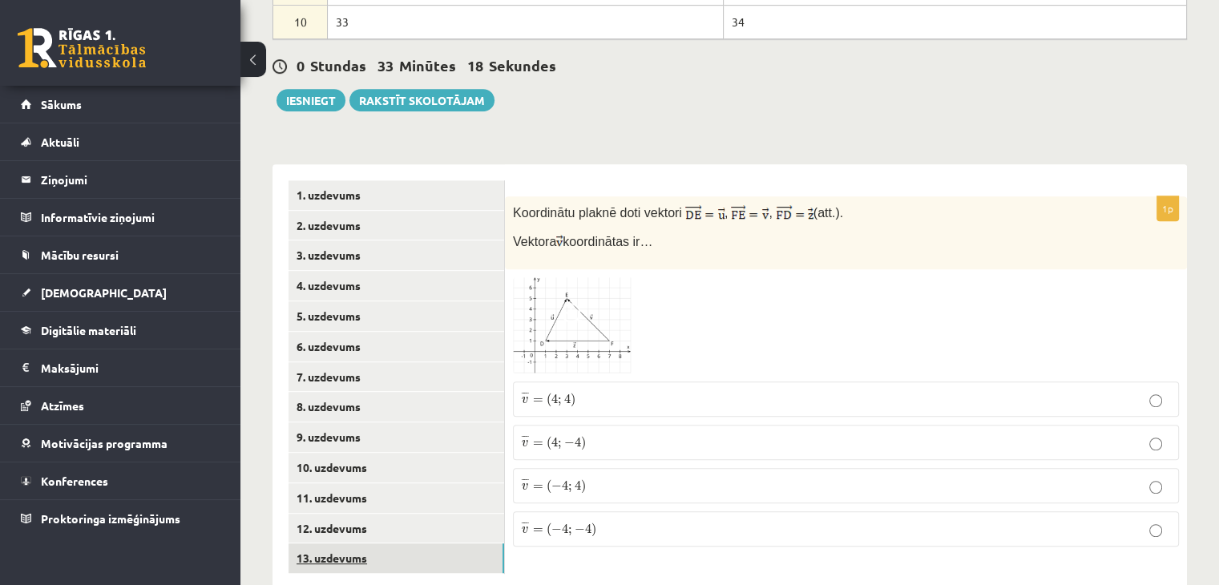
click at [378, 544] on link "13. uzdevums" at bounding box center [397, 559] width 216 height 30
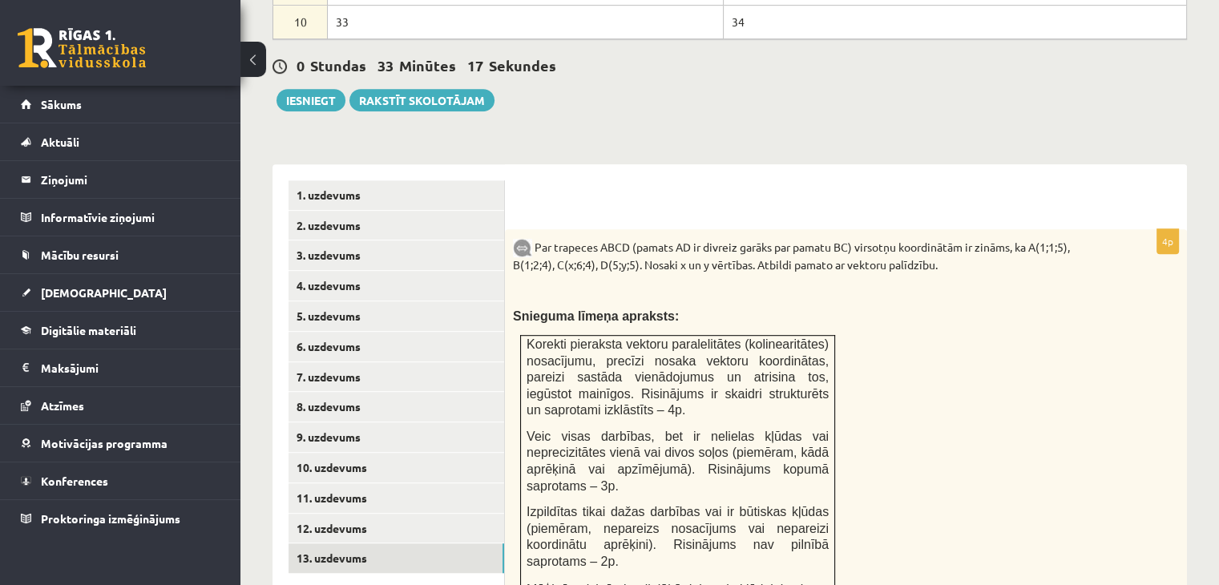
scroll to position [0, 0]
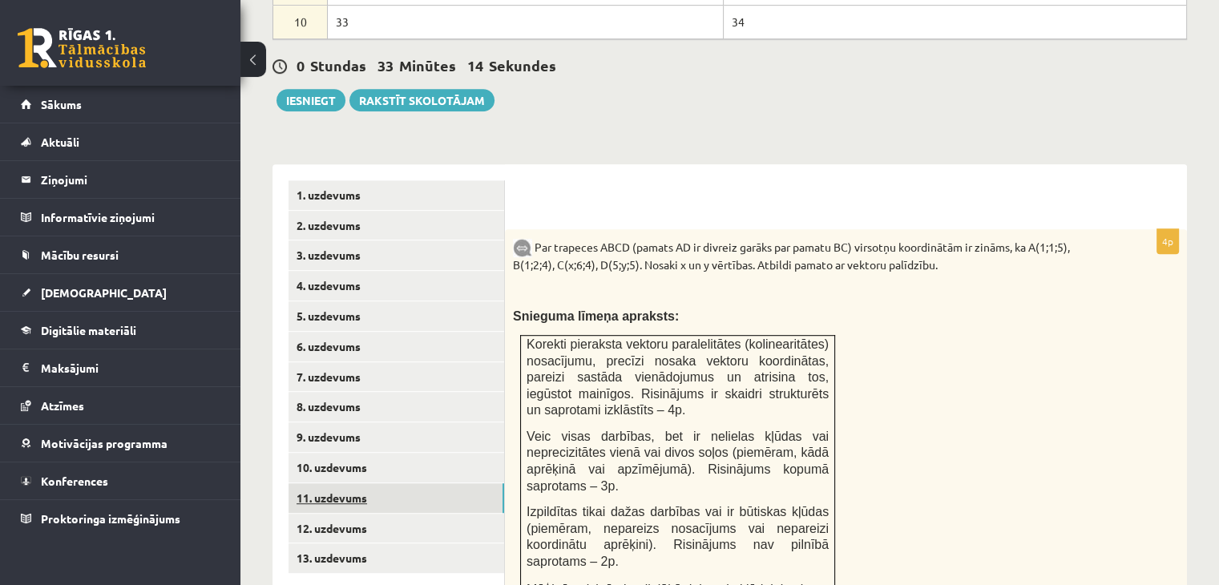
click at [386, 483] on link "11. uzdevums" at bounding box center [397, 498] width 216 height 30
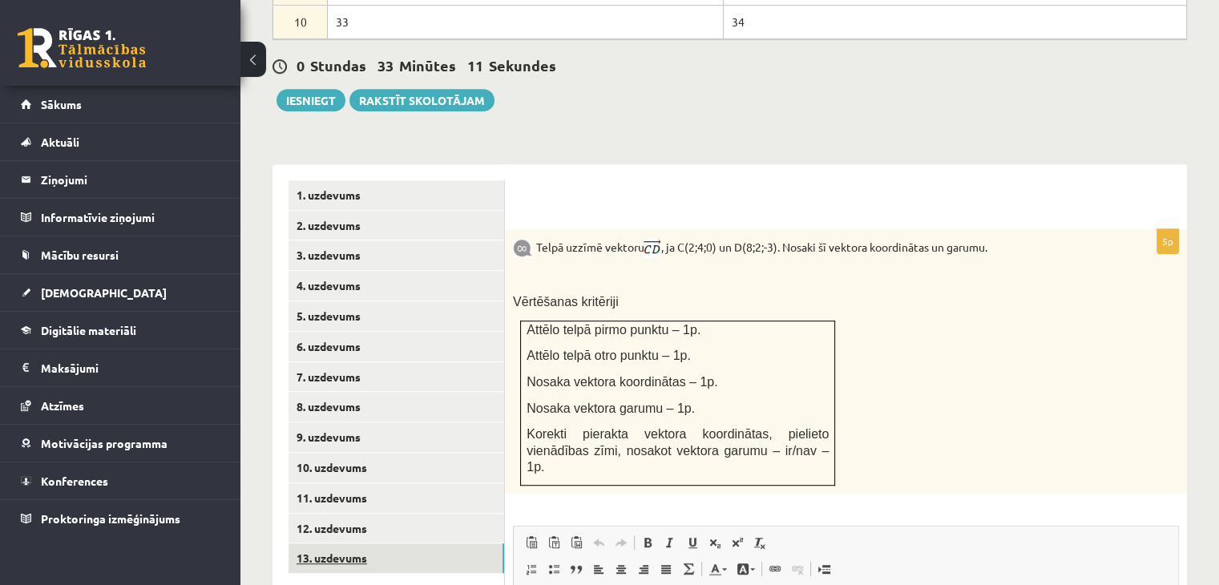
click at [372, 544] on link "13. uzdevums" at bounding box center [397, 559] width 216 height 30
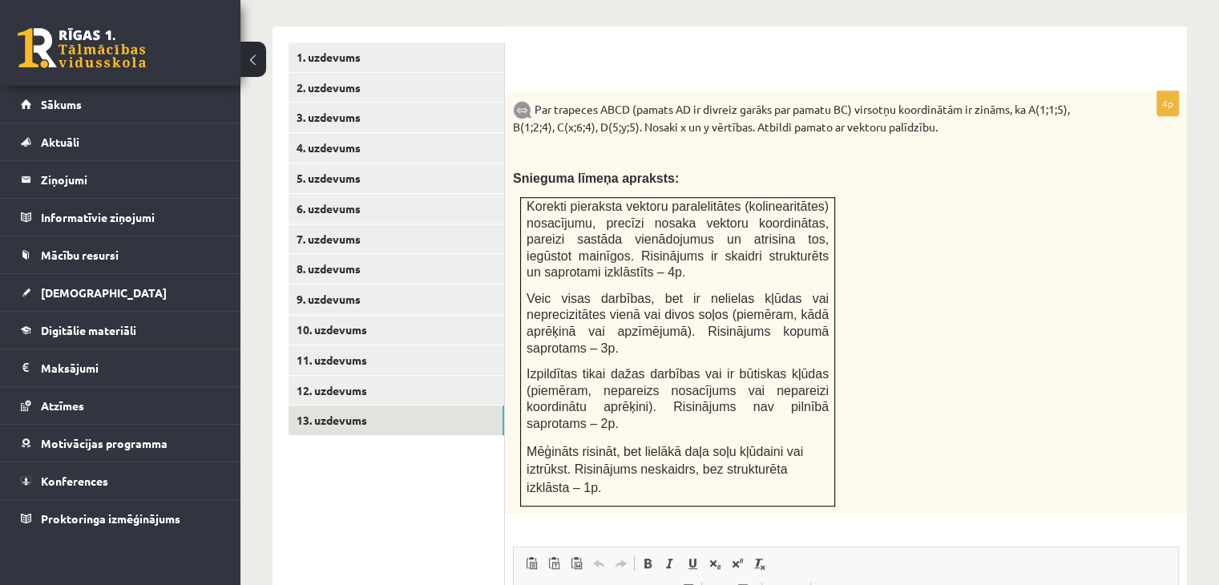
scroll to position [1064, 0]
click at [430, 374] on link "12. uzdevums" at bounding box center [397, 389] width 216 height 30
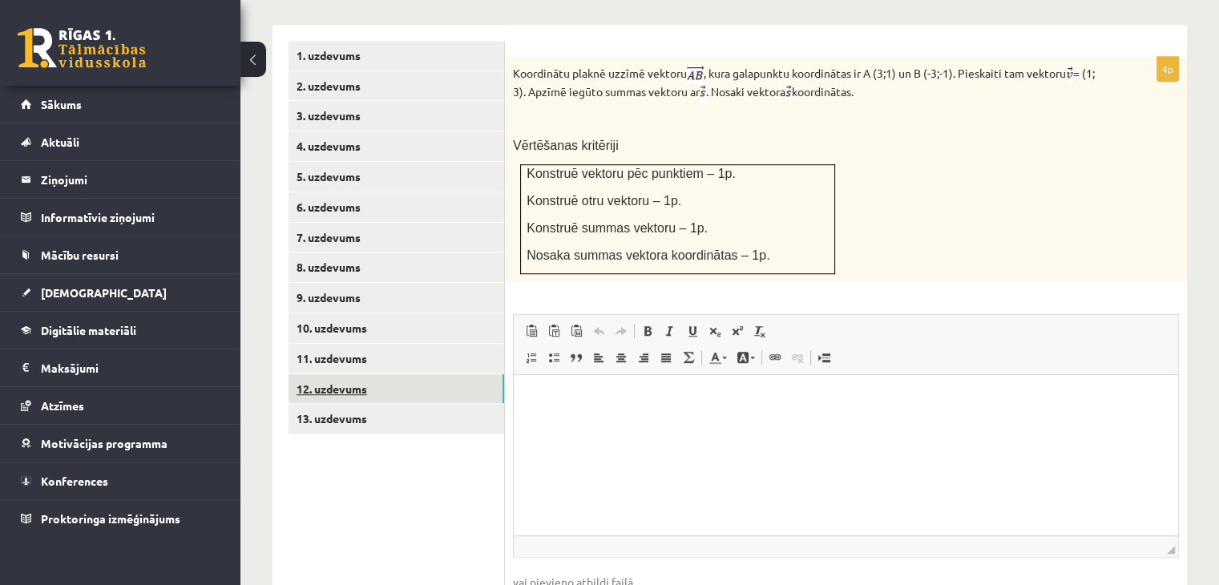
scroll to position [0, 0]
click at [412, 404] on link "13. uzdevums" at bounding box center [397, 419] width 216 height 30
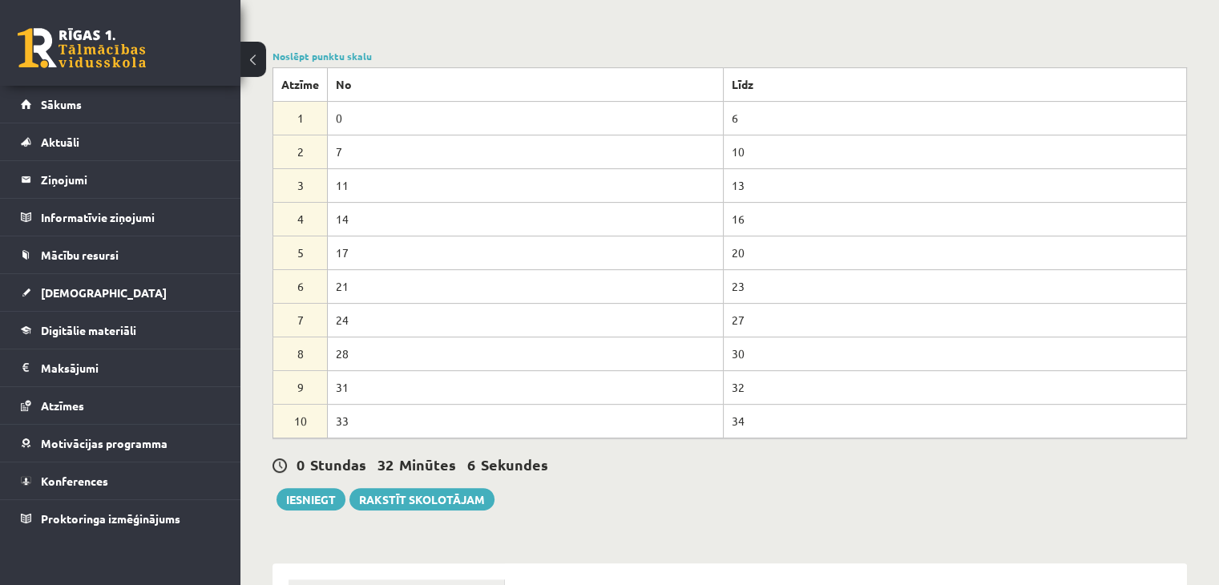
scroll to position [520, 0]
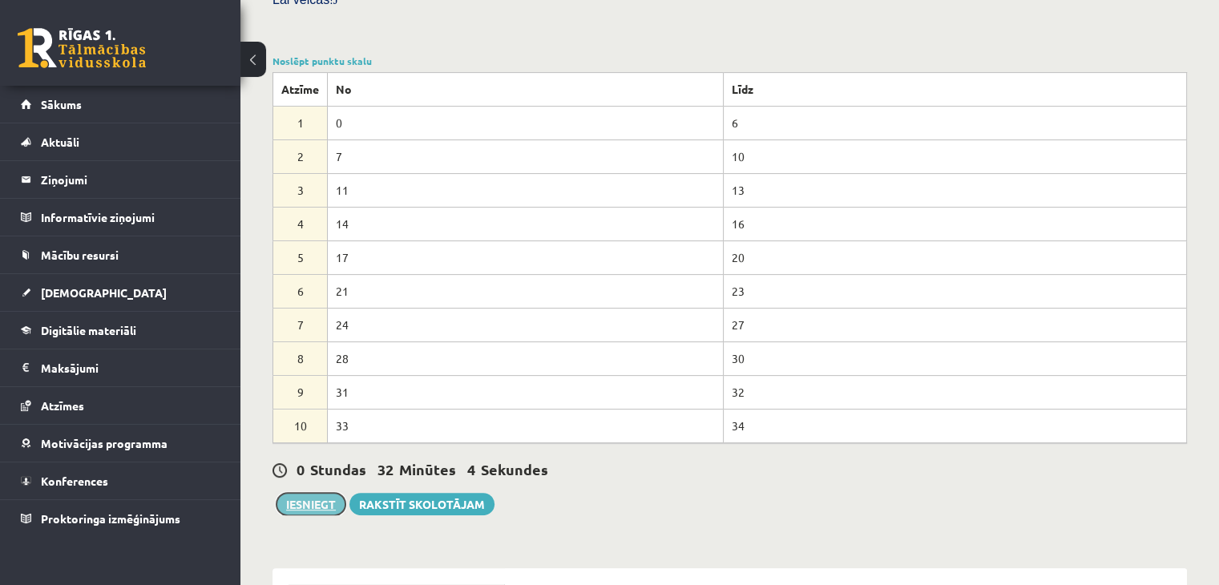
click at [294, 493] on button "Iesniegt" at bounding box center [311, 504] width 69 height 22
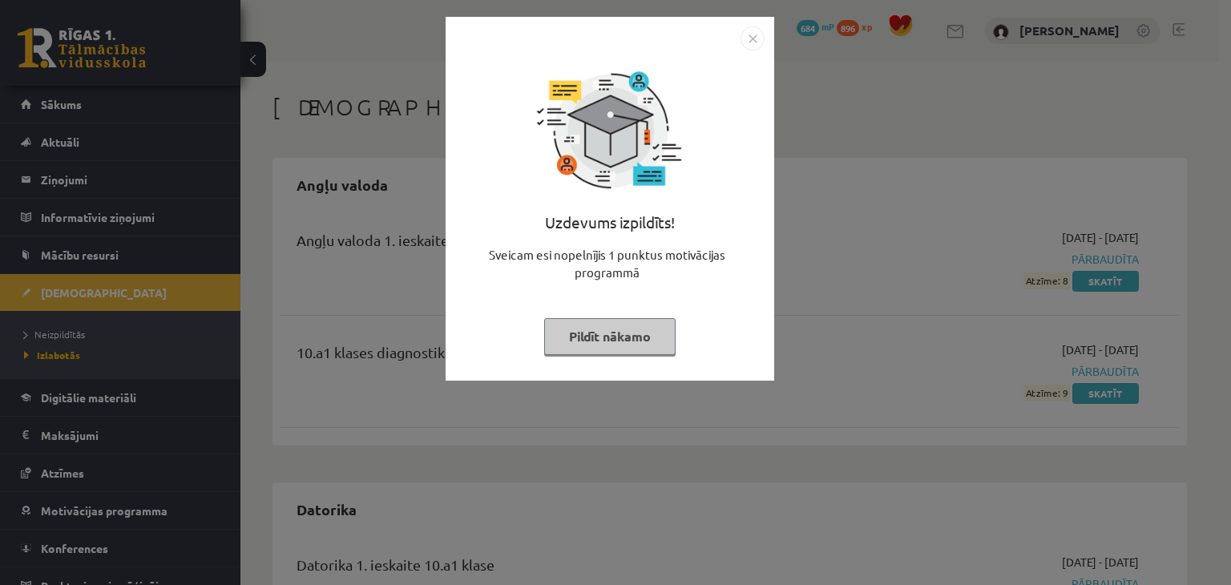
click at [757, 38] on img "Close" at bounding box center [753, 38] width 24 height 24
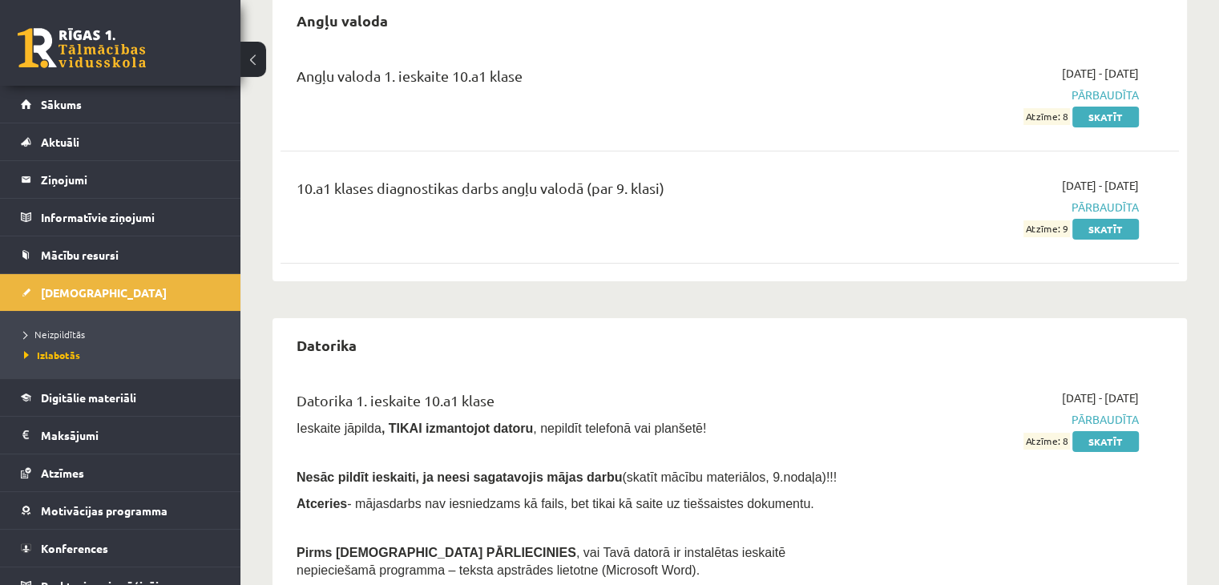
scroll to position [136, 0]
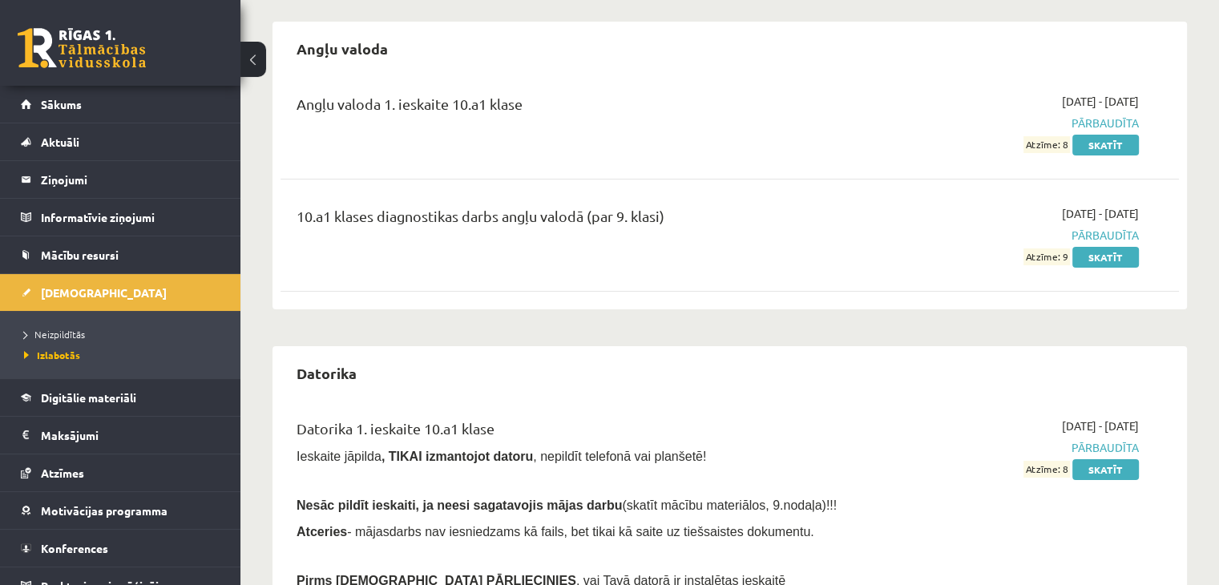
click at [80, 62] on link at bounding box center [82, 48] width 128 height 40
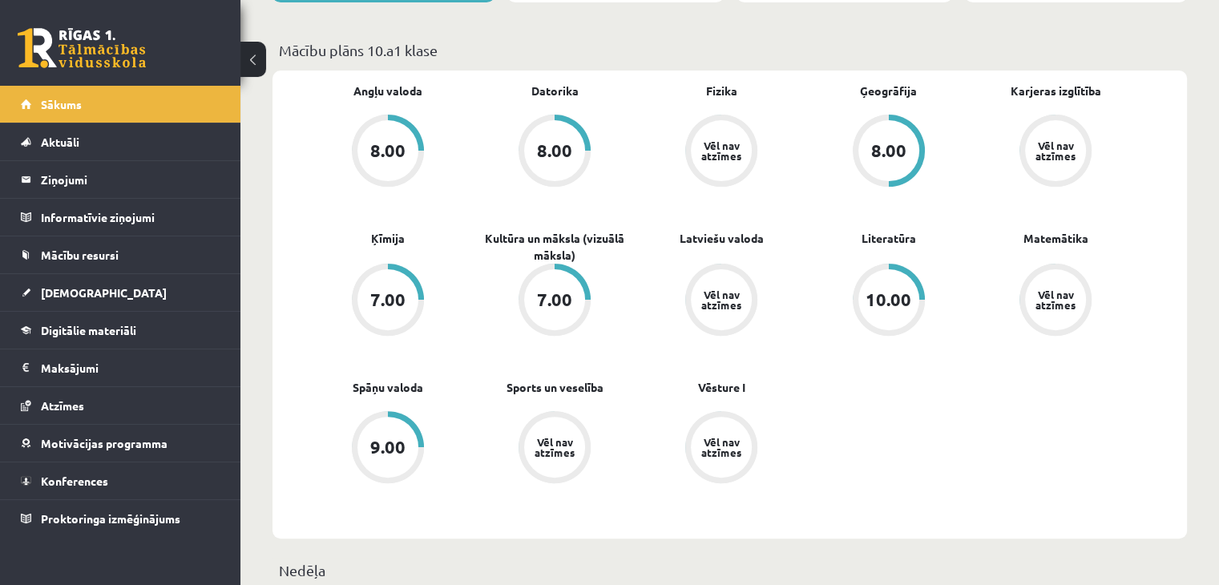
scroll to position [447, 0]
